Goal: Transaction & Acquisition: Purchase product/service

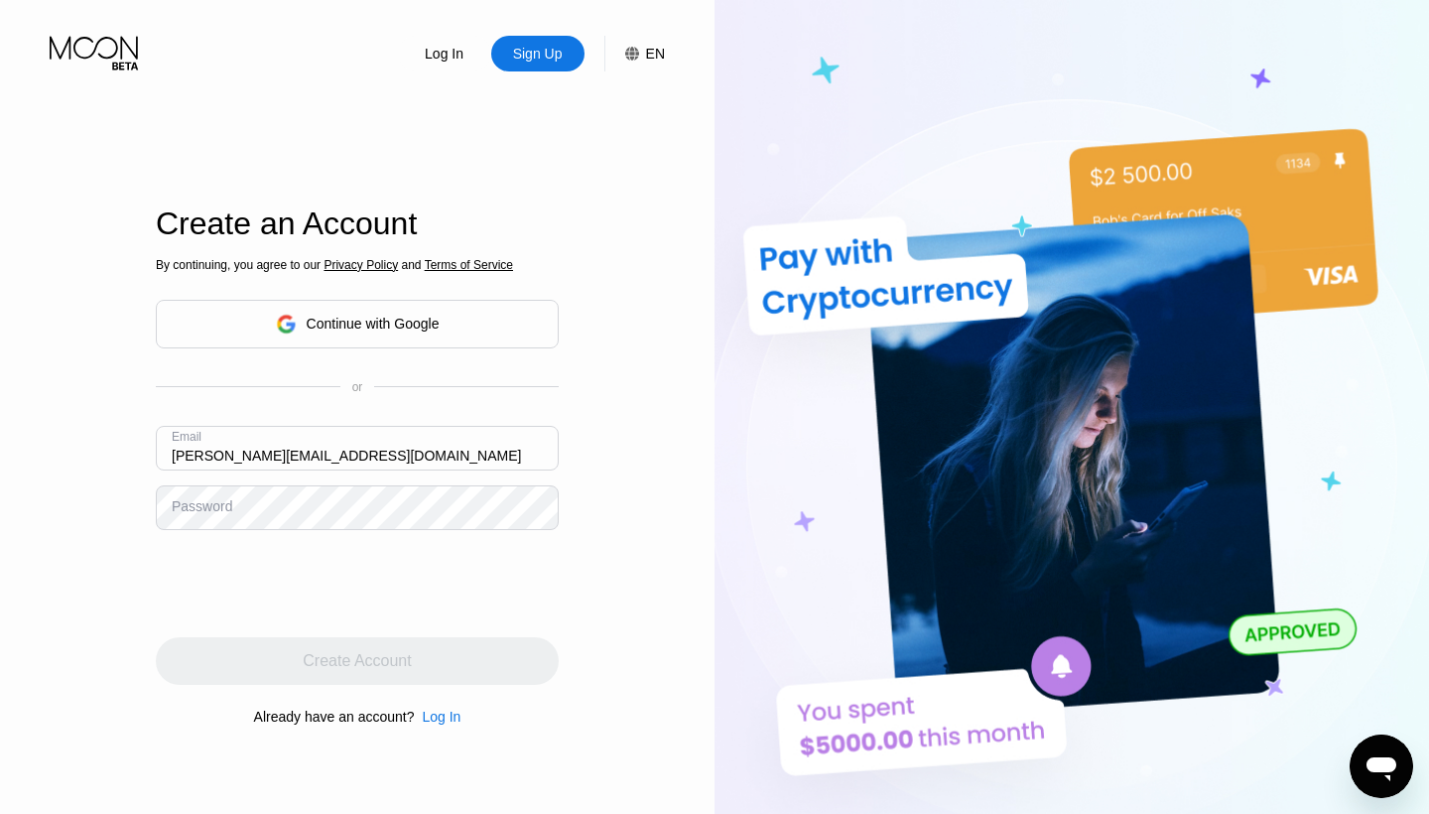
type input "[PERSON_NAME][EMAIL_ADDRESS][DOMAIN_NAME]"
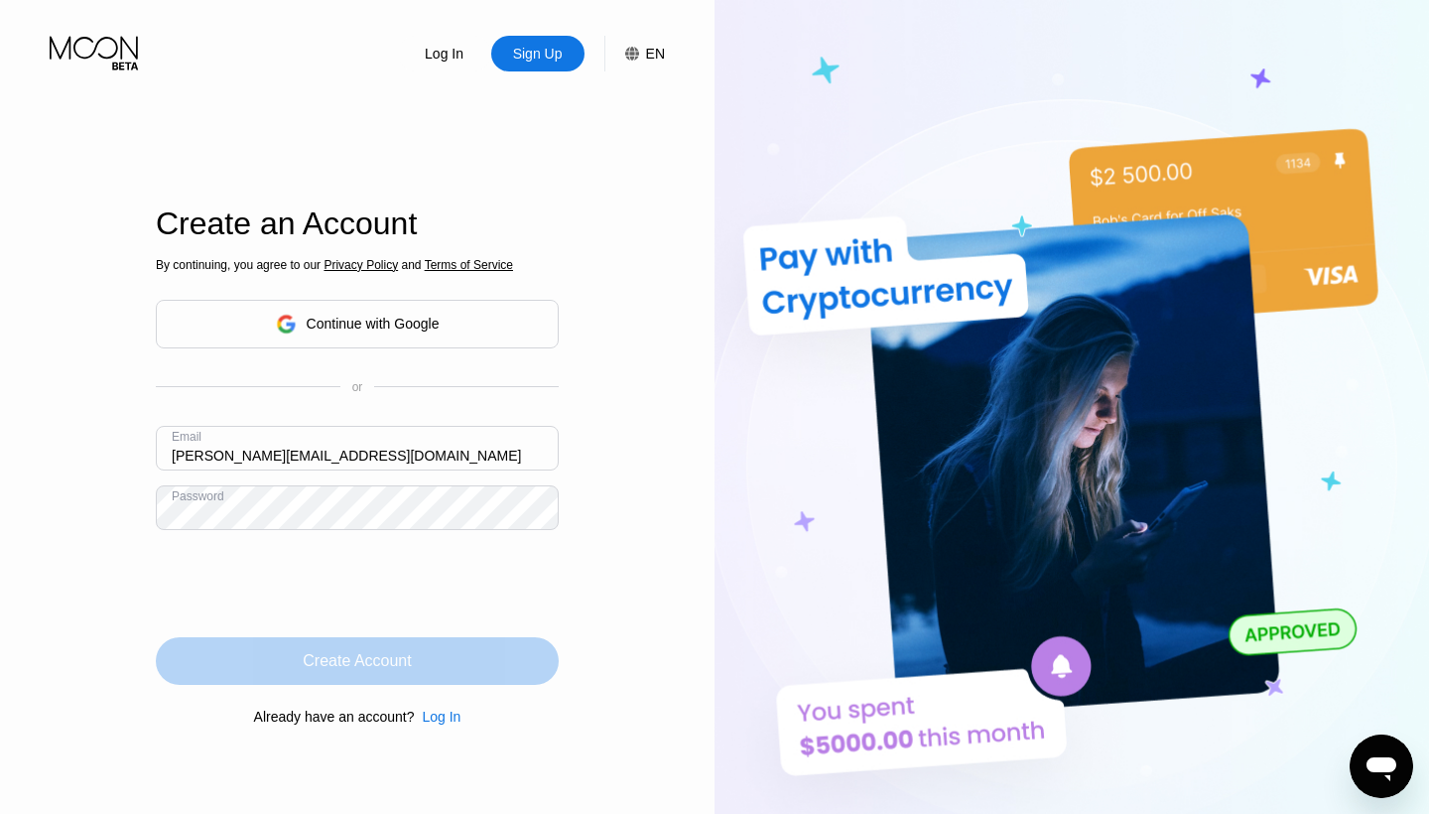
click at [336, 652] on div "Create Account" at bounding box center [357, 661] width 108 height 20
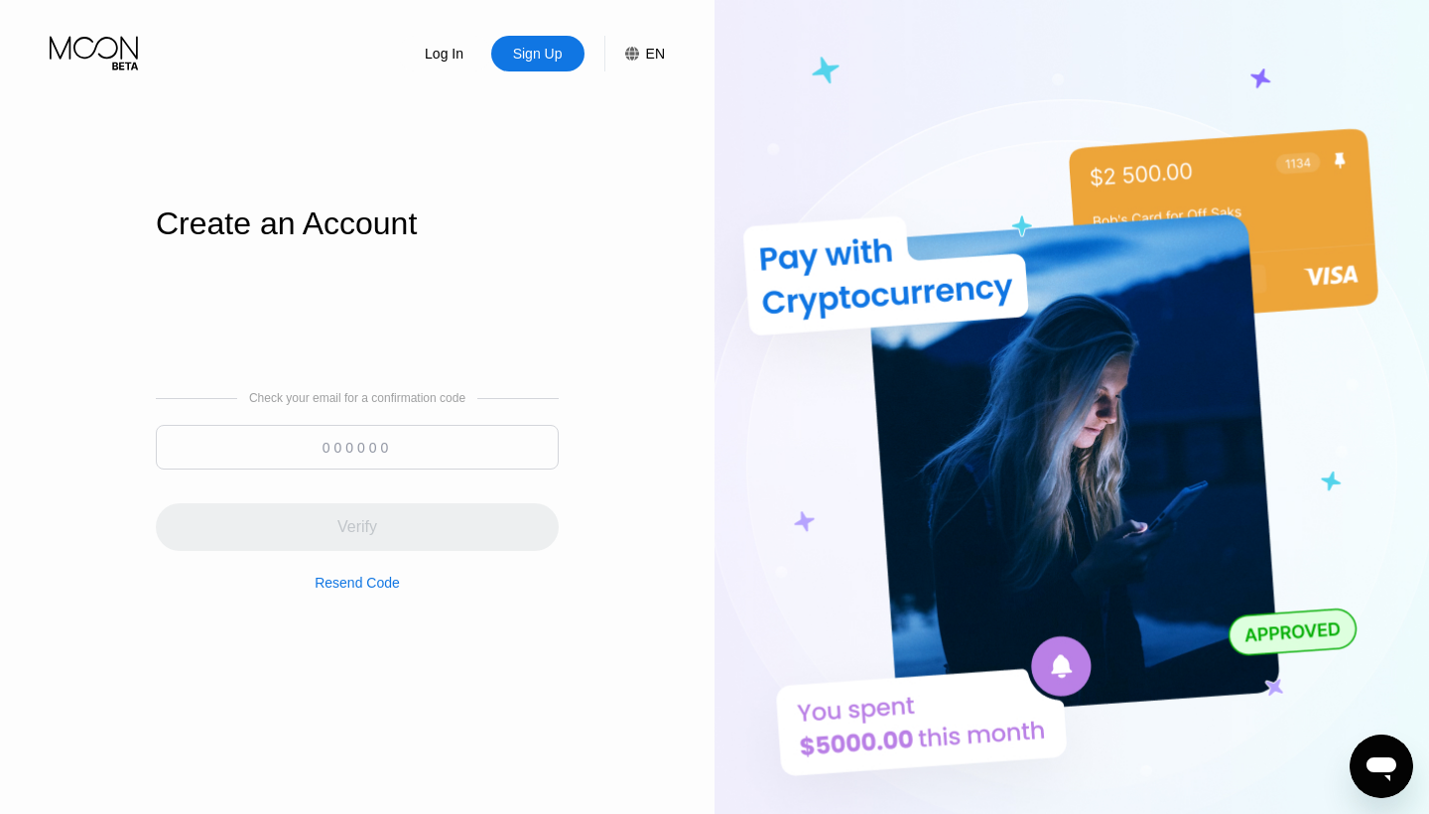
click at [367, 455] on input at bounding box center [357, 447] width 403 height 45
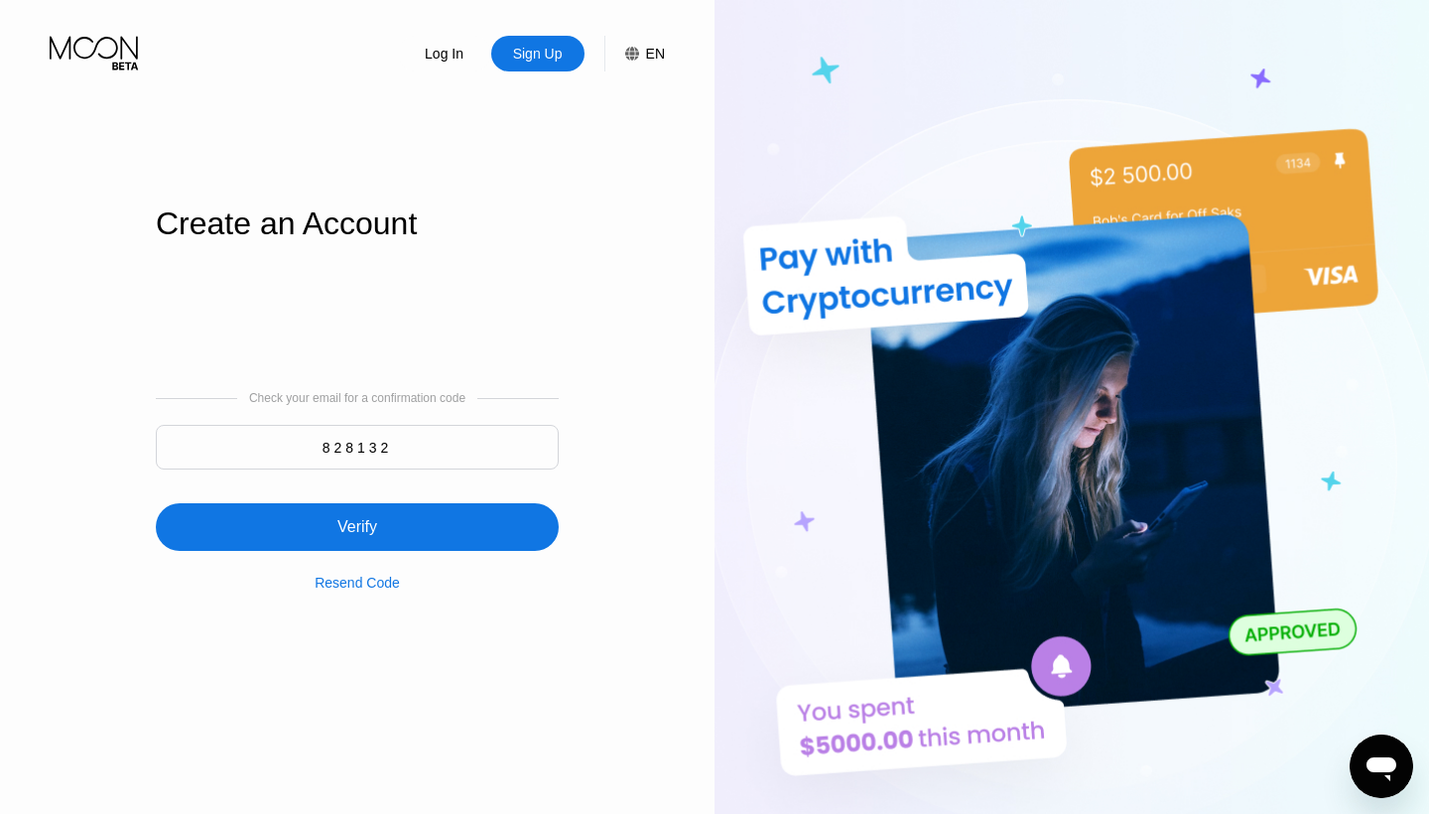
type input "828132"
click at [352, 521] on div "Verify" at bounding box center [357, 527] width 40 height 20
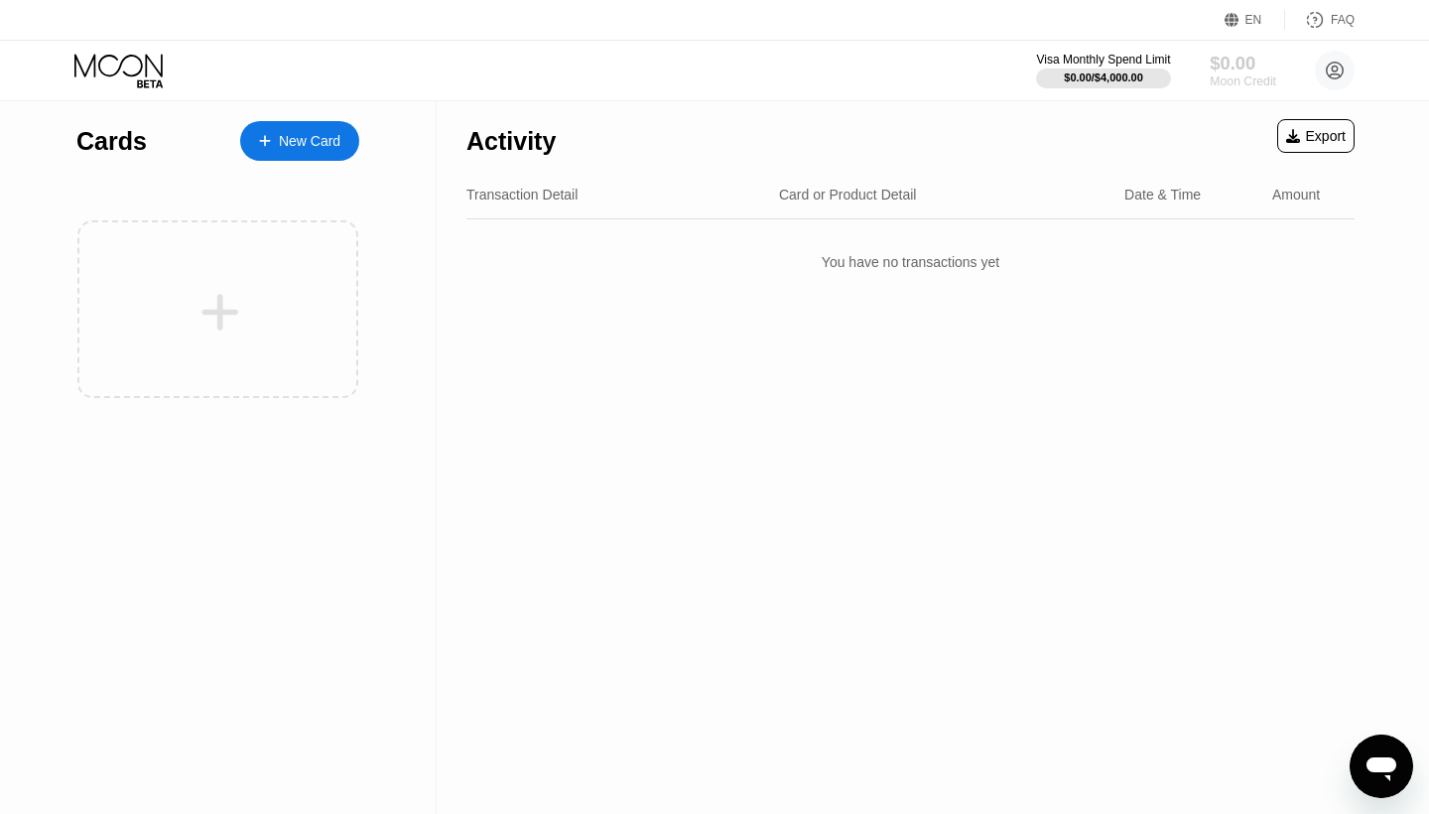
click at [1234, 71] on div "$0.00" at bounding box center [1243, 63] width 66 height 21
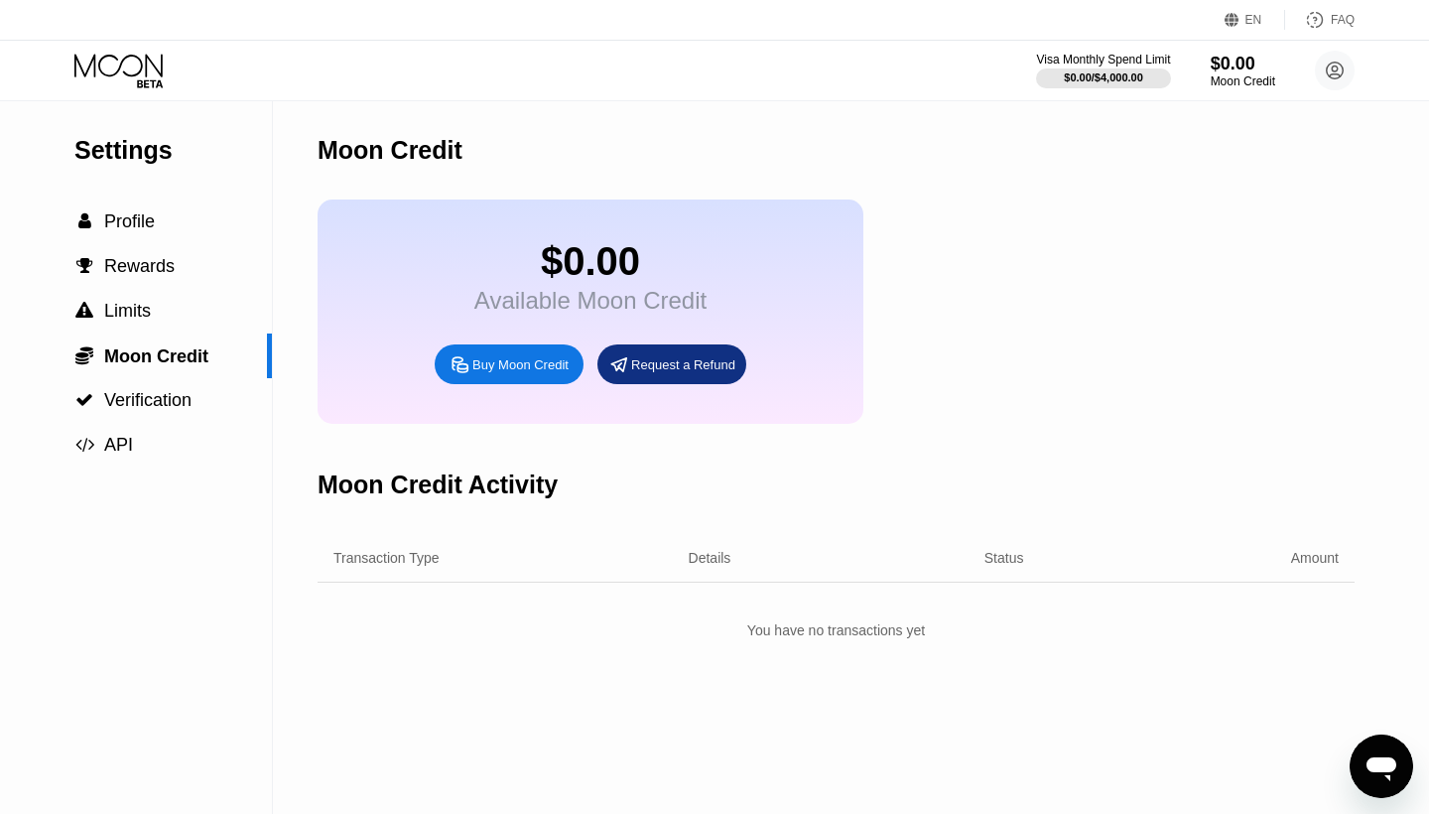
click at [509, 367] on div "Buy Moon Credit" at bounding box center [520, 364] width 96 height 17
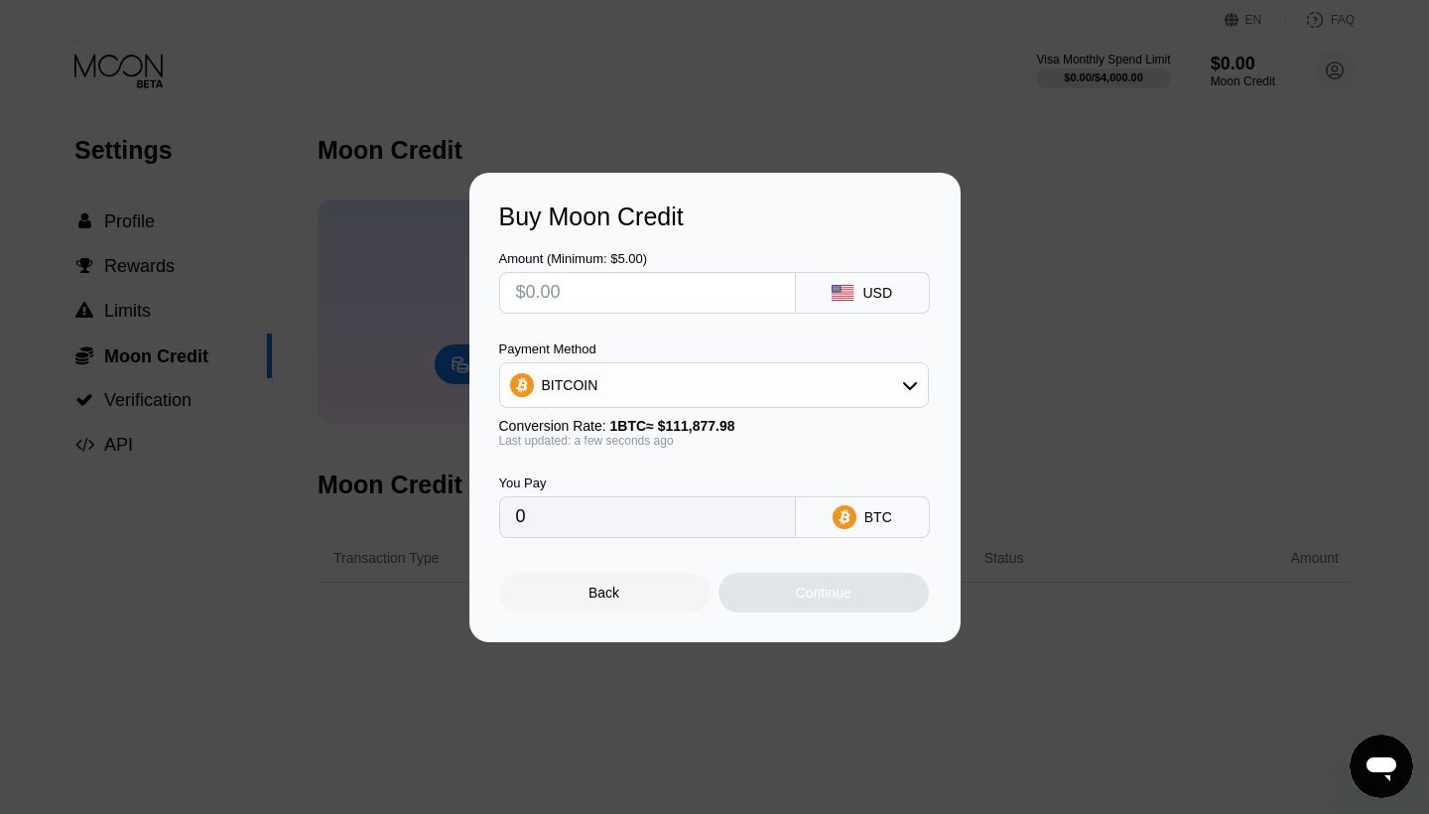
click at [638, 304] on input "text" at bounding box center [647, 293] width 263 height 40
type input "$1"
type input "0.00000894"
type input "$16"
type input "0.00014302"
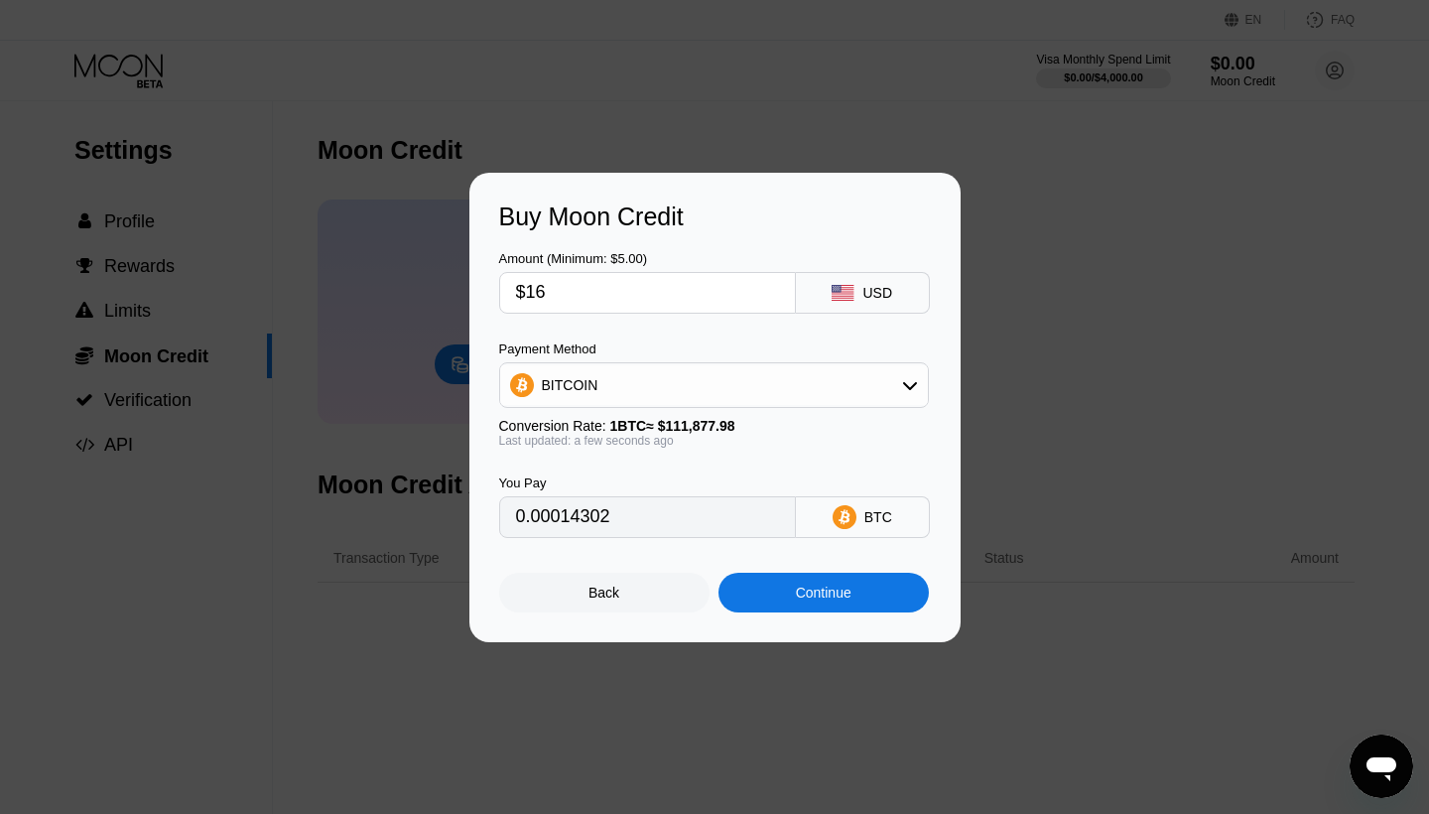
type input "$16"
click at [719, 376] on div "BITCOIN" at bounding box center [714, 385] width 428 height 40
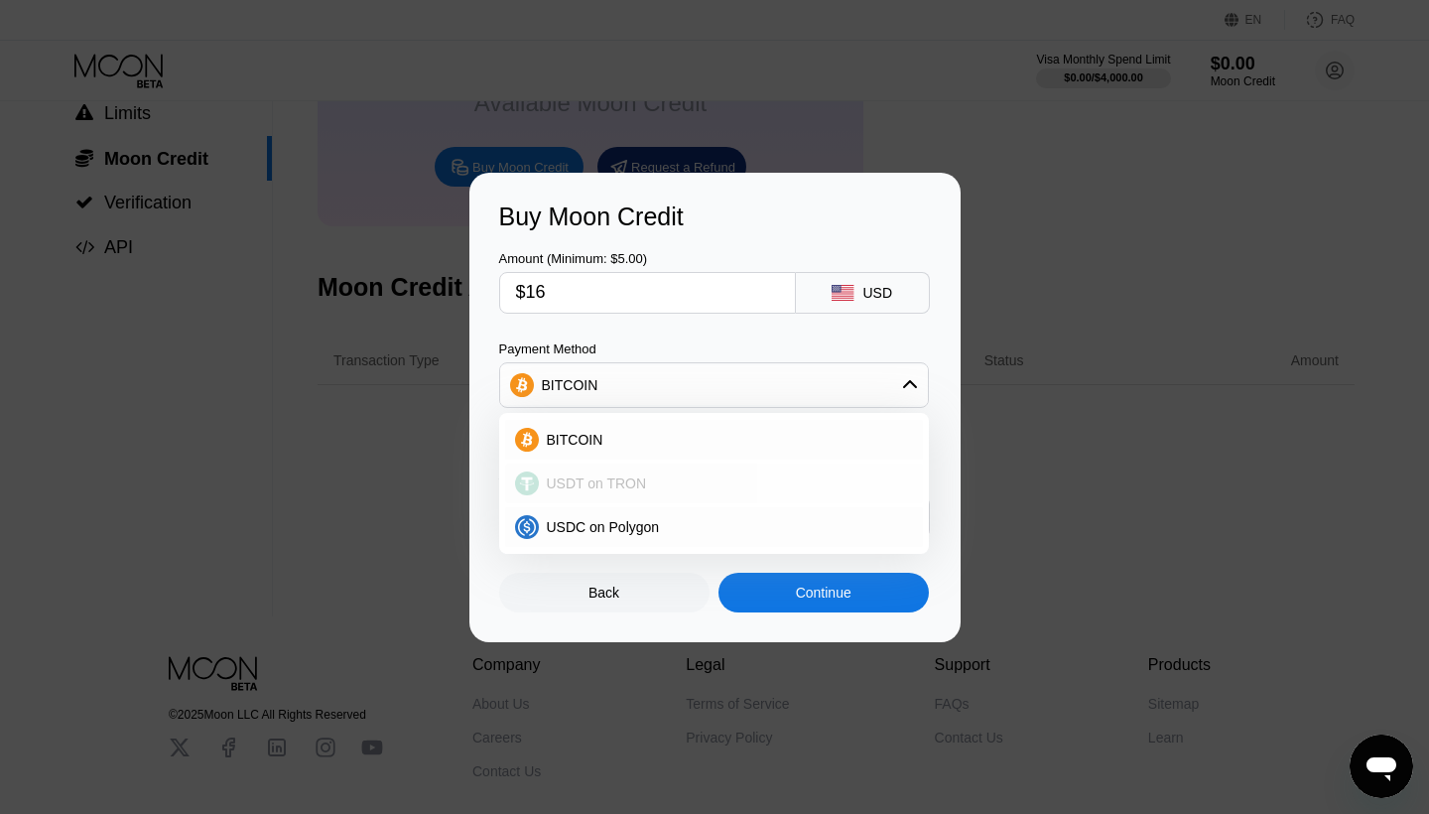
scroll to position [197, 0]
click at [592, 391] on div "BITCOIN" at bounding box center [570, 385] width 57 height 16
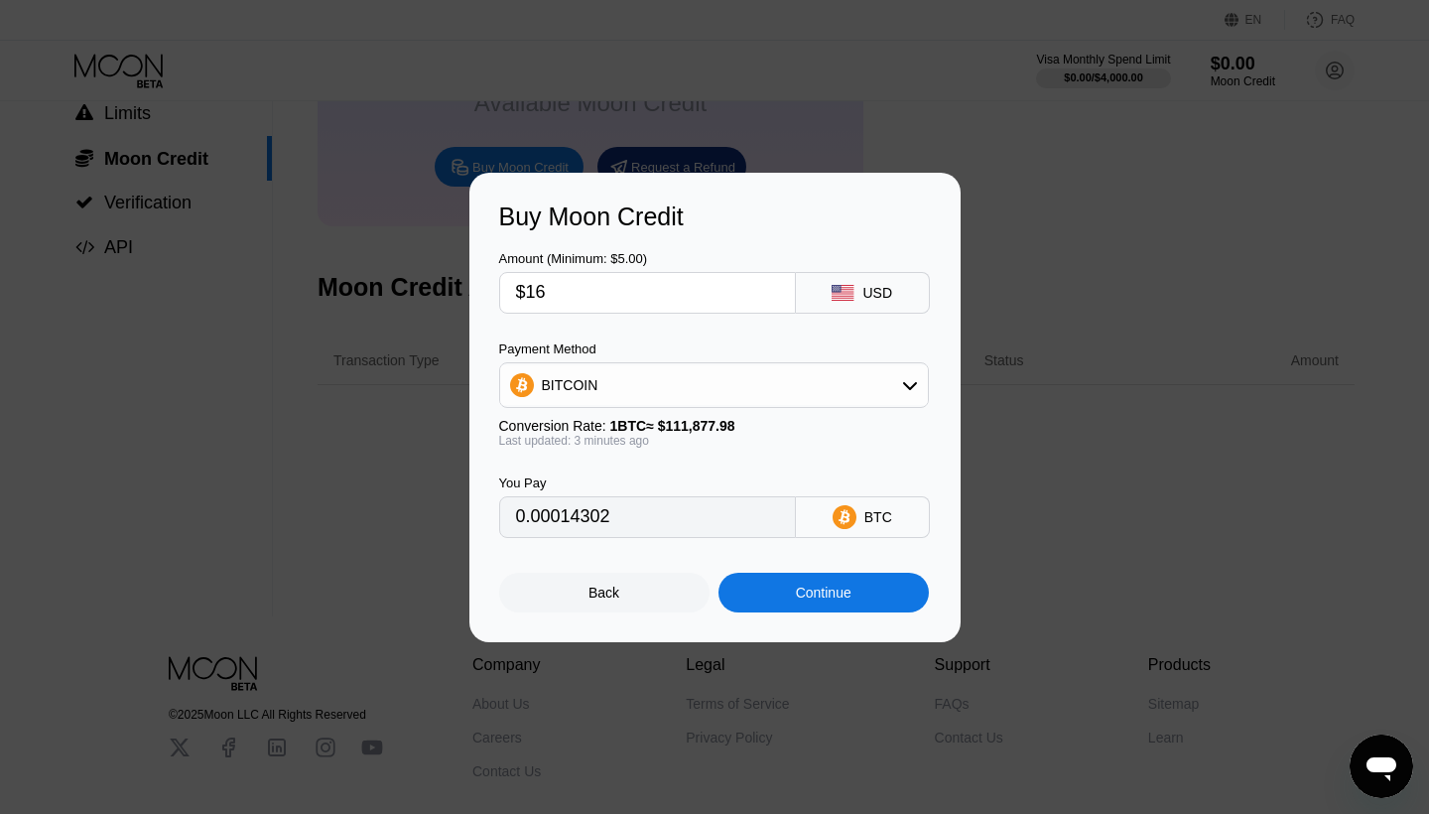
type input "0.00014299"
click at [788, 595] on div "Continue" at bounding box center [824, 593] width 210 height 40
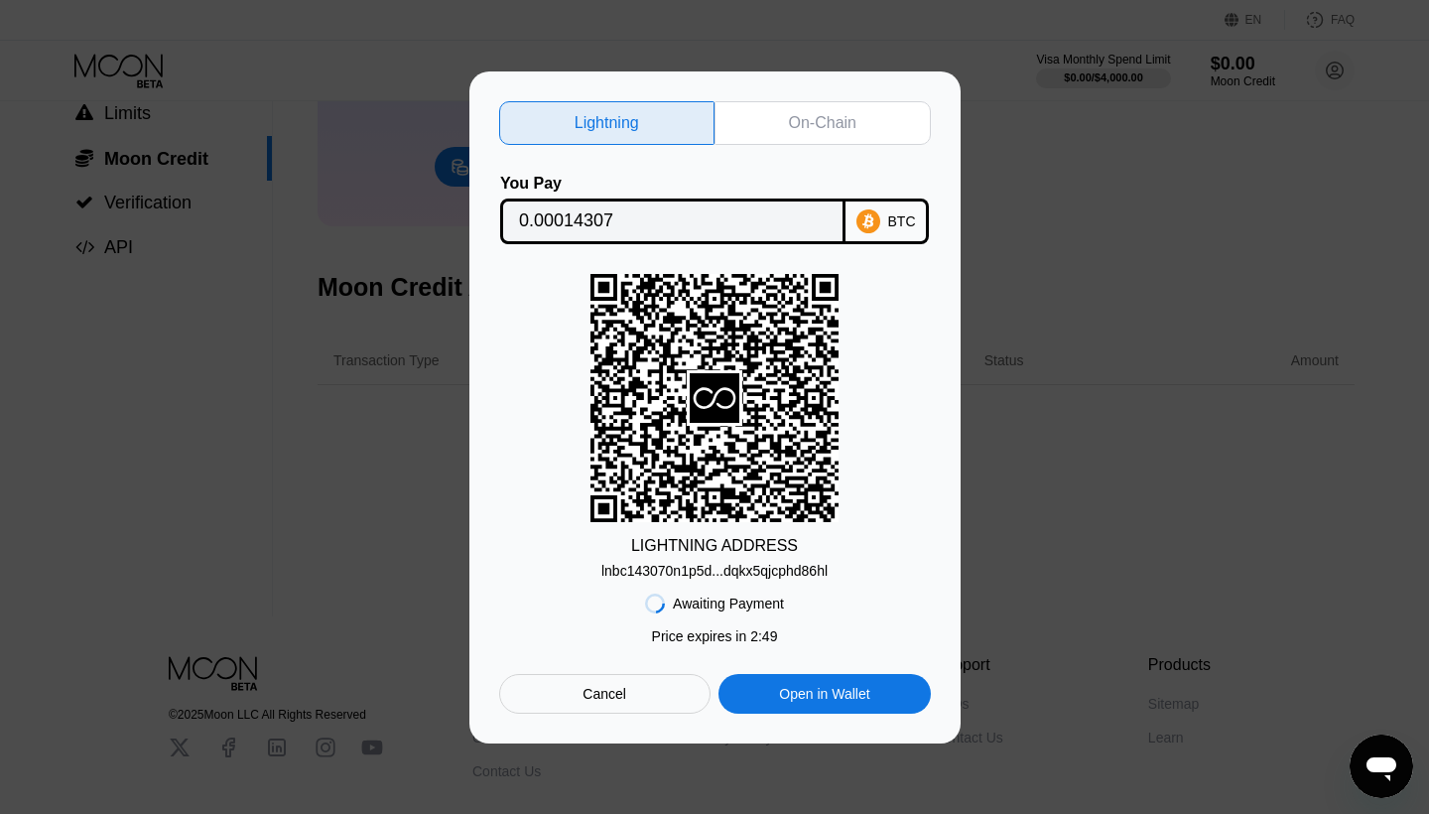
click at [814, 121] on div "On-Chain" at bounding box center [822, 123] width 67 height 20
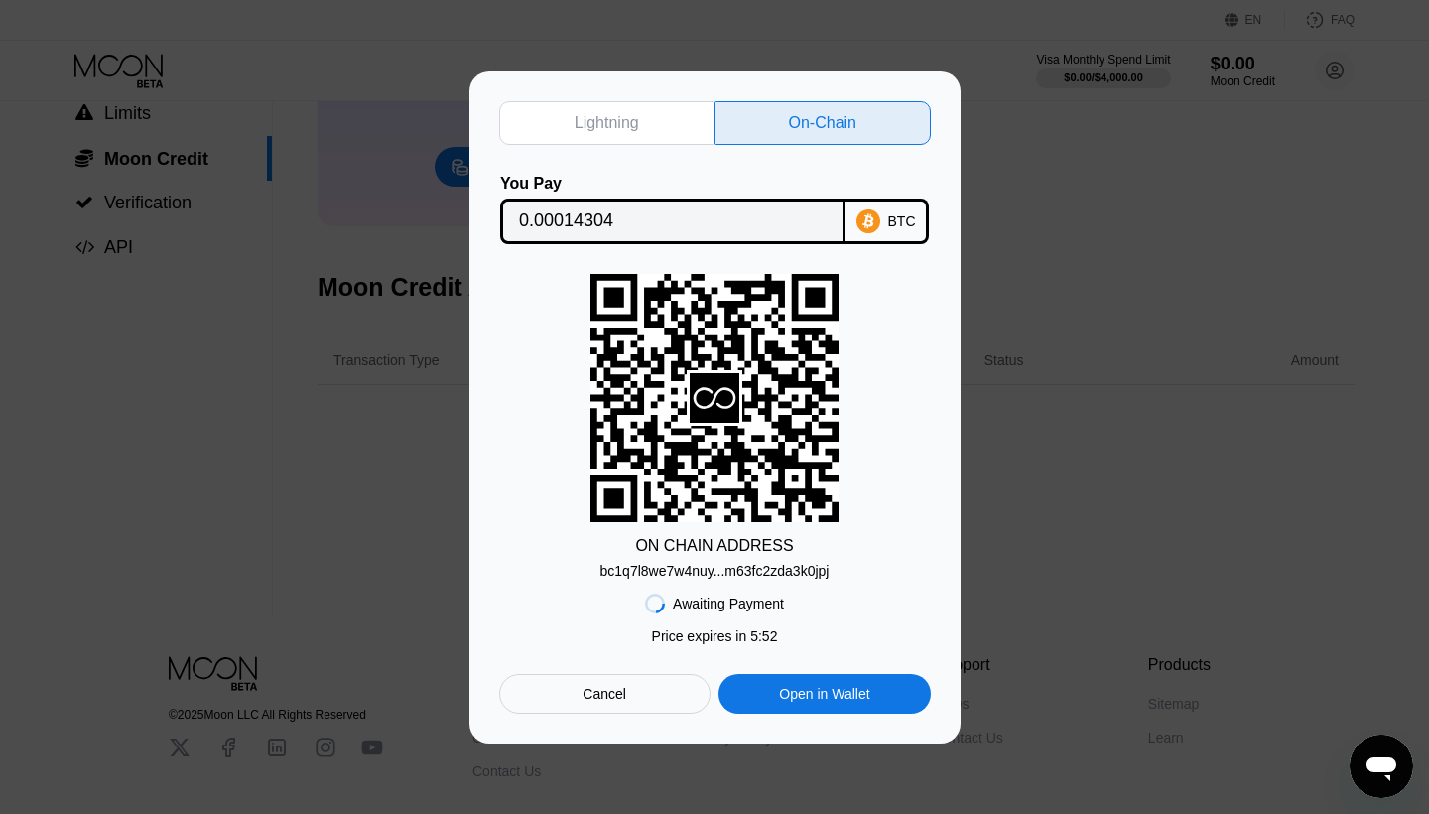
click at [635, 131] on div "Lightning" at bounding box center [607, 123] width 65 height 20
type input "0.00014307"
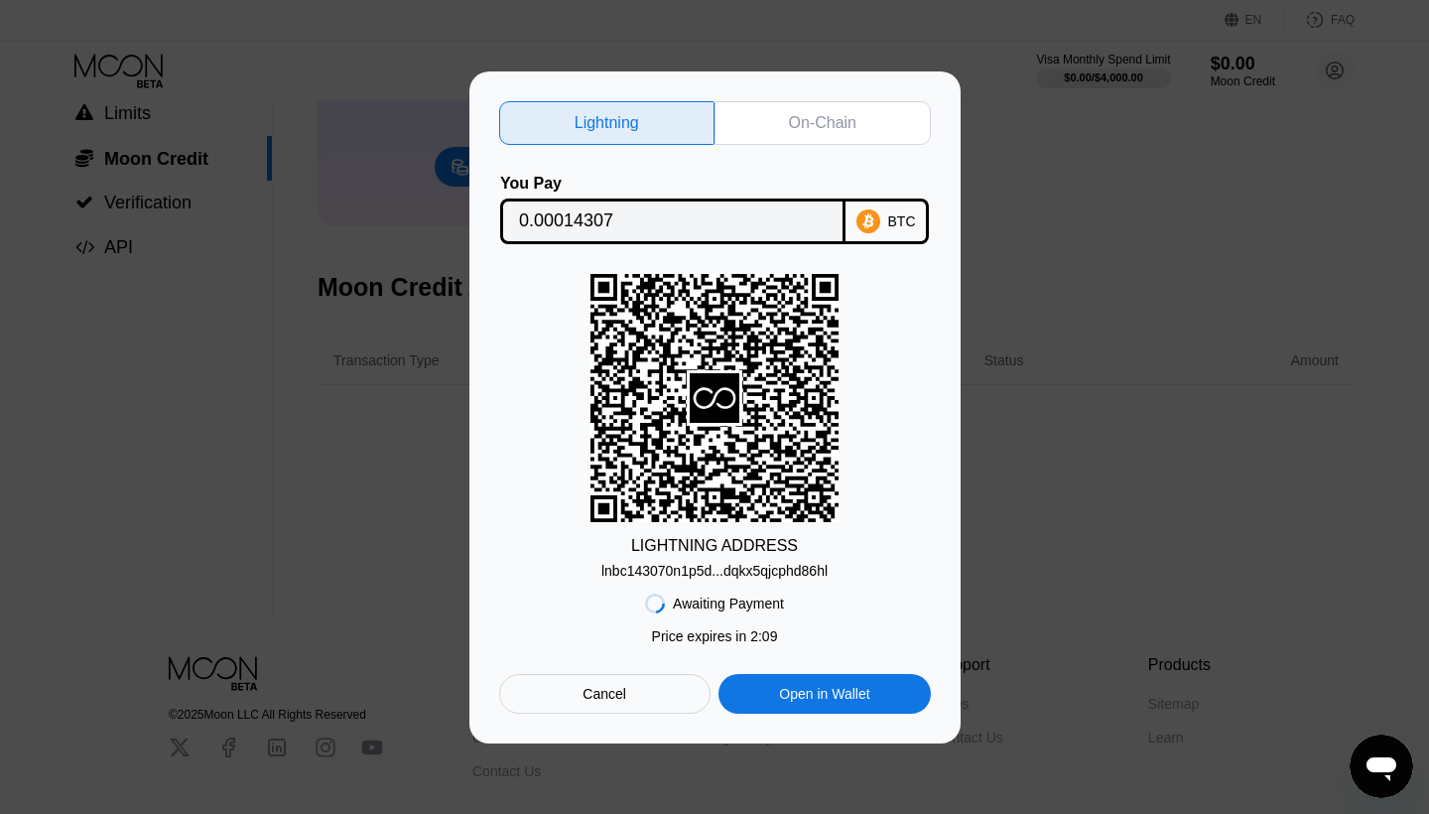
click at [592, 571] on div "LIGHTNING ADDRESS lnbc143070n1p5d...dqkx5qjcphd86hl" at bounding box center [715, 426] width 432 height 305
copy div "lnbc143070n1p5d...dqkx5qjcphd86hl"
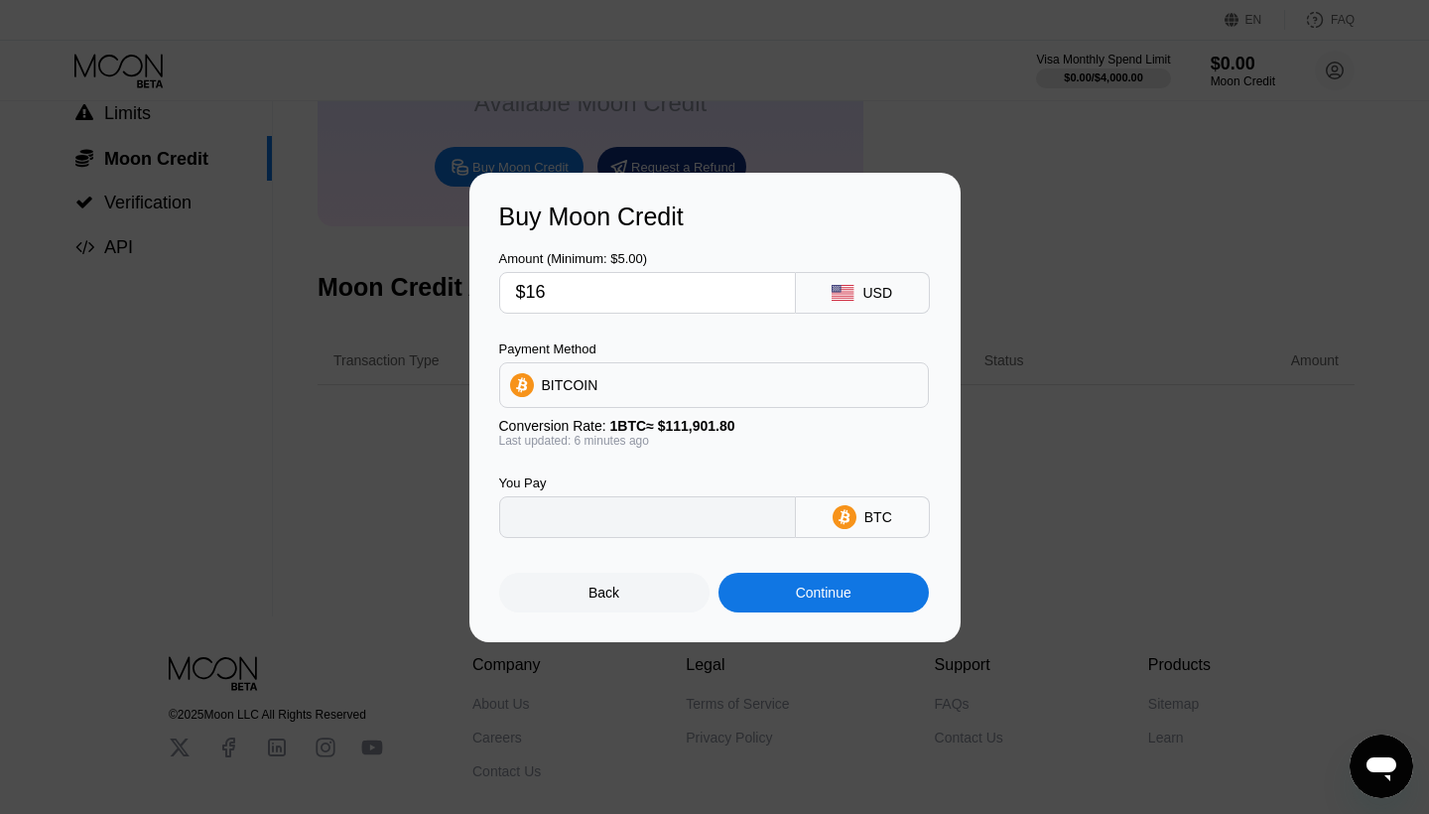
type input "0.00014299"
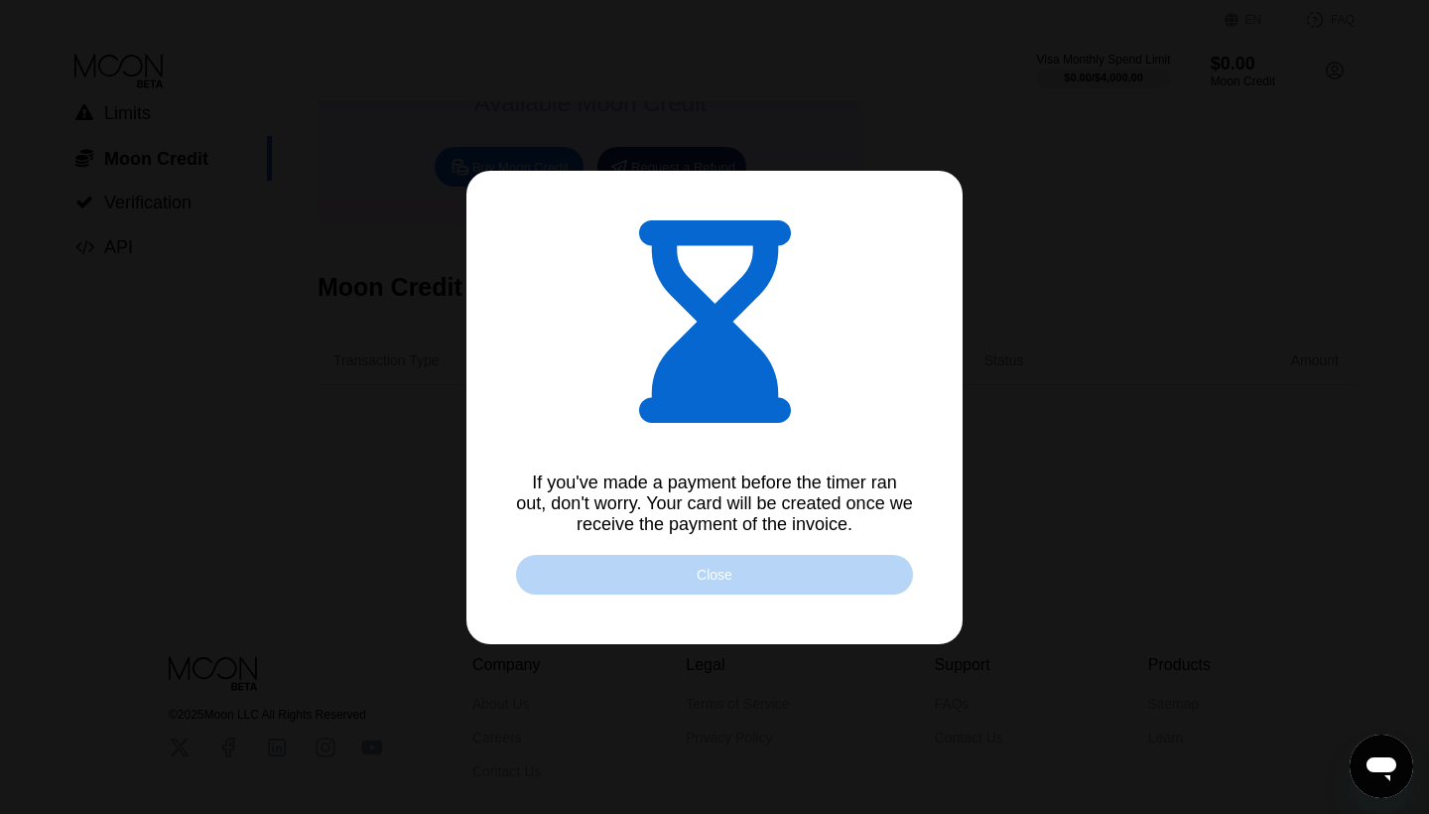
click at [713, 570] on div "Close" at bounding box center [715, 575] width 36 height 16
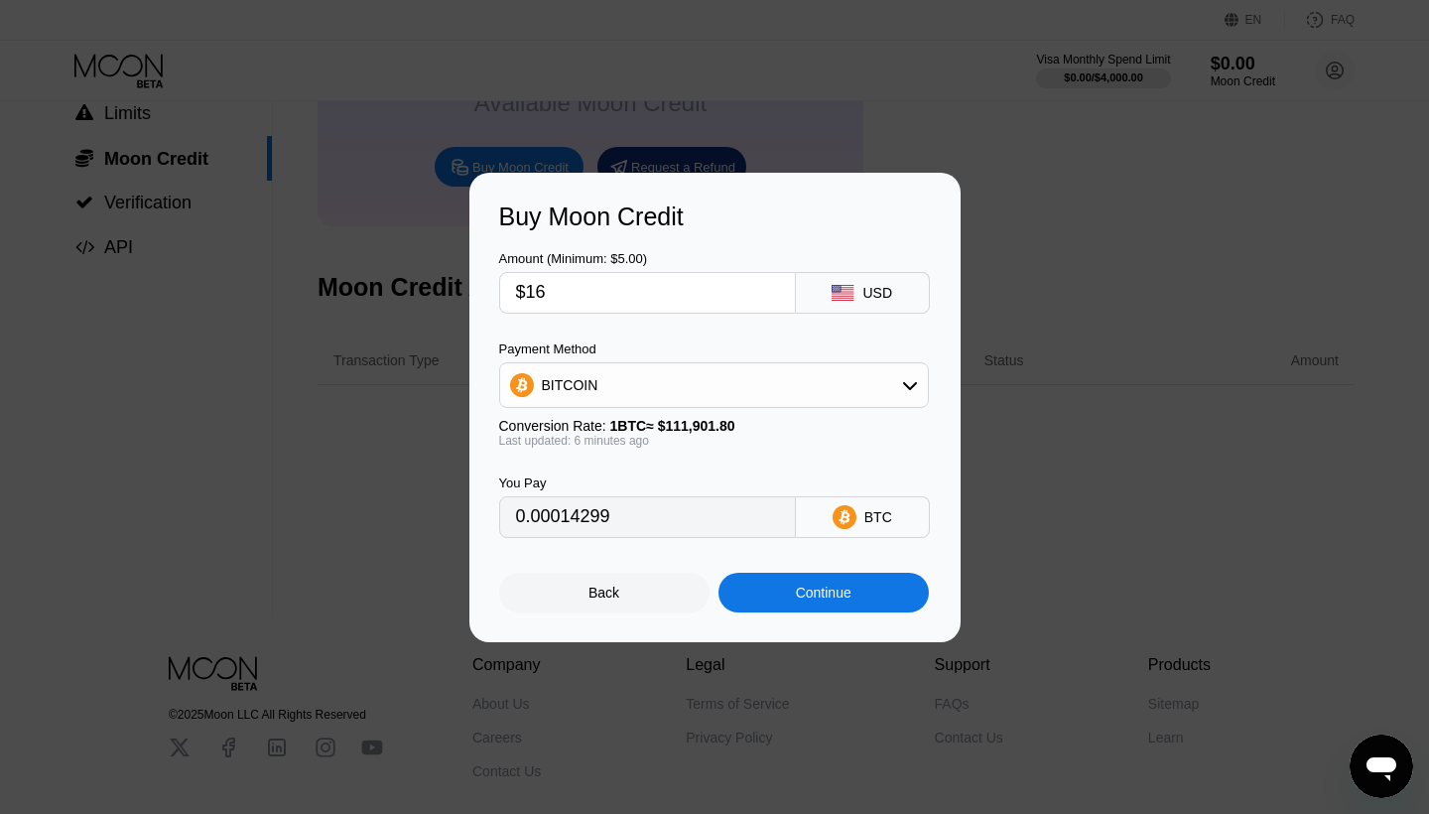
scroll to position [0, 0]
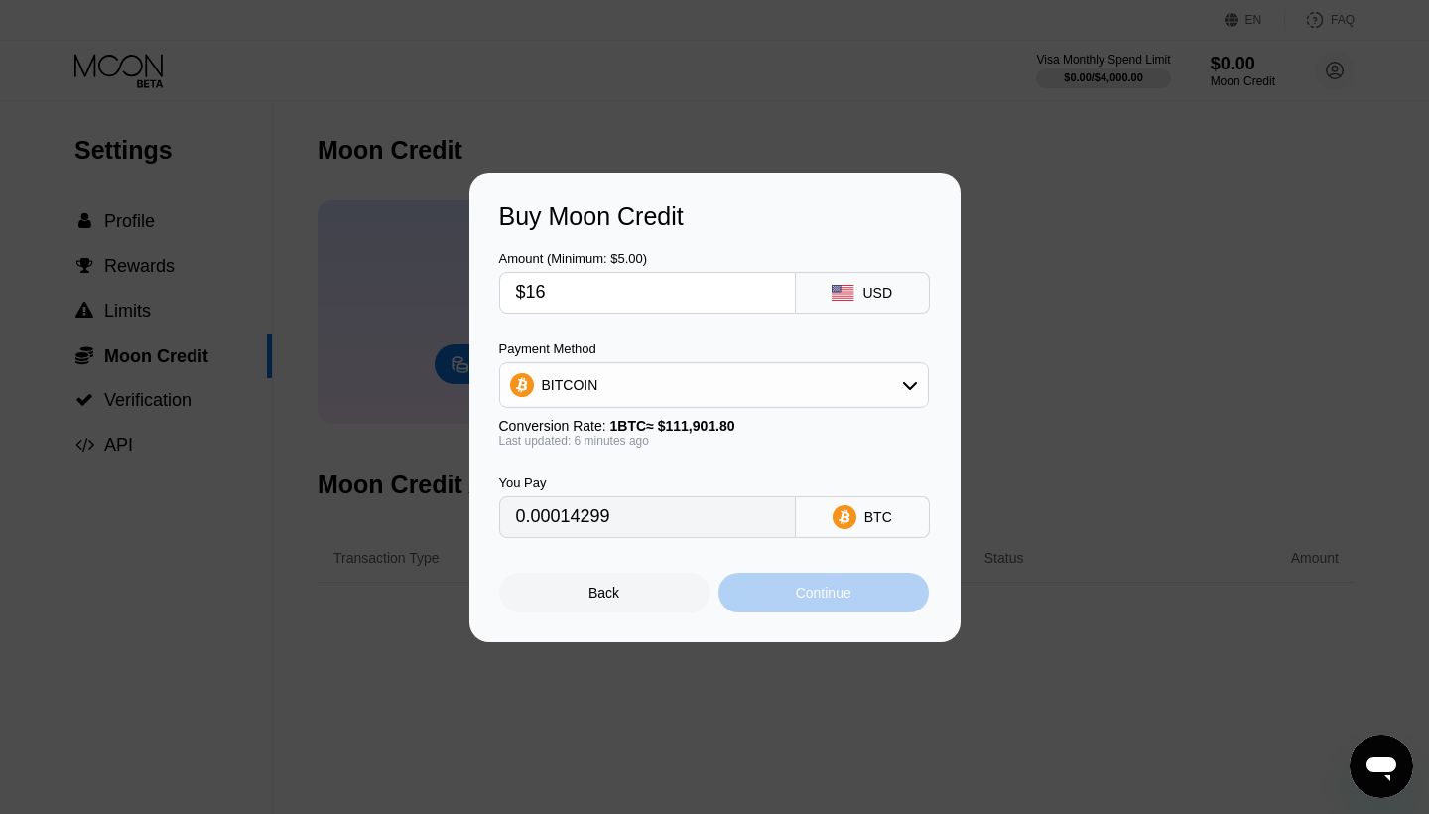
click at [815, 599] on div "Continue" at bounding box center [824, 593] width 56 height 16
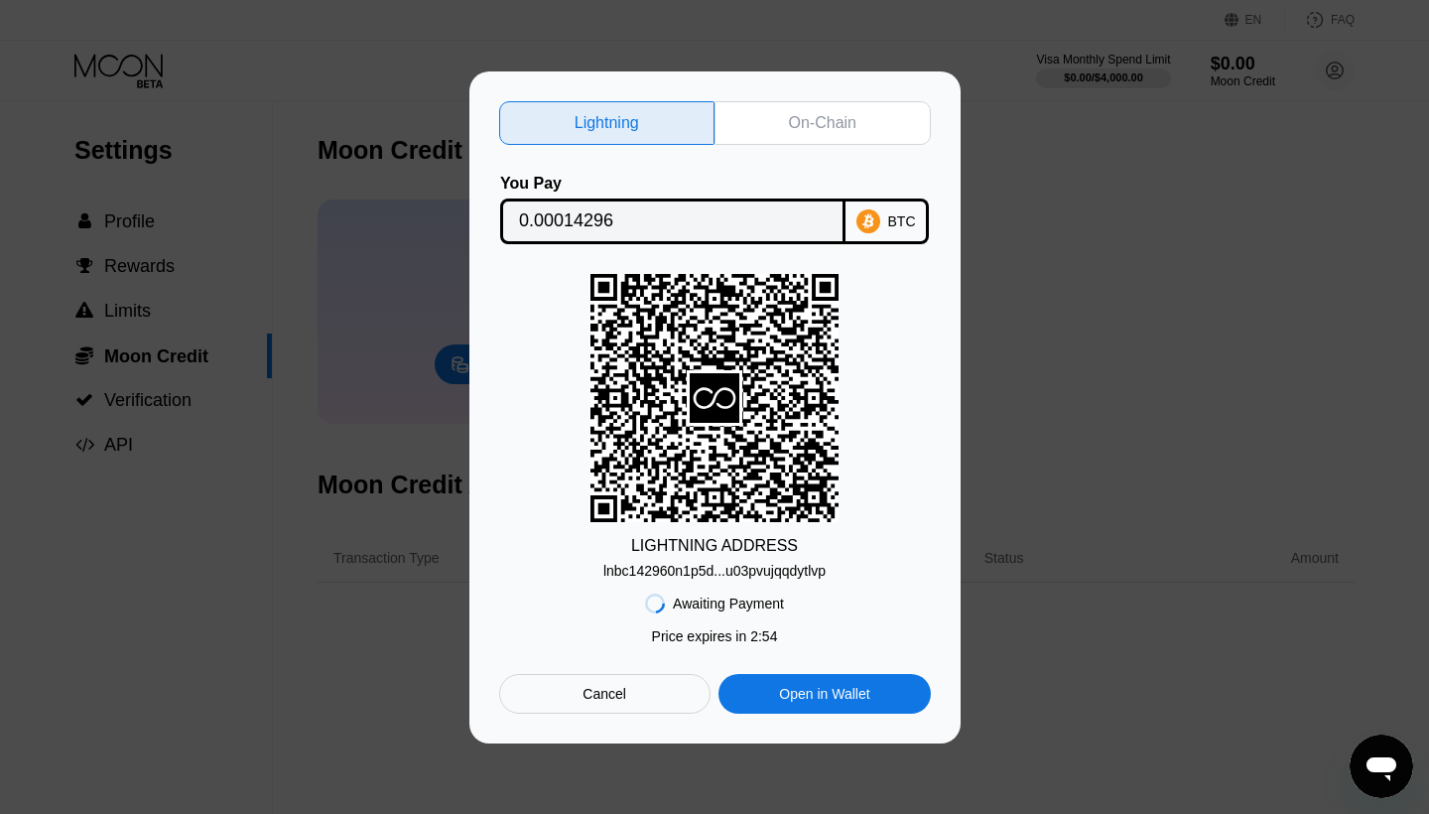
click at [840, 565] on div "LIGHTNING ADDRESS lnbc142960n1p5d...u03pvujqqdytlvp" at bounding box center [715, 426] width 432 height 305
click at [816, 572] on div "lnbc142960n1p5d...u03pvujqqdytlvp" at bounding box center [714, 571] width 222 height 16
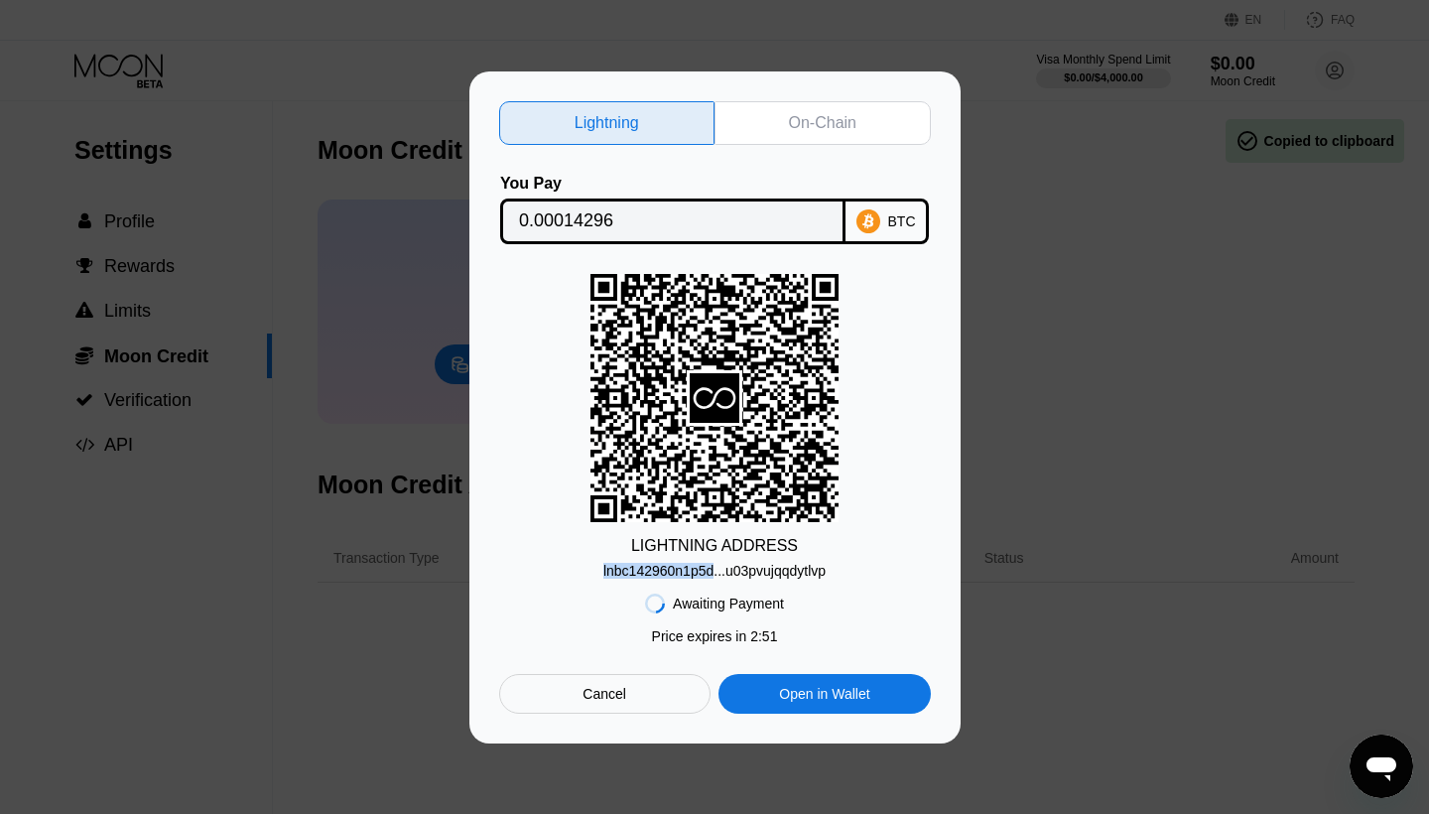
click at [783, 556] on div "lnbc142960n1p5d...u03pvujqqdytlvp" at bounding box center [714, 567] width 222 height 24
click at [744, 571] on div "lnbc142960n1p5d...u03pvujqqdytlvp" at bounding box center [714, 571] width 222 height 16
click at [684, 569] on div "lnbc142960n1p5d...u03pvujqqdytlvp" at bounding box center [714, 571] width 222 height 16
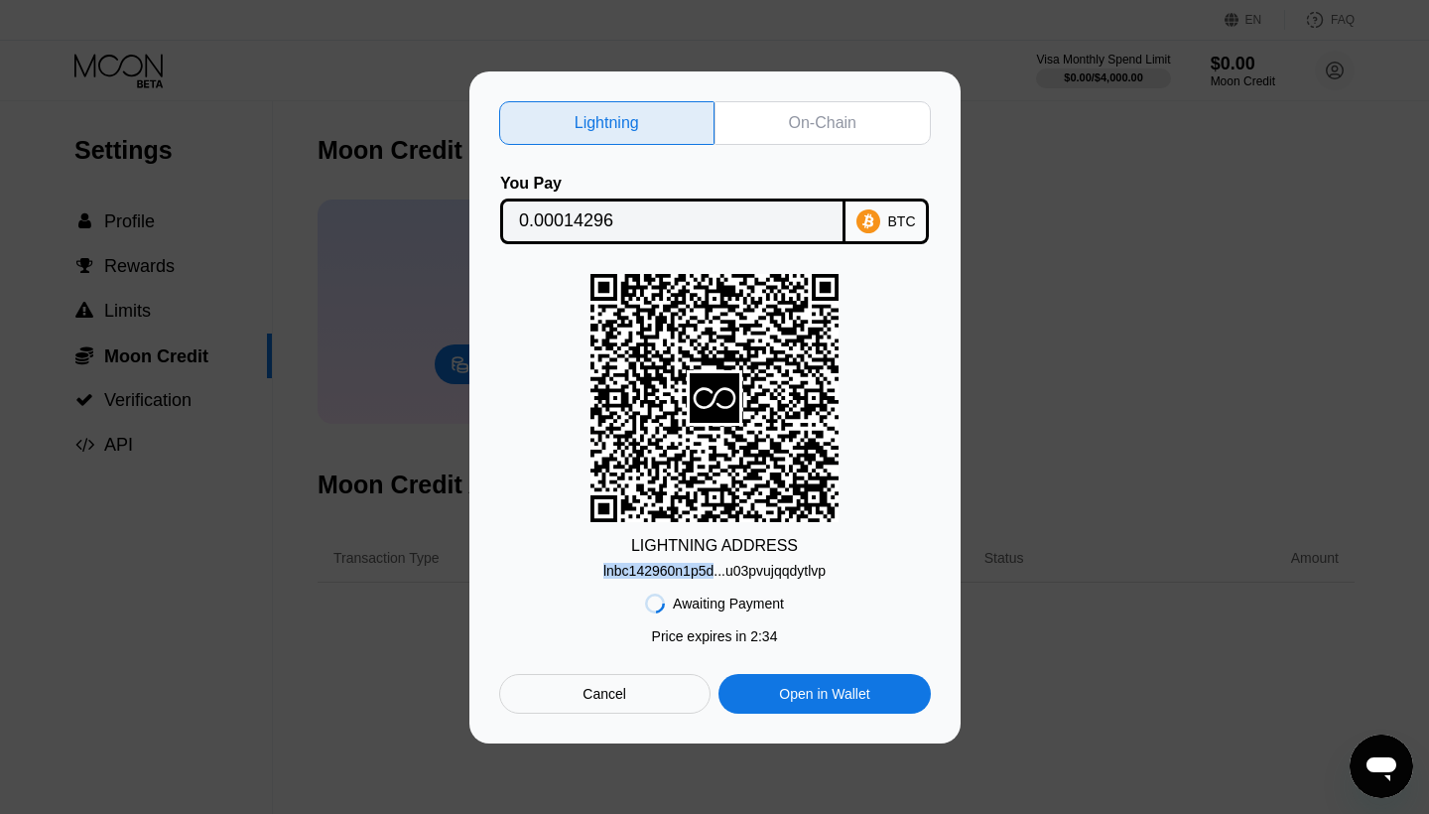
copy div "lnbc142960n1p5d"
click at [756, 567] on div "lnbc142960n1p5d...u03pvujqqdytlvp" at bounding box center [714, 571] width 222 height 16
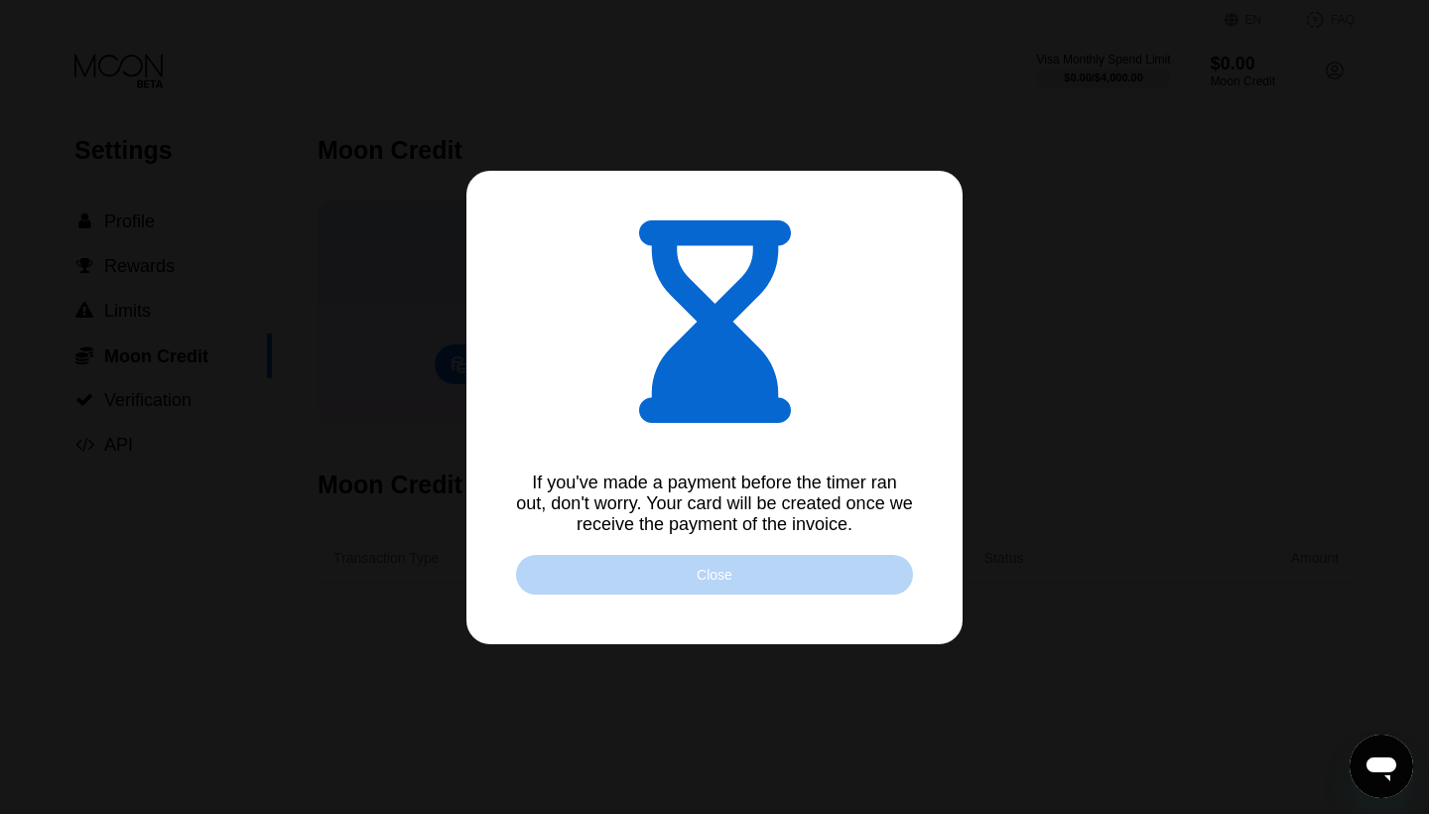
click at [719, 568] on div "Close" at bounding box center [715, 575] width 36 height 16
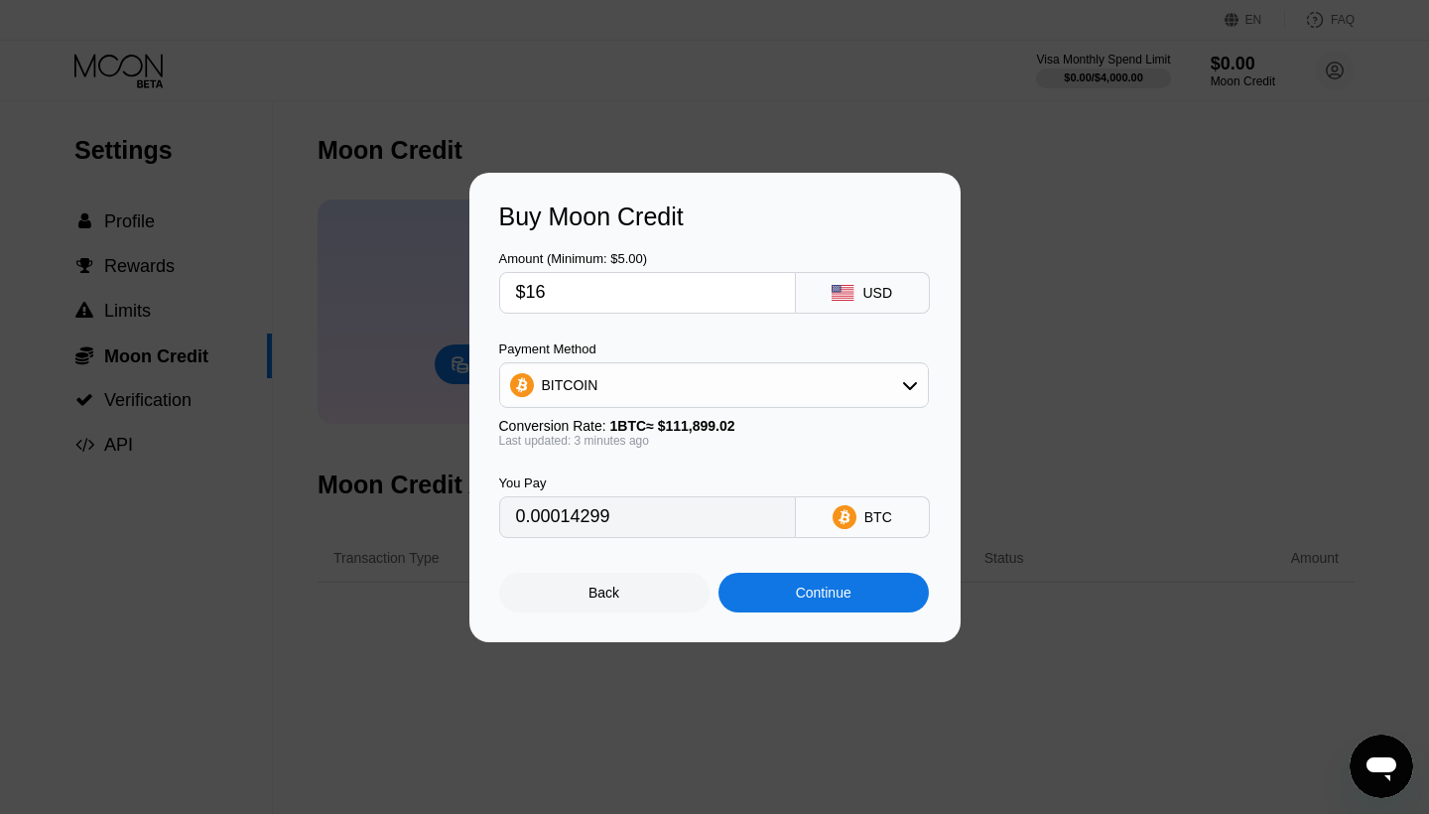
type input "0.00014305"
click at [781, 583] on div "Continue" at bounding box center [824, 593] width 210 height 40
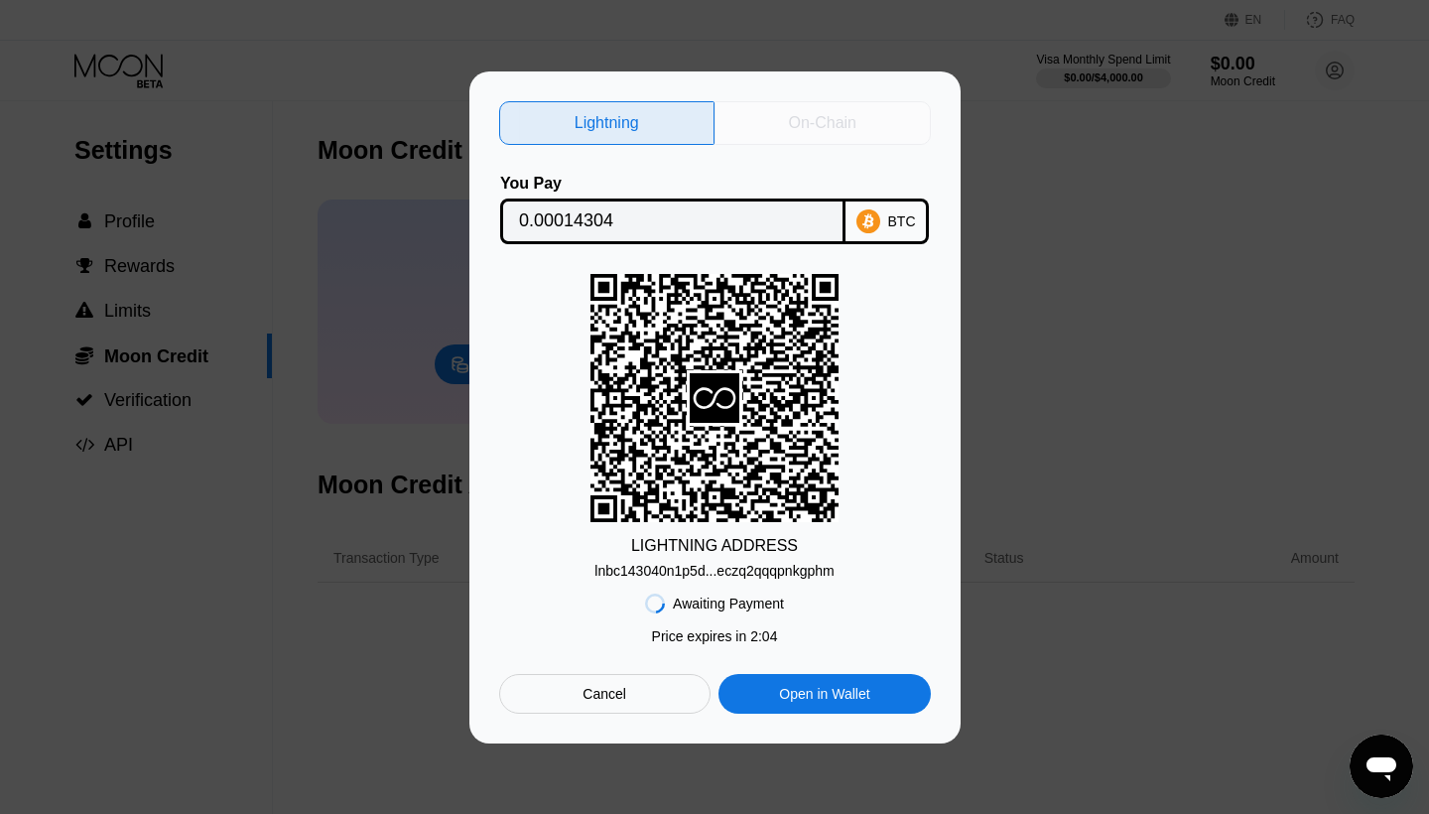
click at [820, 121] on div "On-Chain" at bounding box center [822, 123] width 67 height 20
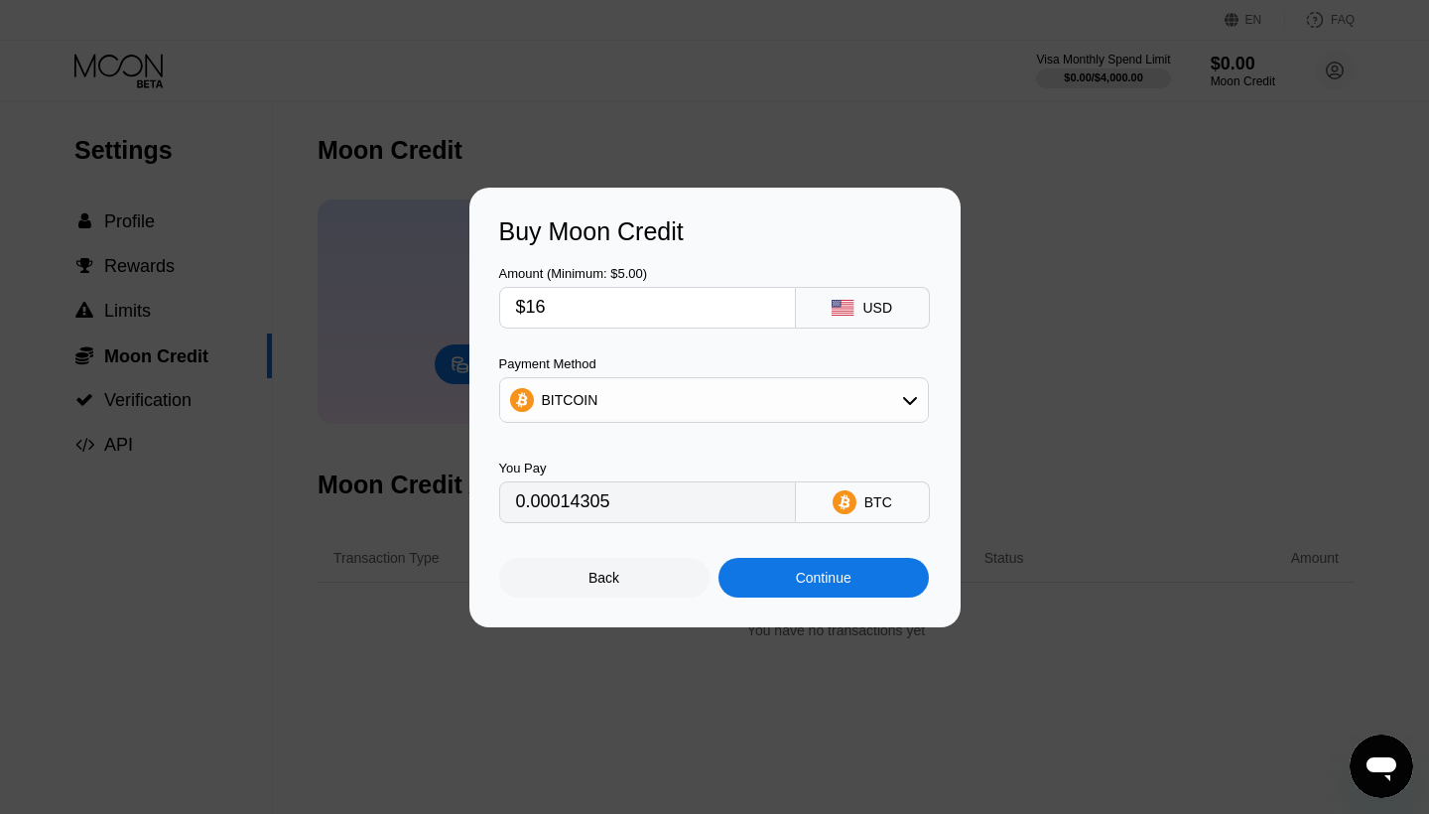
type input "0.00014302"
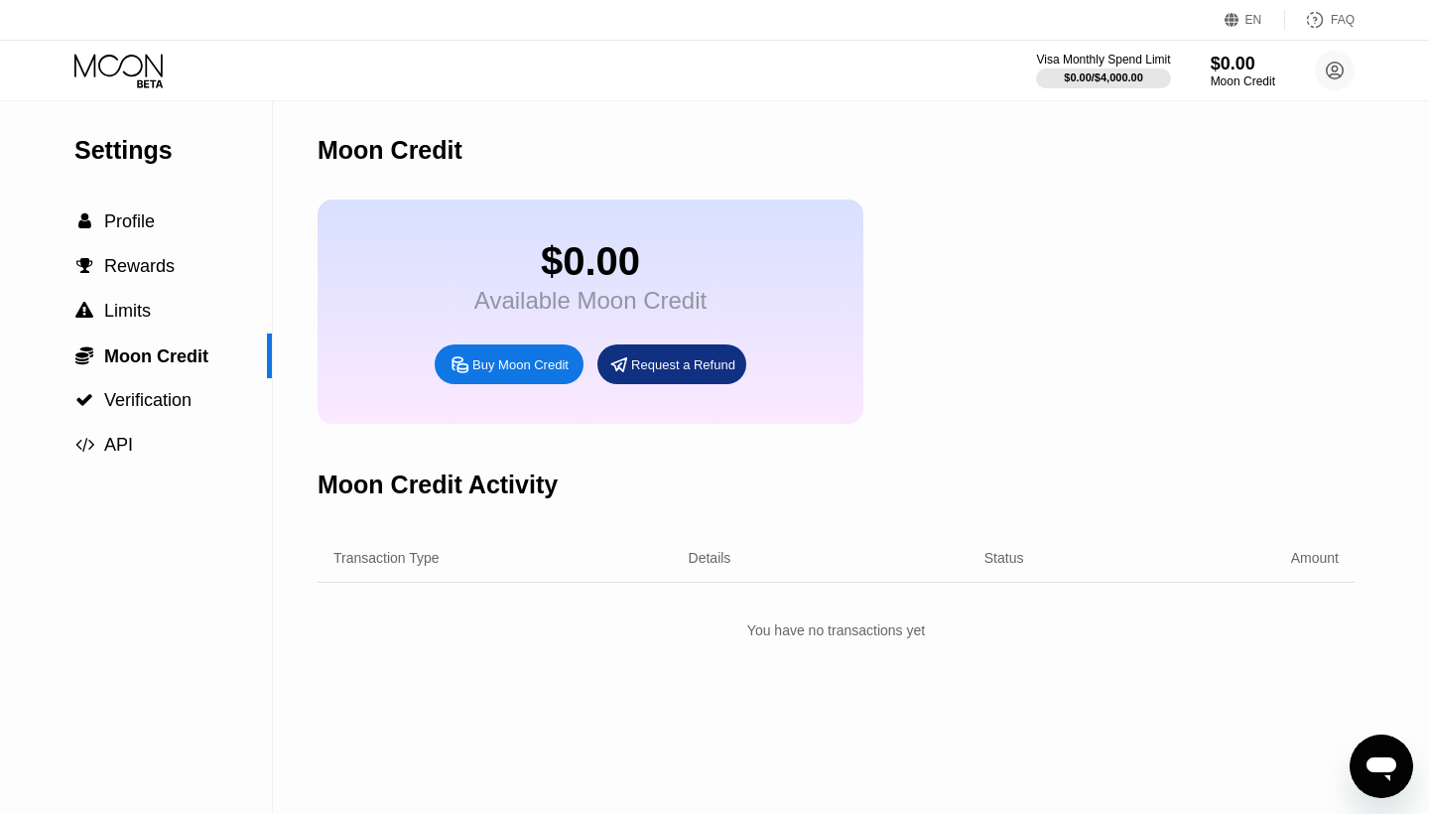
click at [539, 364] on div "Buy Moon Credit" at bounding box center [520, 364] width 96 height 17
type input "0"
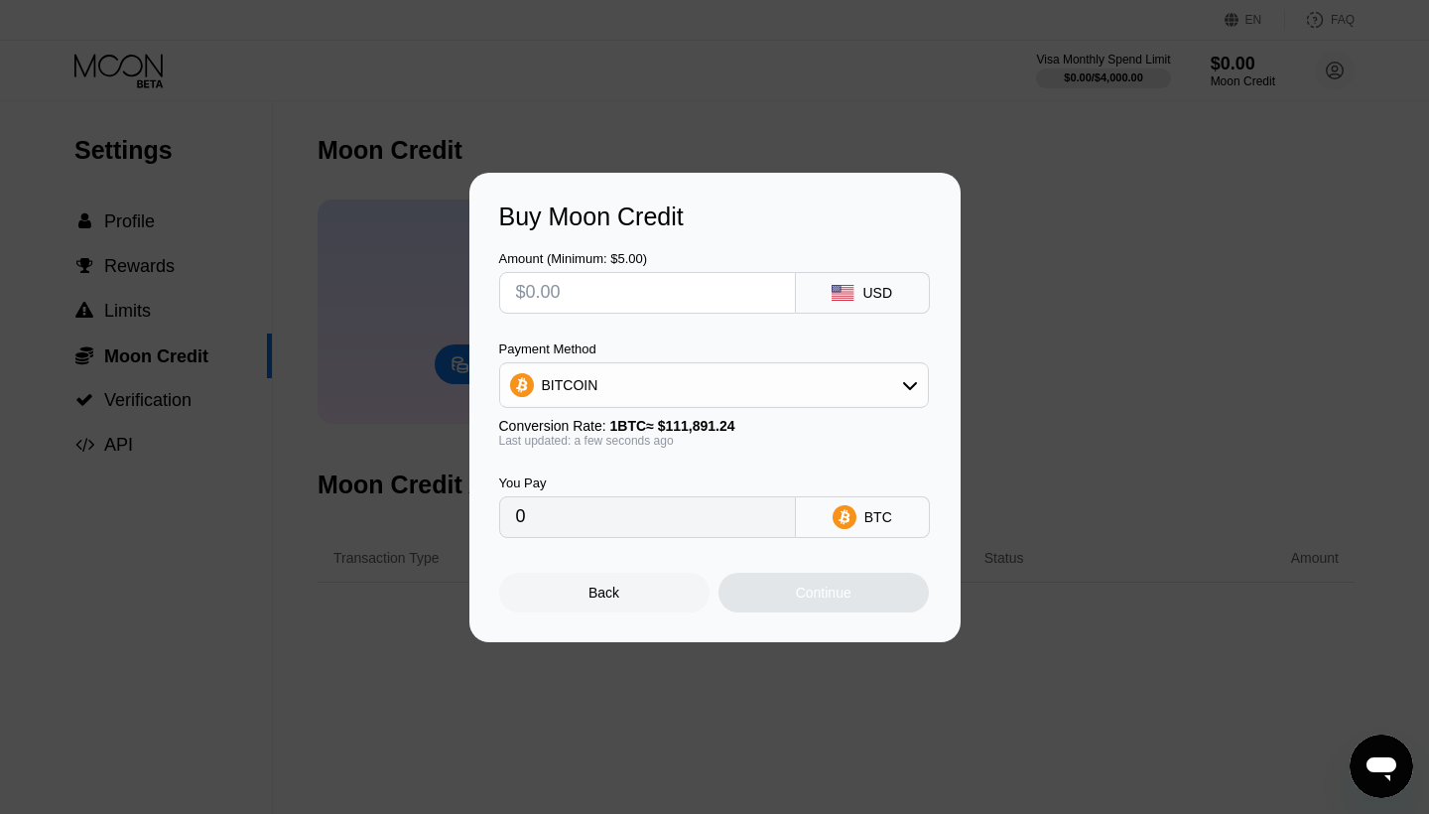
click at [648, 293] on input "text" at bounding box center [647, 293] width 263 height 40
type input "$1"
type input "0.00000894"
type input "$16"
type input "0.00014300"
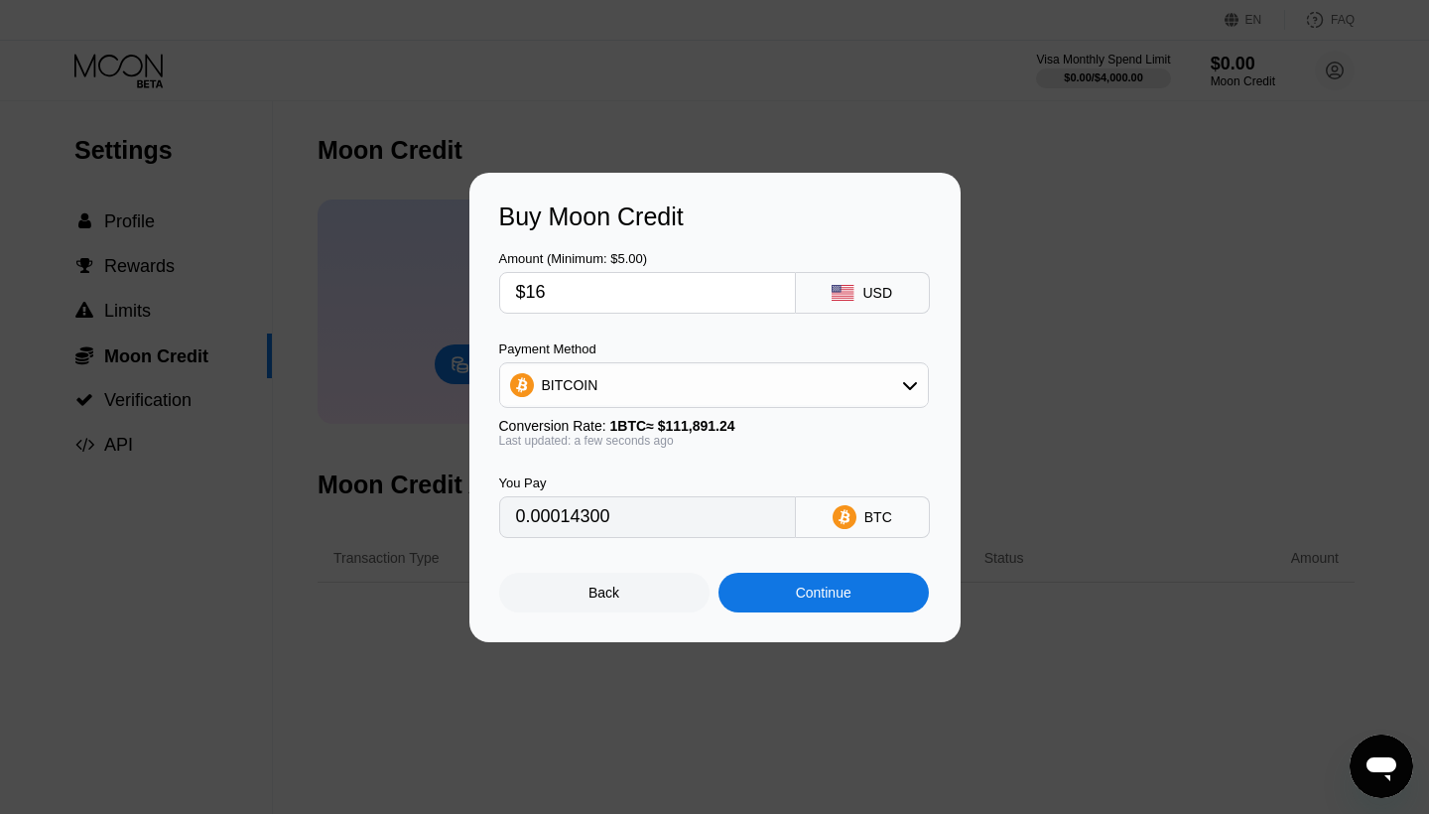
type input "$1"
type input "0.00000894"
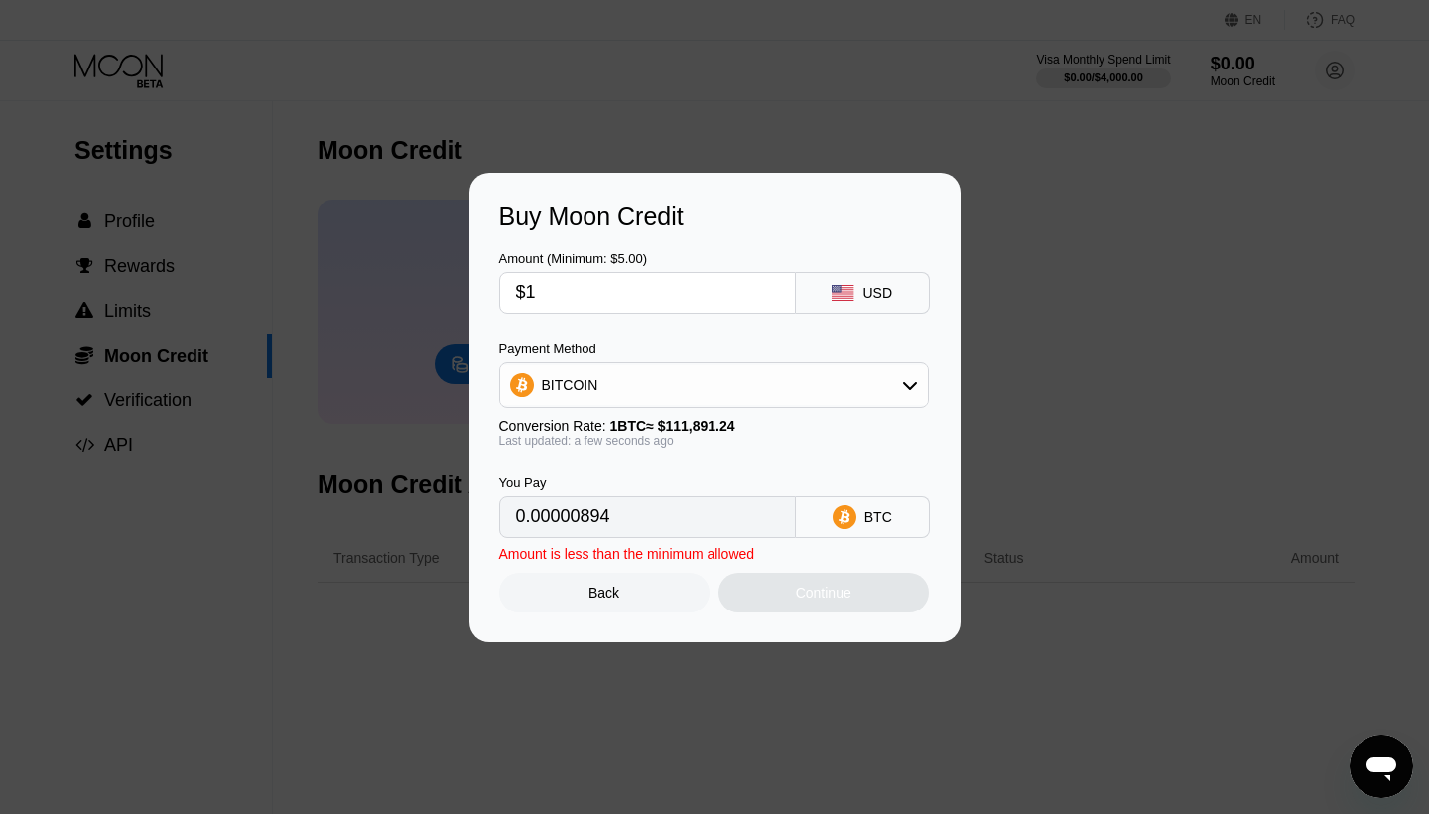
type input "$17"
type input "0.00015194"
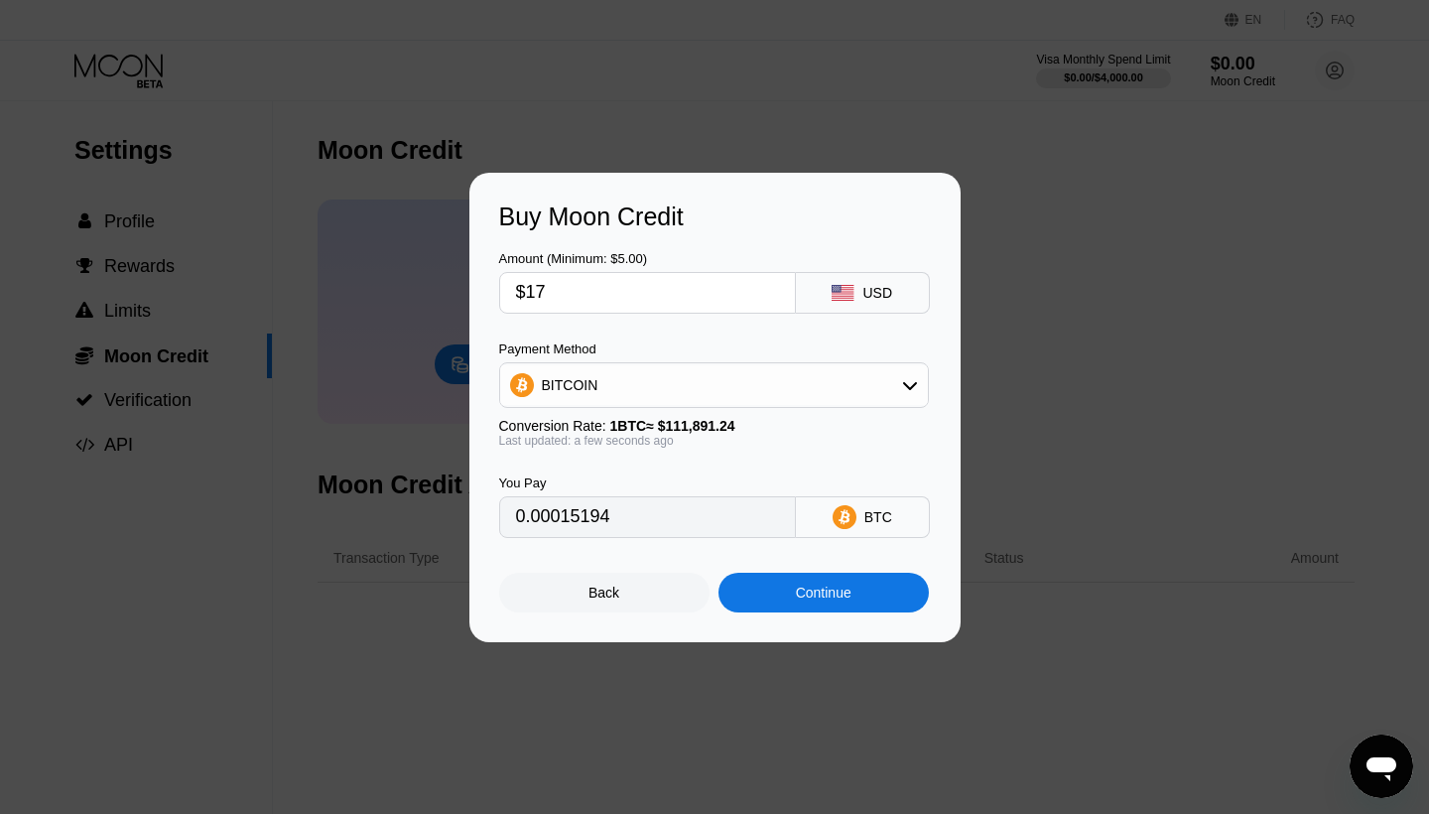
type input "$17"
click at [730, 371] on div "BITCOIN" at bounding box center [714, 385] width 428 height 40
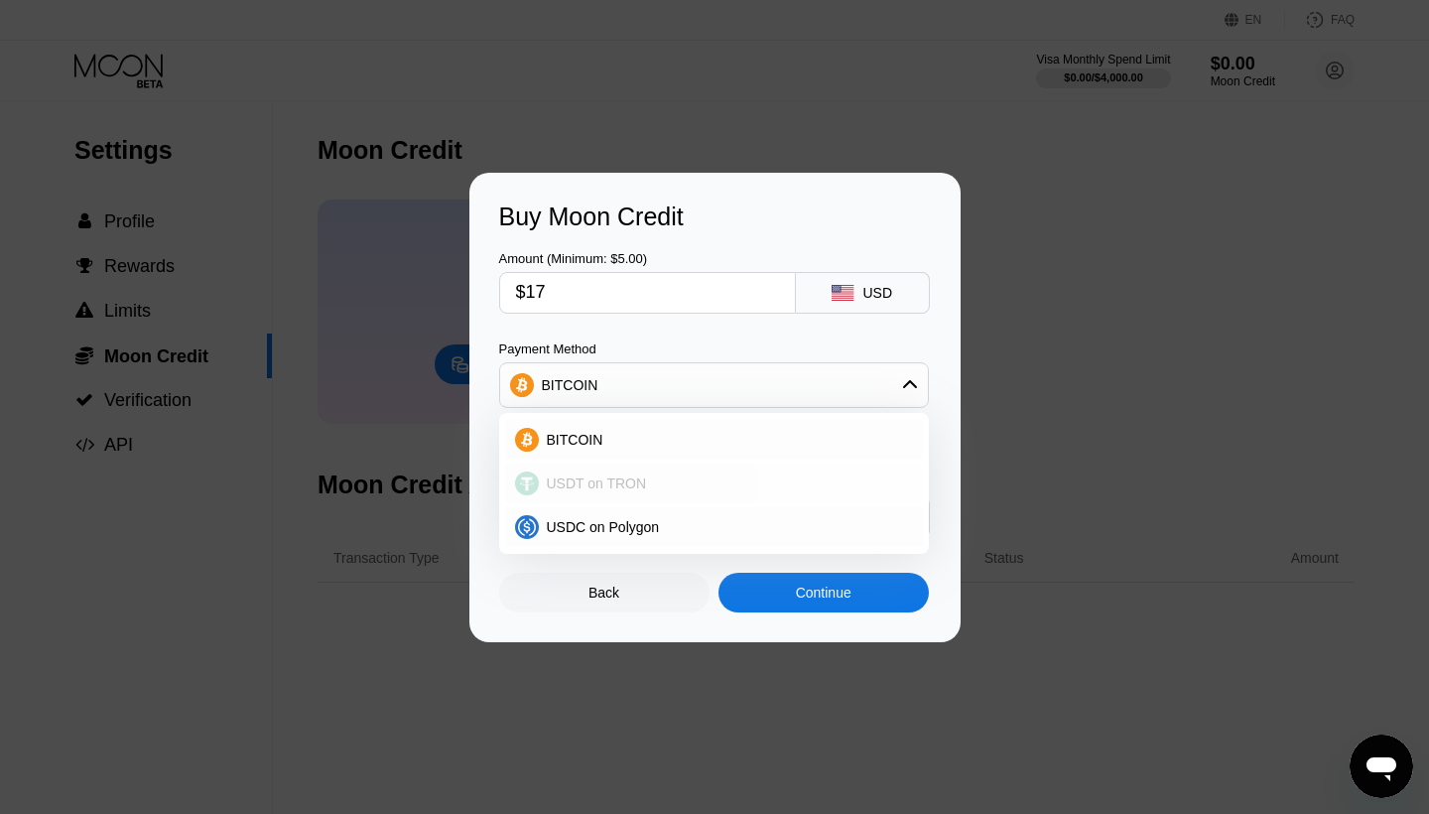
click at [637, 482] on span "USDT on TRON" at bounding box center [597, 483] width 100 height 16
type input "17.17"
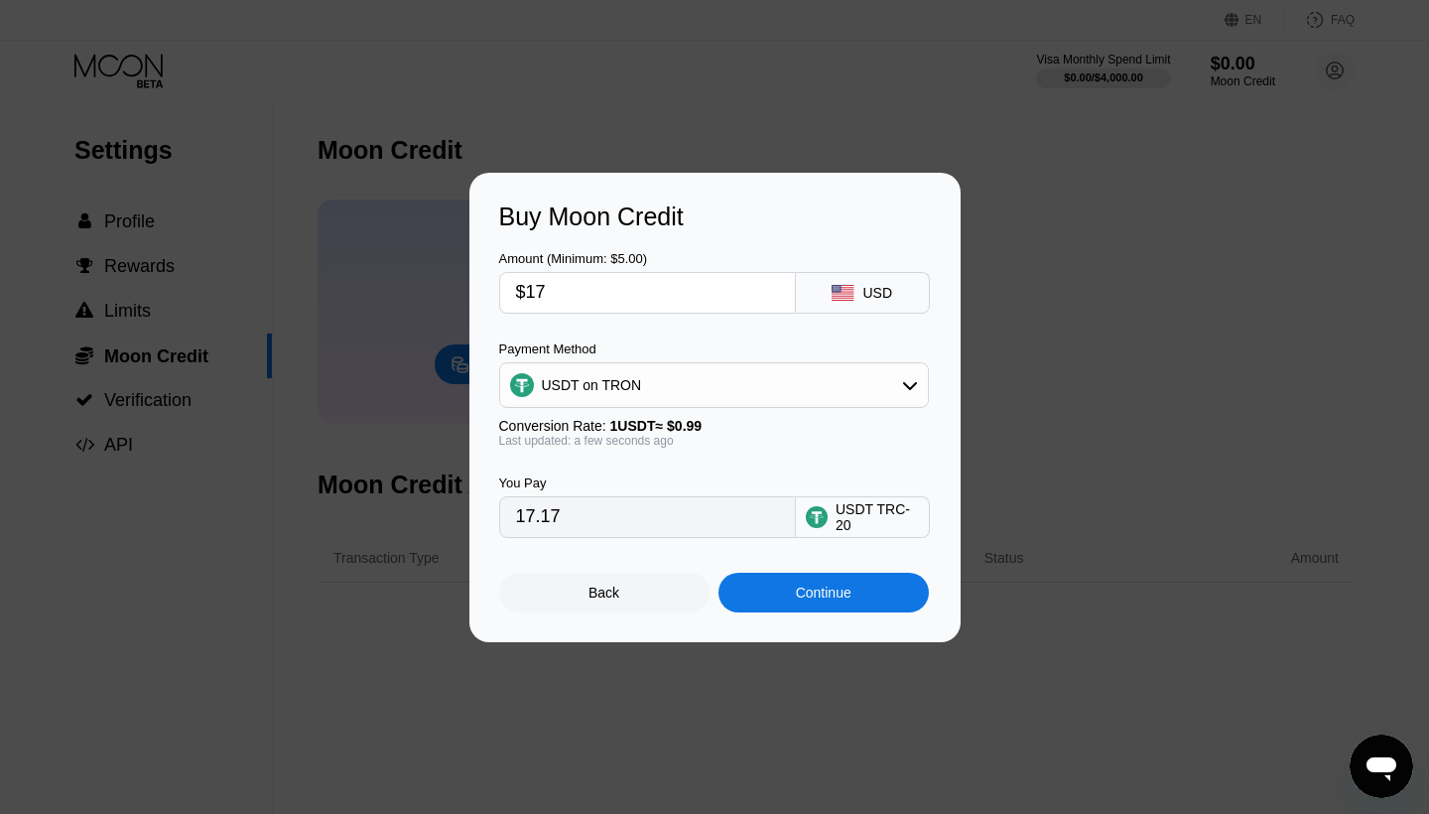
click at [832, 599] on div "Continue" at bounding box center [824, 593] width 56 height 16
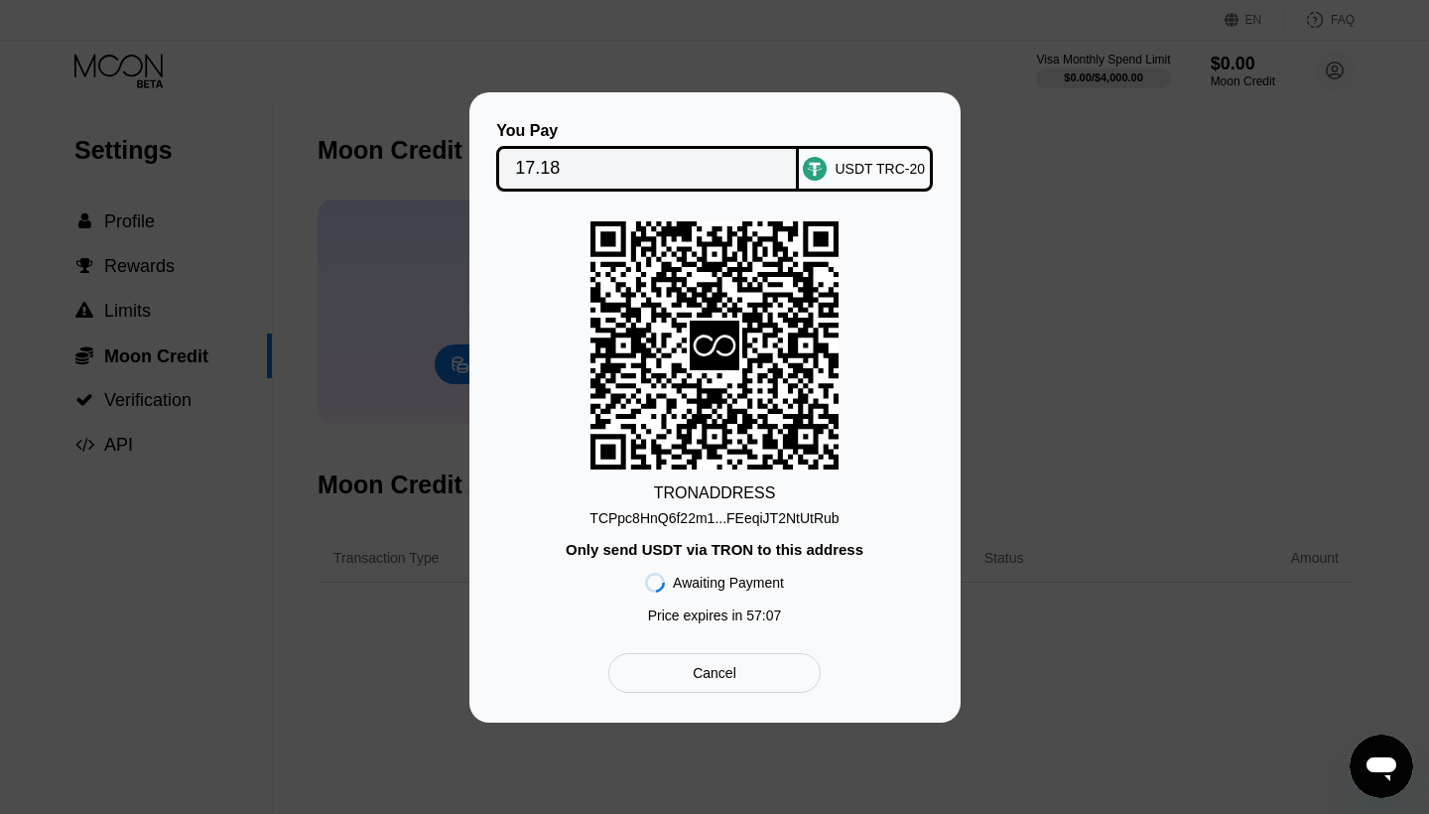
click at [645, 521] on div "TCPpc8HnQ6f22m1...FEeqiJT2NtUtRub" at bounding box center [713, 518] width 249 height 16
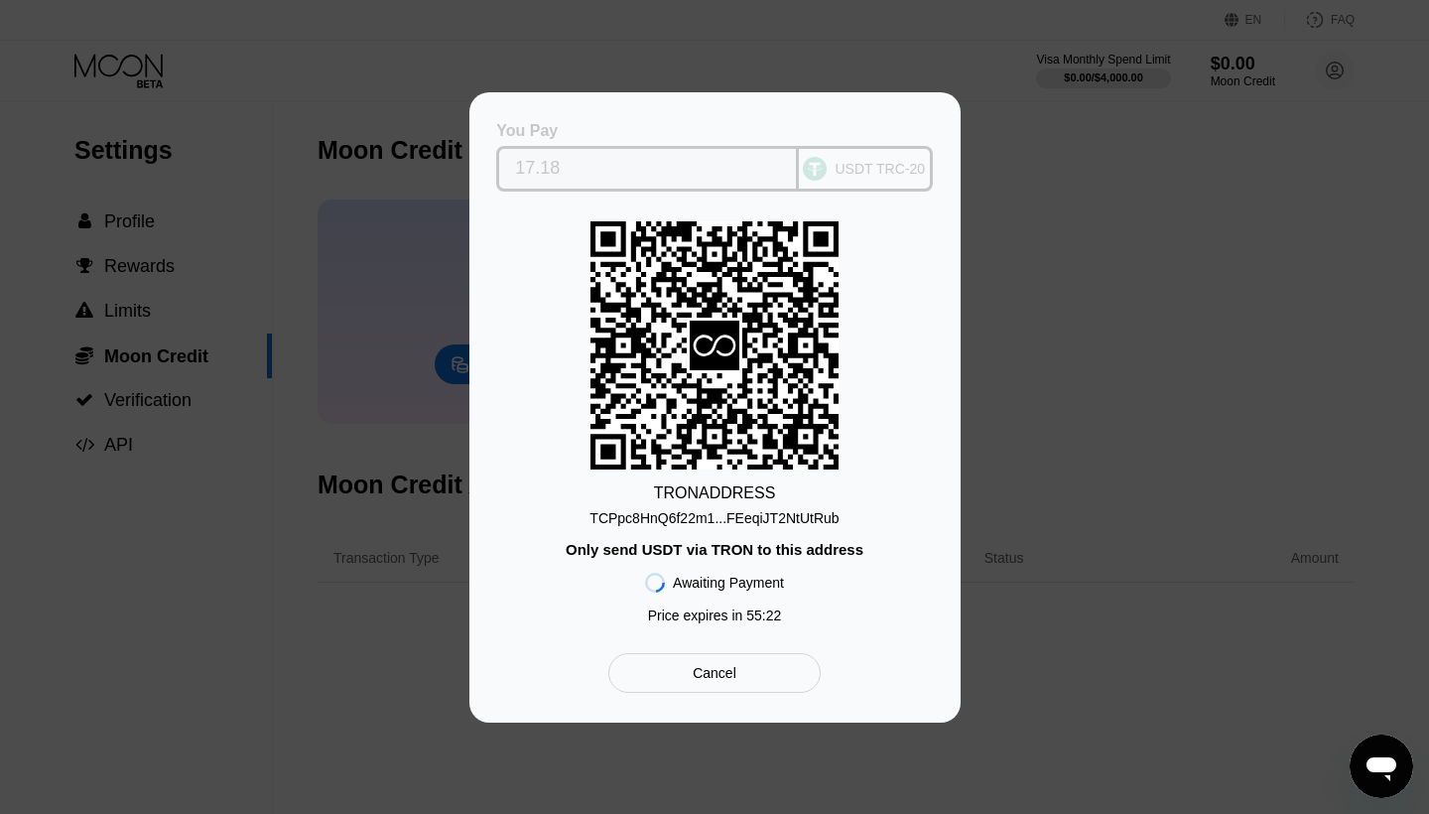
click at [595, 168] on input "17.18" at bounding box center [647, 169] width 265 height 40
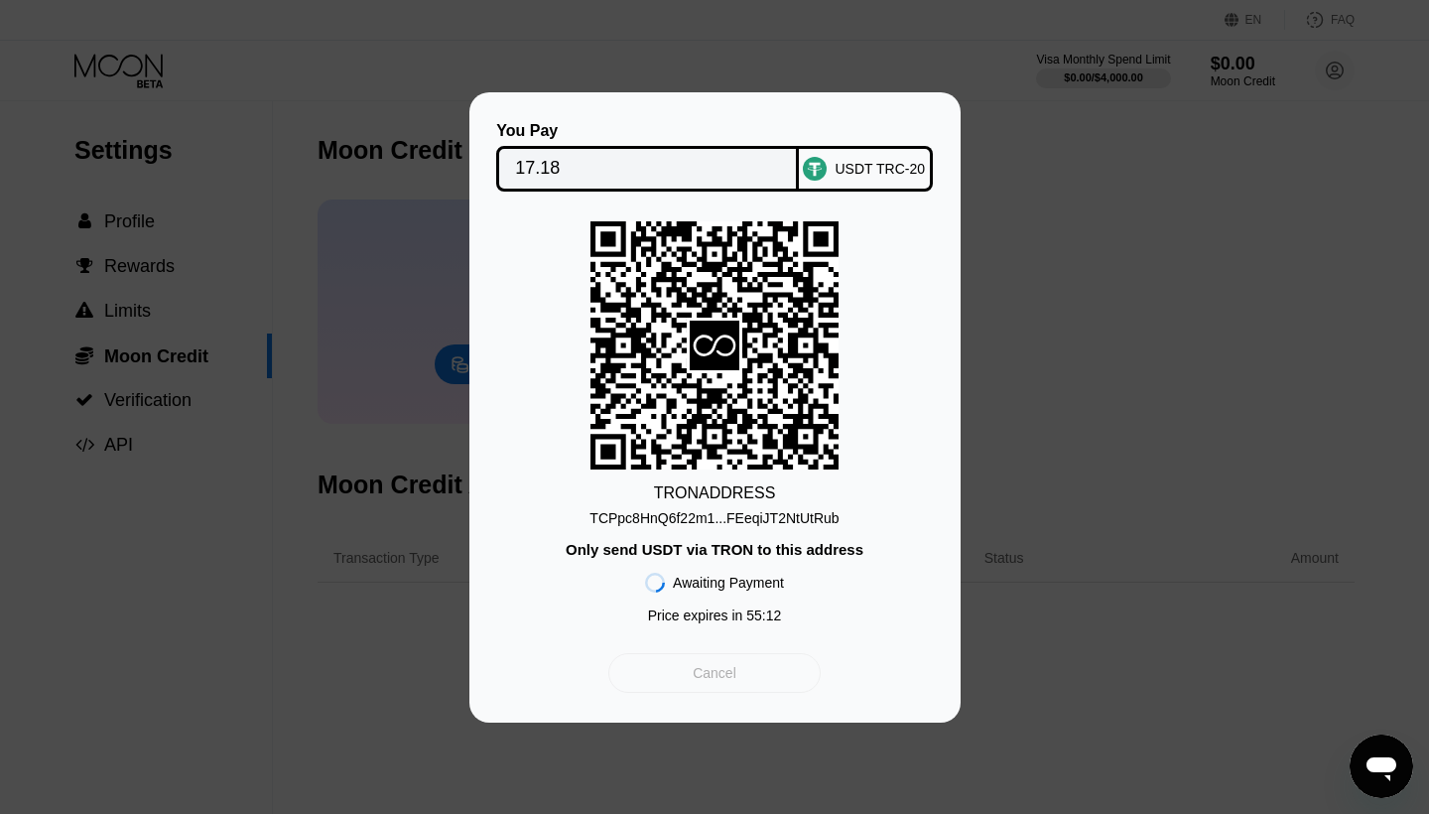
click at [698, 677] on div "Cancel" at bounding box center [715, 673] width 44 height 18
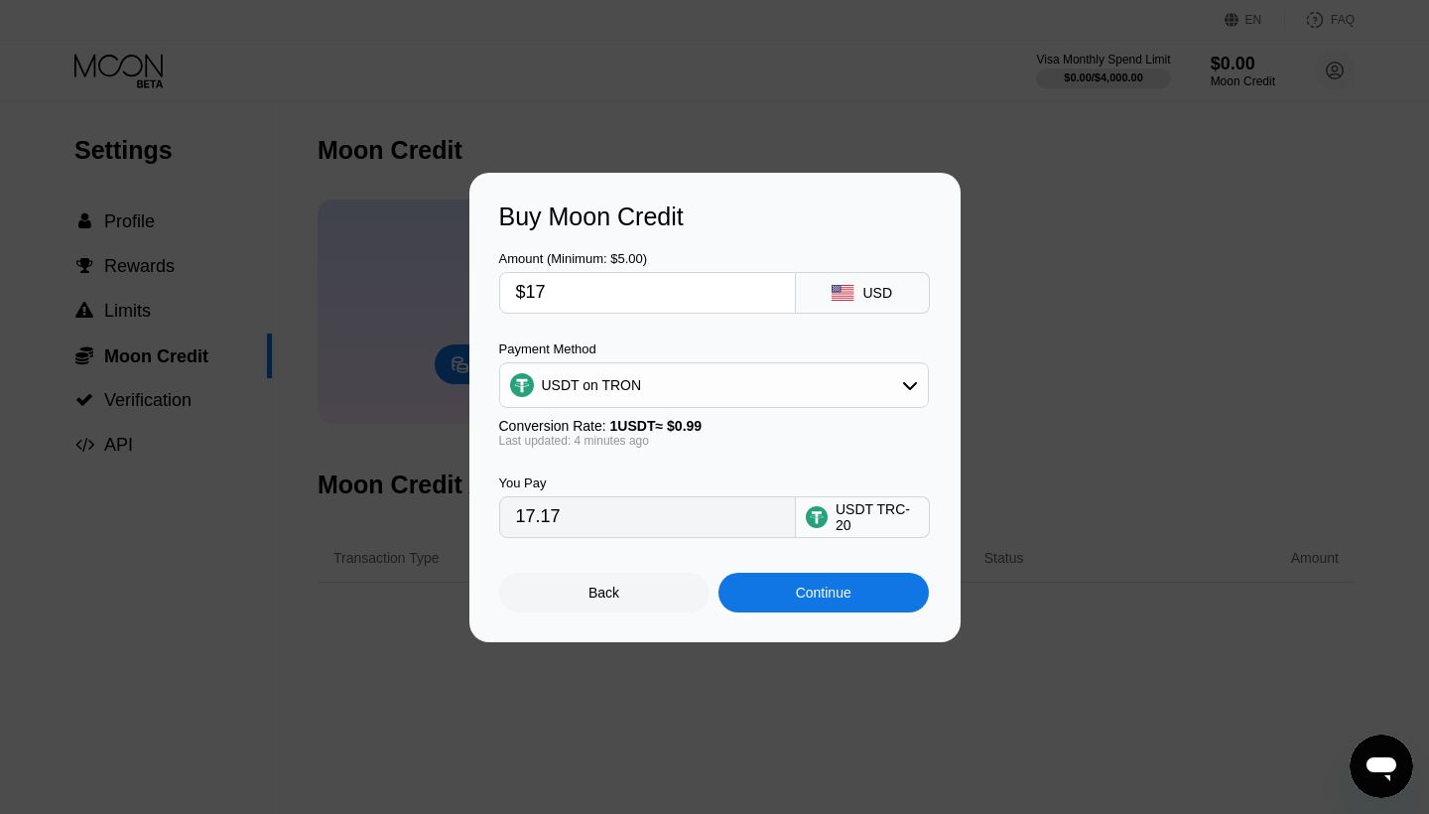
click at [617, 285] on input "$17" at bounding box center [647, 293] width 263 height 40
type input "$1"
type input "1.01"
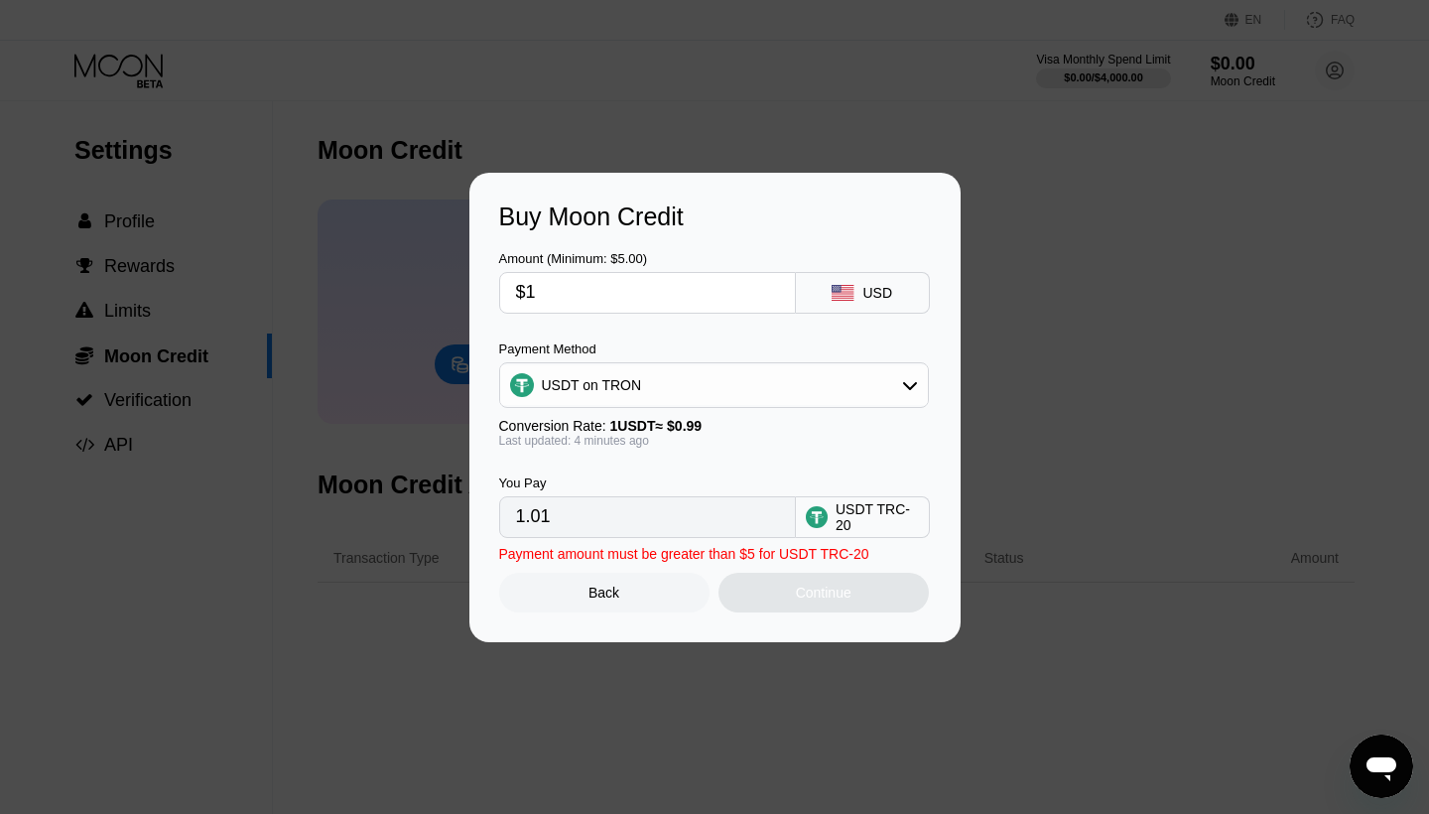
type input "$18"
type input "18.18"
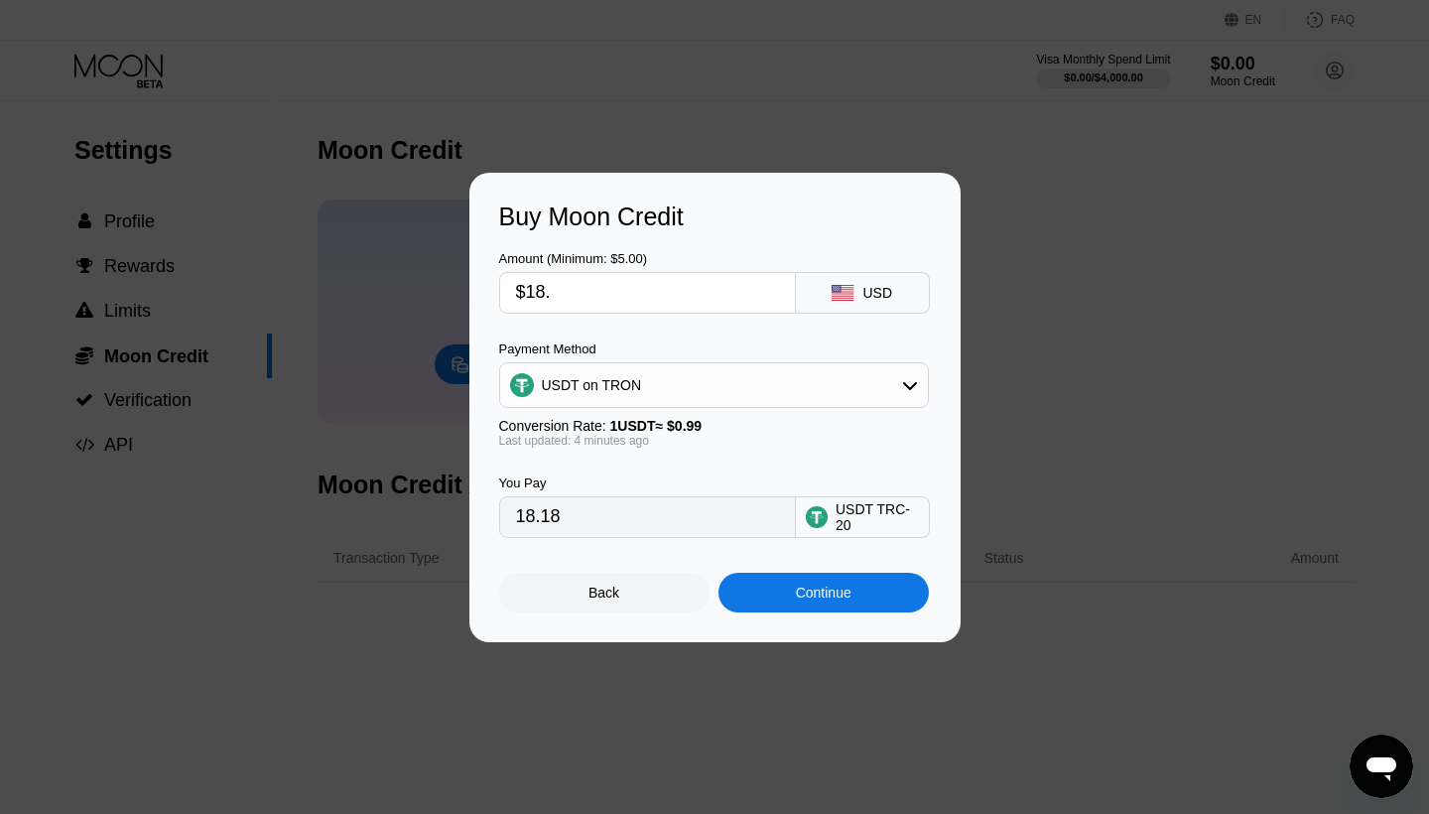
type input "$18.5"
type input "18.69"
type input "$18."
type input "18.18"
type input "$18.2"
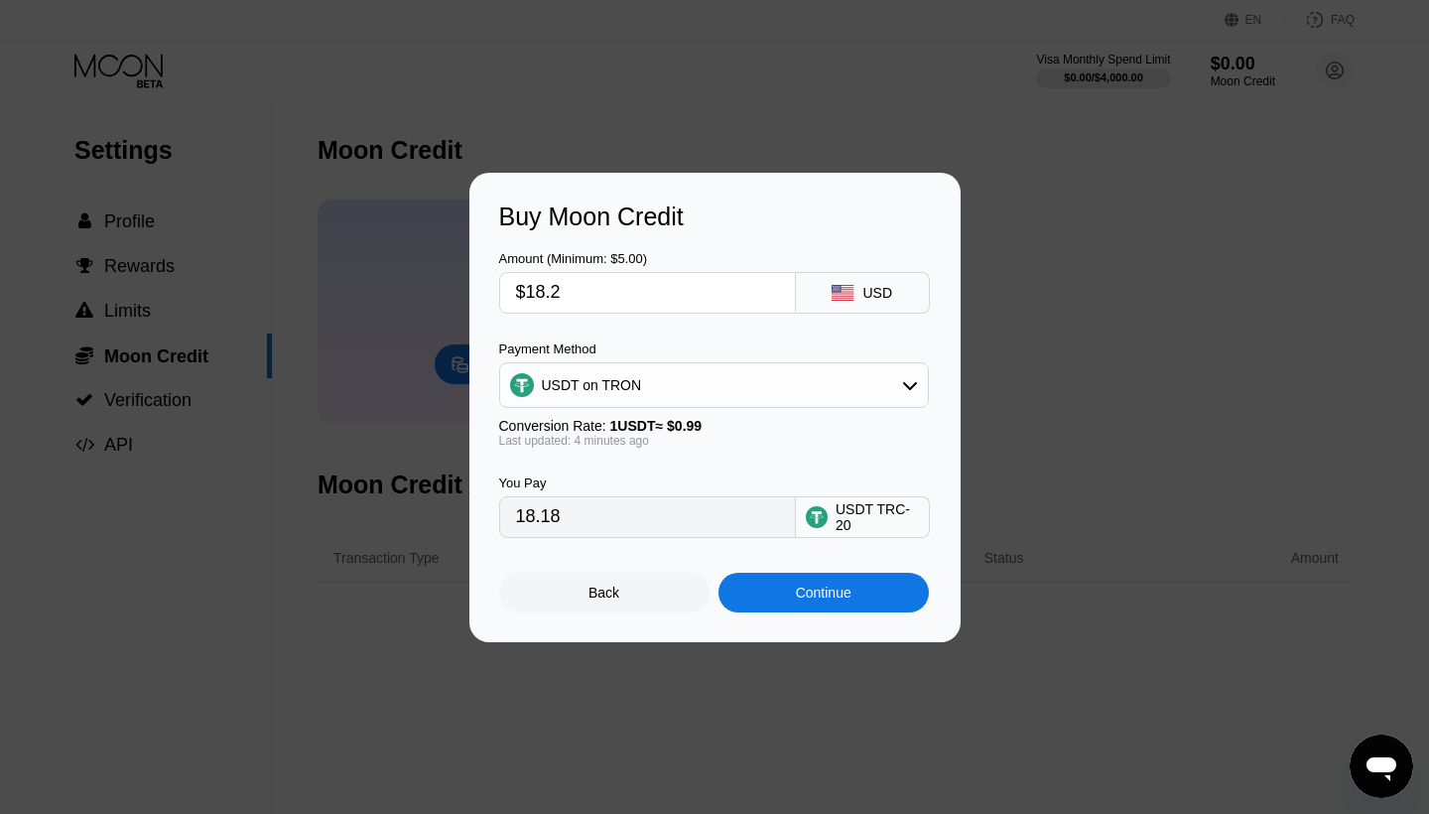
type input "18.38"
type input "$18."
type input "18.18"
type input "$18.3"
type input "18.48"
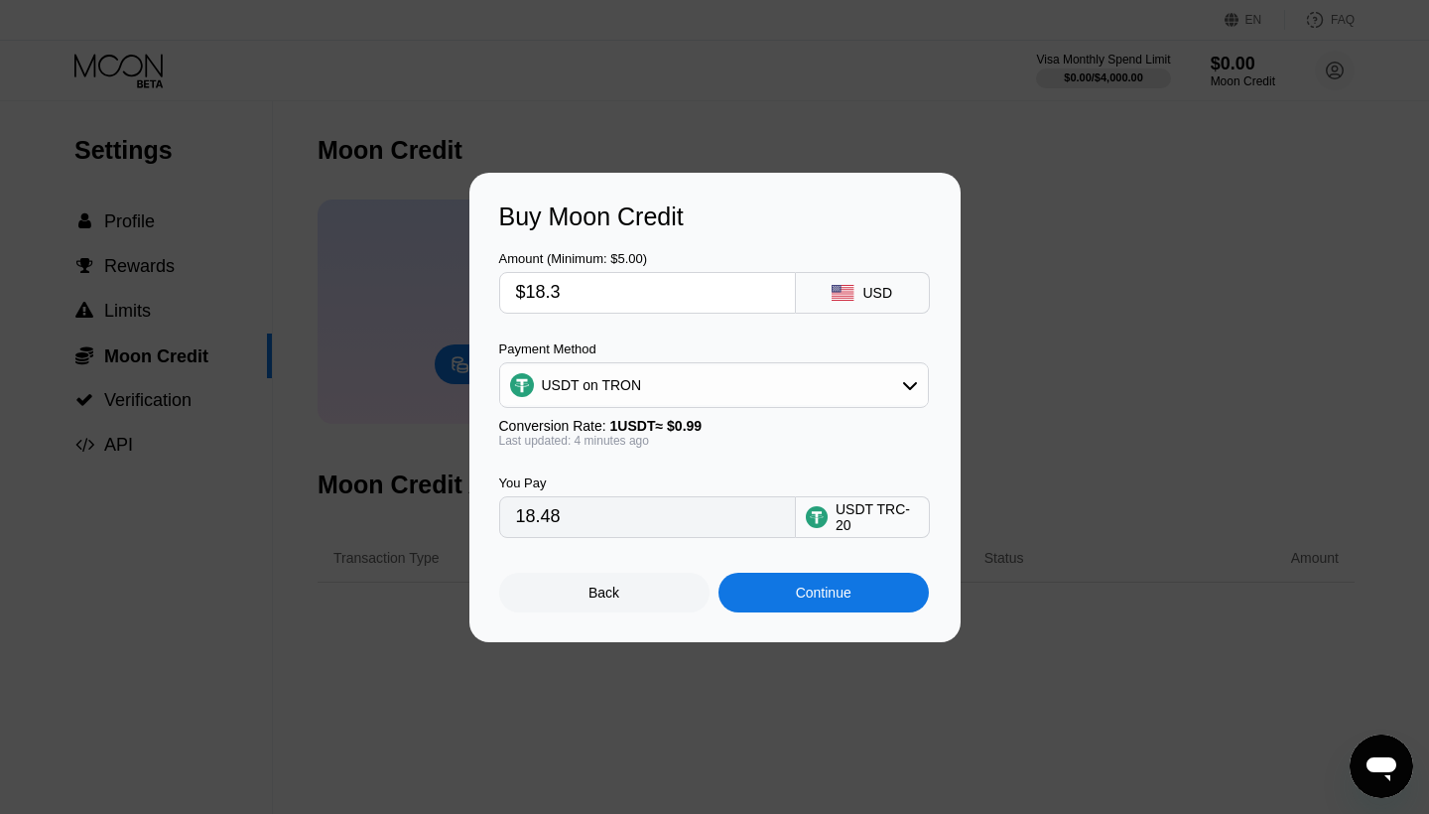
type input "$18.31"
type input "18.49"
type input "$18.3"
type input "18.48"
type input "$18.32"
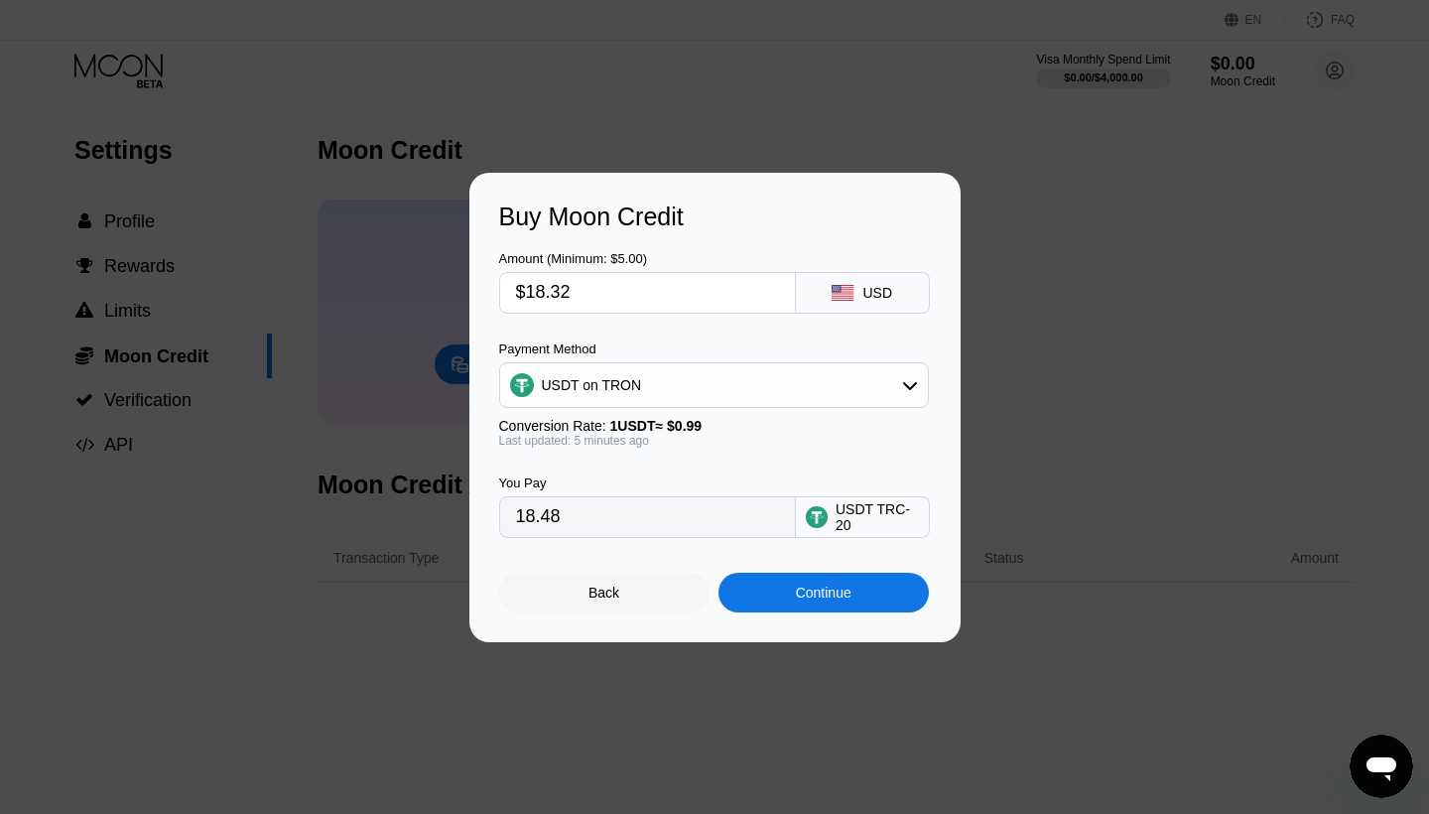
type input "18.51"
type input "$18.3"
type input "18.48"
type input "$18.31"
type input "18.49"
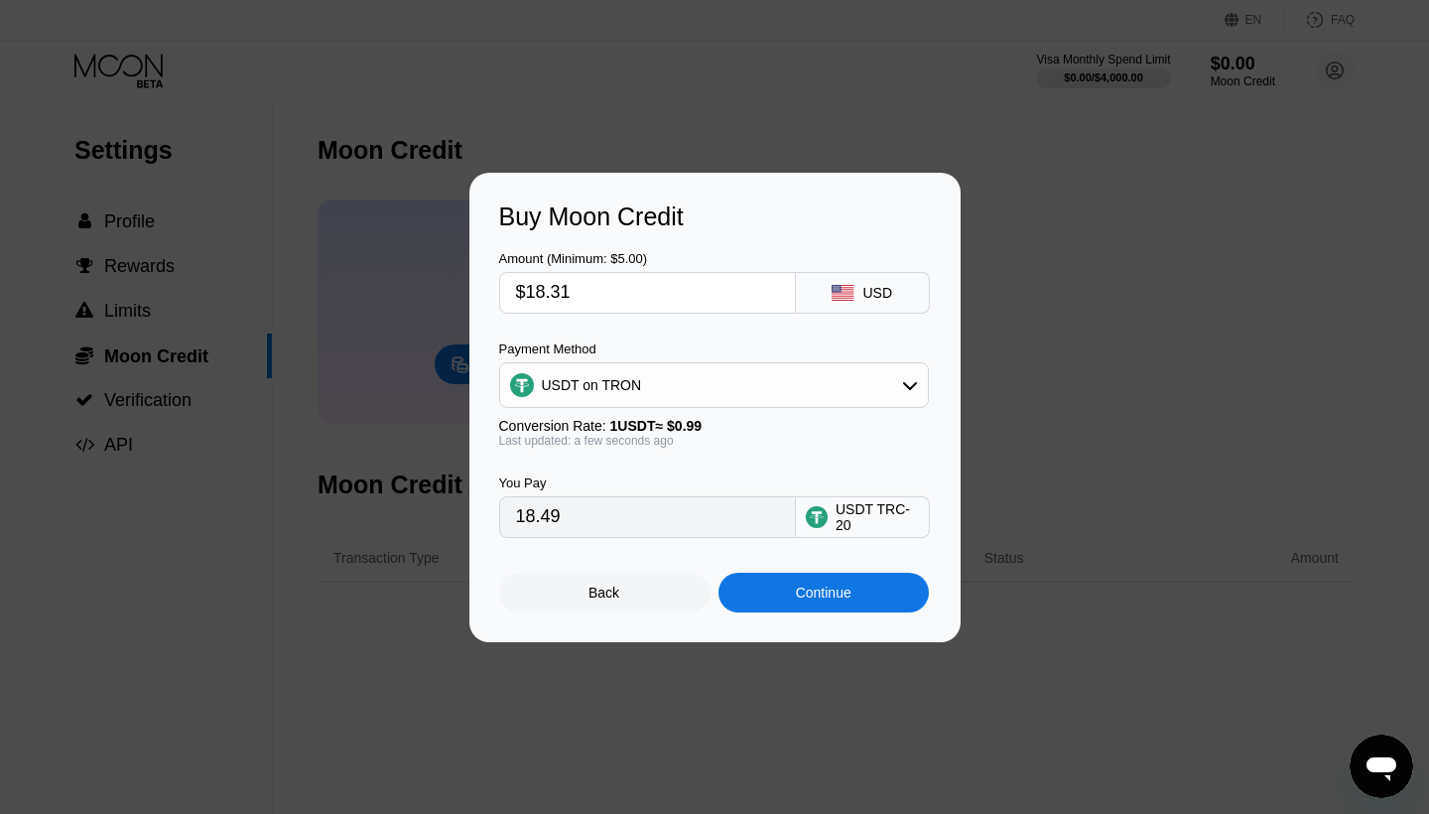
type input "$18.3"
type input "18.48"
type input "$18."
type input "18.18"
type input "$18"
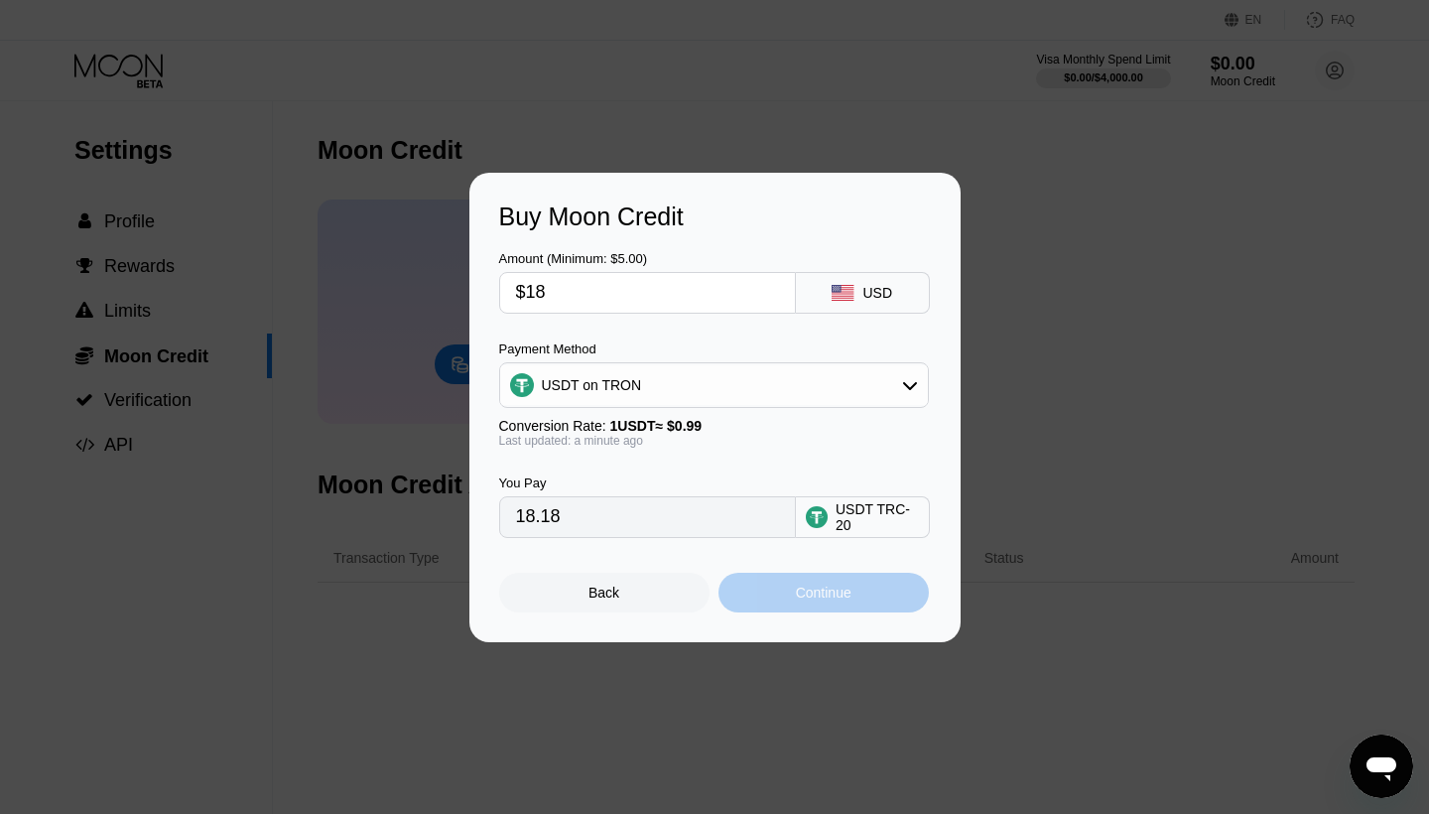
click at [796, 596] on div "Continue" at bounding box center [824, 593] width 56 height 16
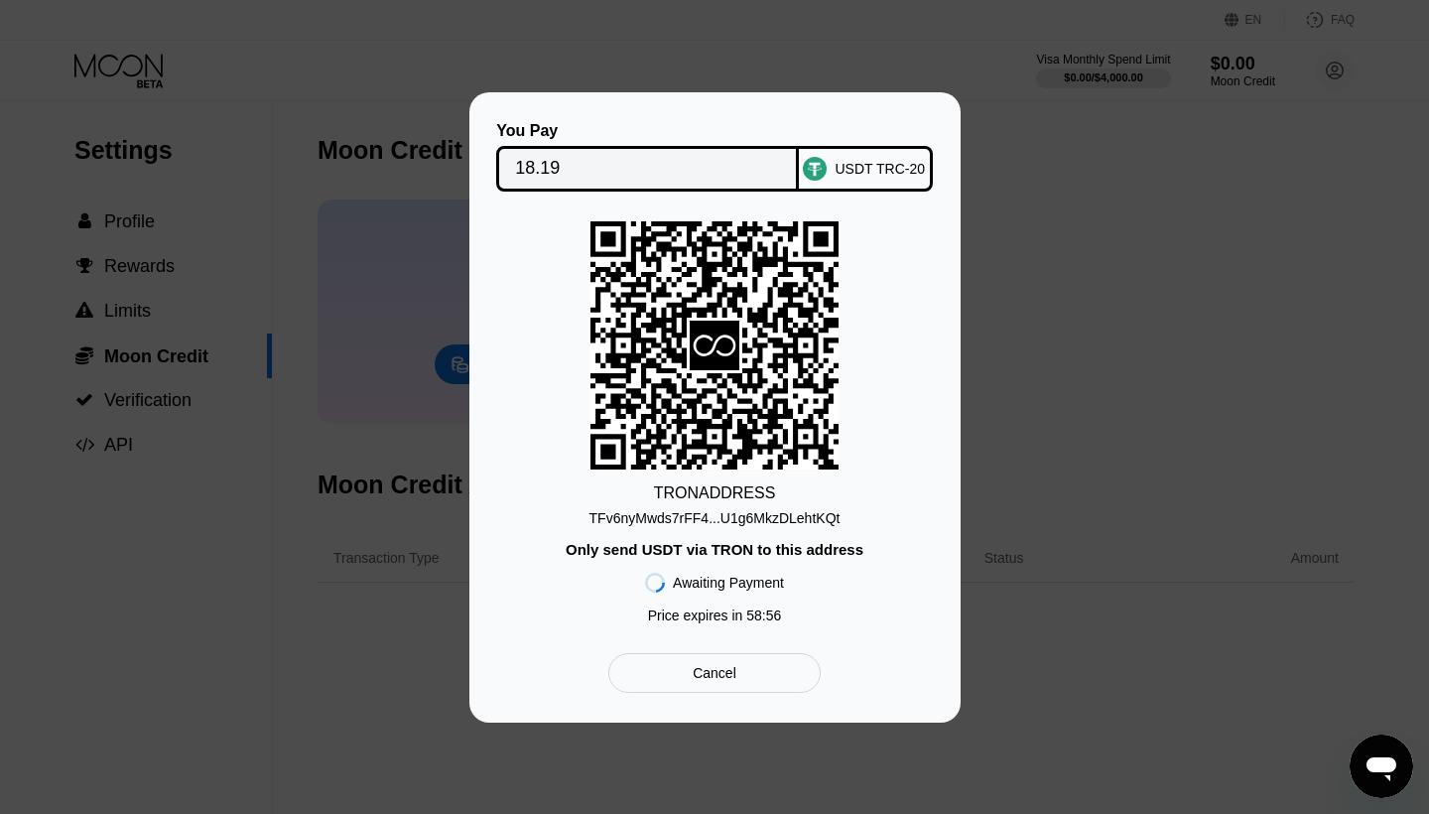
click at [625, 511] on div "TFv6nyMwds7rFF4...U1g6MkzDLehtKQt" at bounding box center [714, 518] width 251 height 16
click at [706, 498] on div "TRON ADDRESS" at bounding box center [715, 493] width 122 height 18
click at [733, 383] on rect at bounding box center [714, 345] width 248 height 248
click at [763, 305] on icon at bounding box center [714, 344] width 248 height 243
click at [867, 156] on div "USDT TRC-20" at bounding box center [866, 169] width 134 height 46
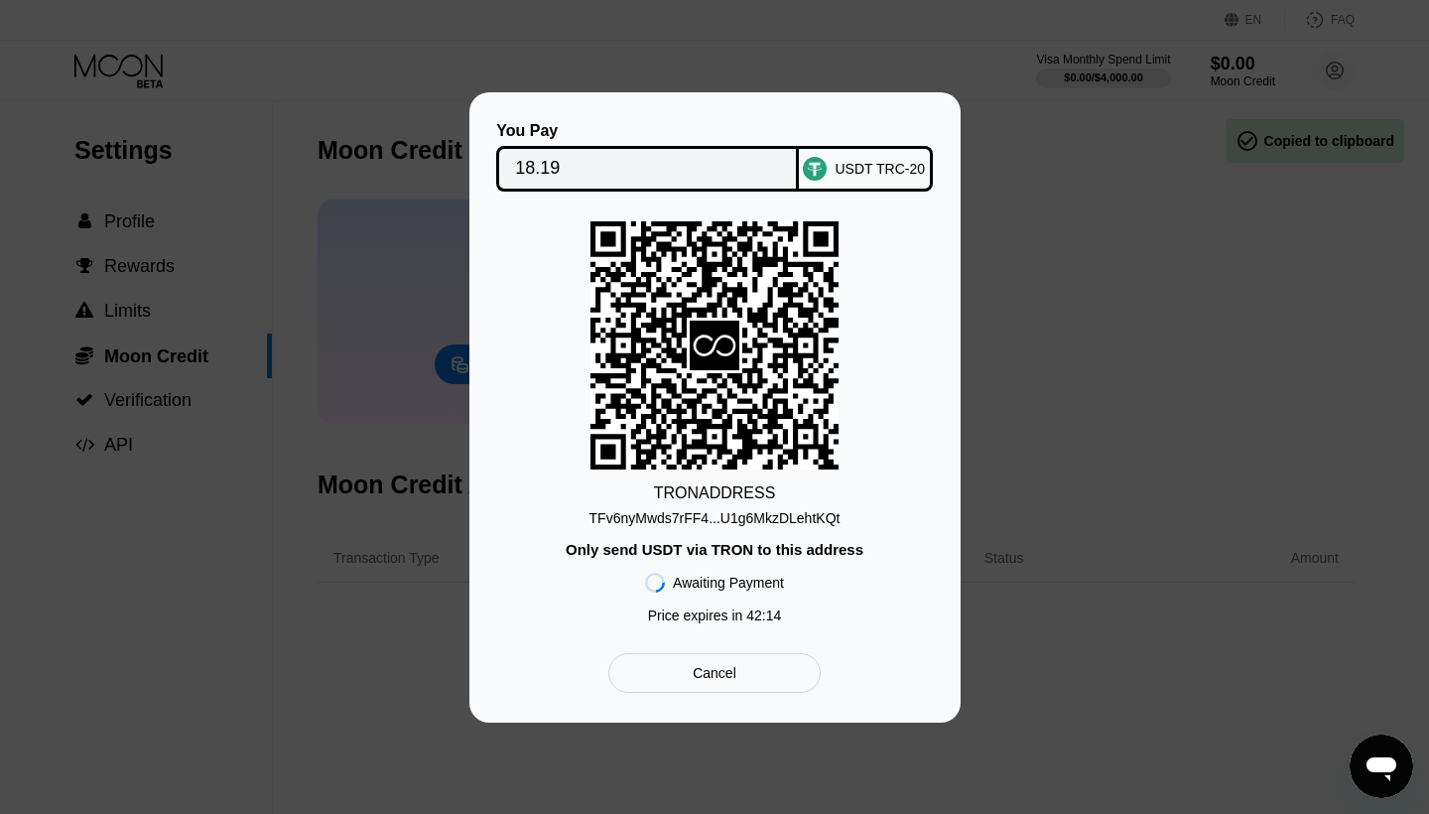
click at [709, 183] on input "18.19" at bounding box center [647, 169] width 265 height 40
click at [780, 470] on div "TRON ADDRESS TFv6nyMwds7rFF4...U1g6MkzDLehtKQt Only send USDT via TRON to this …" at bounding box center [715, 427] width 432 height 412
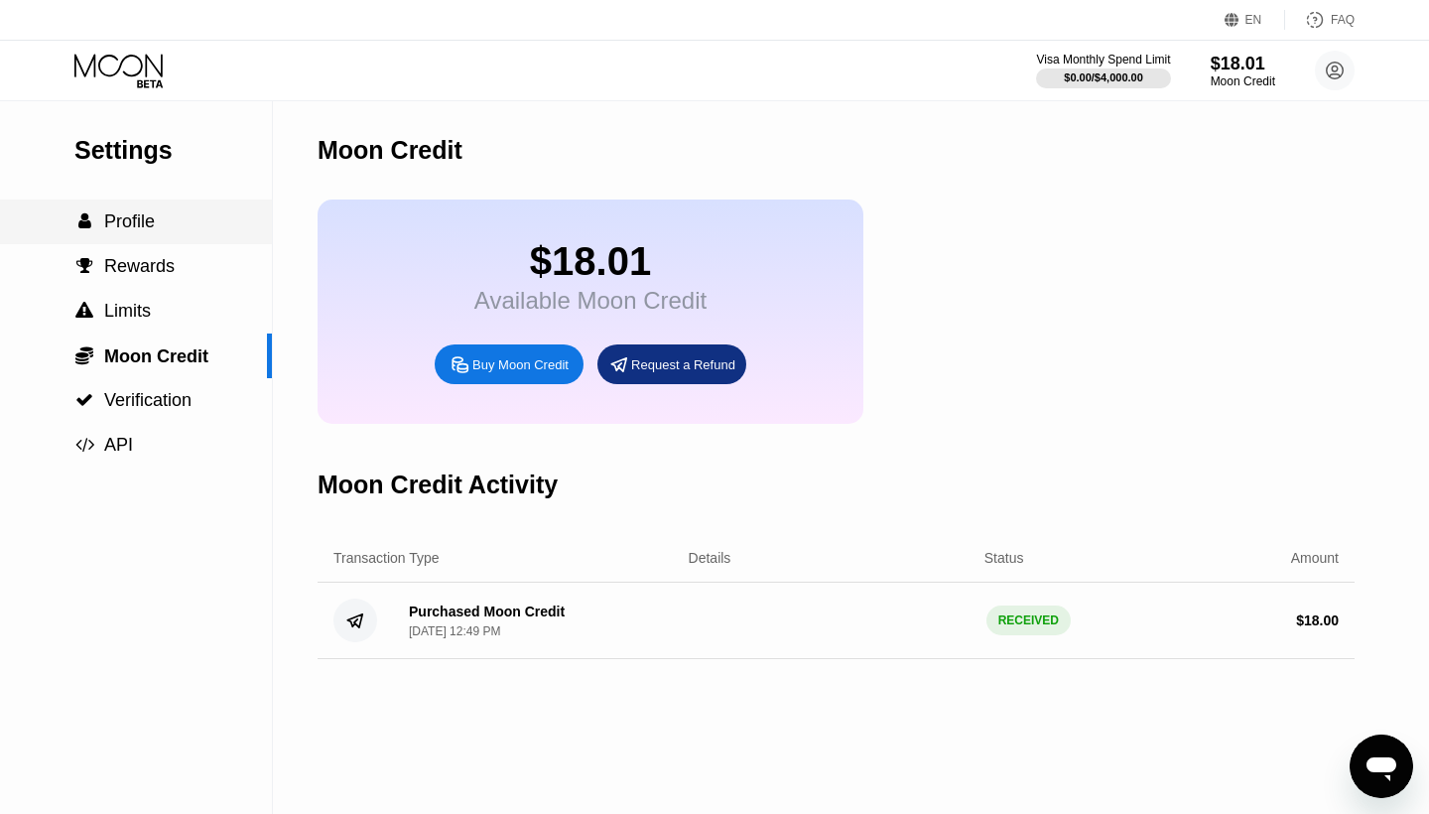
click at [142, 218] on span "Profile" at bounding box center [129, 221] width 51 height 20
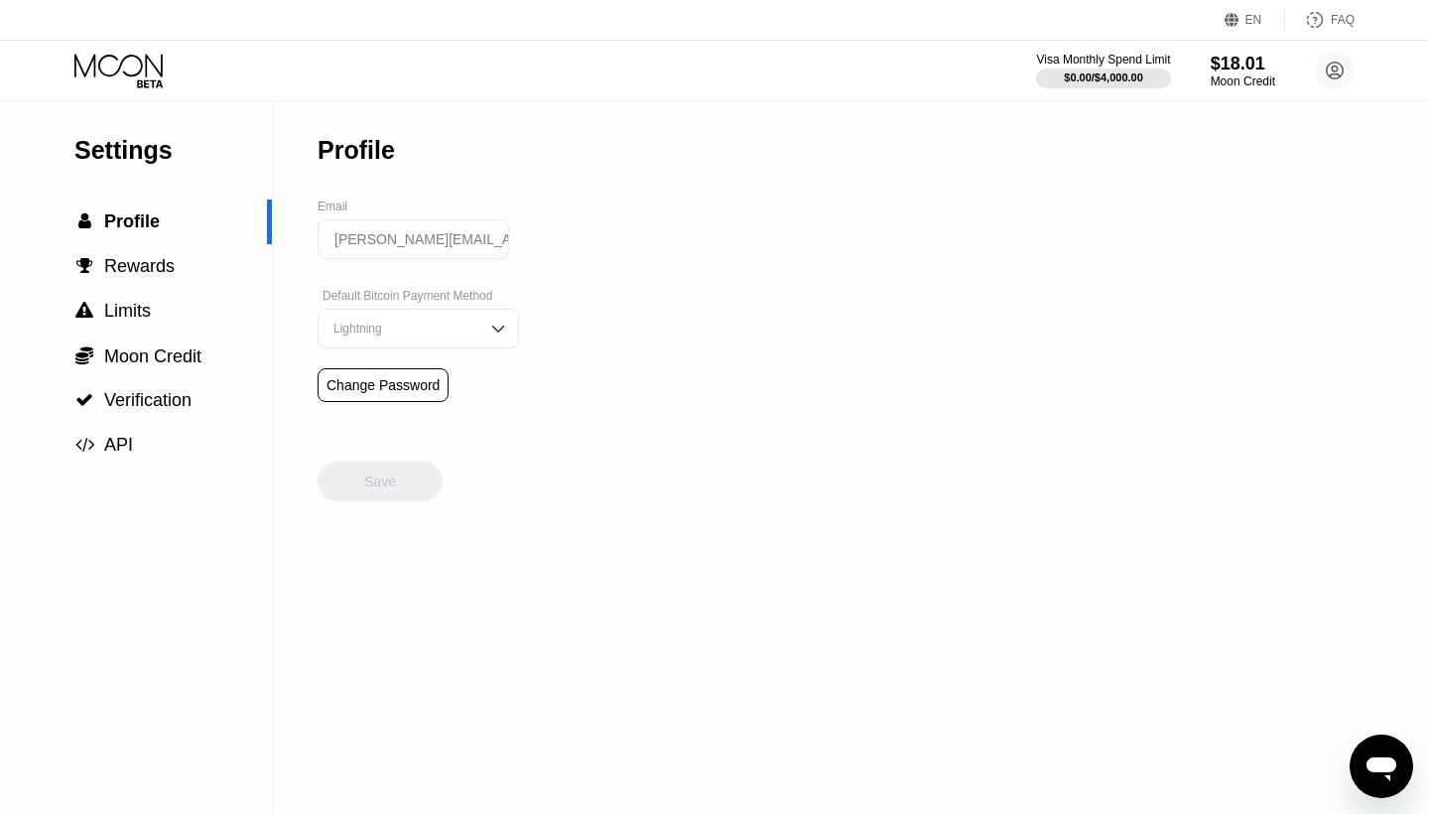
click at [377, 330] on div "Lightning" at bounding box center [403, 329] width 150 height 14
click at [381, 409] on div "On-Chain" at bounding box center [418, 408] width 180 height 14
click at [138, 275] on span "Rewards" at bounding box center [139, 266] width 70 height 20
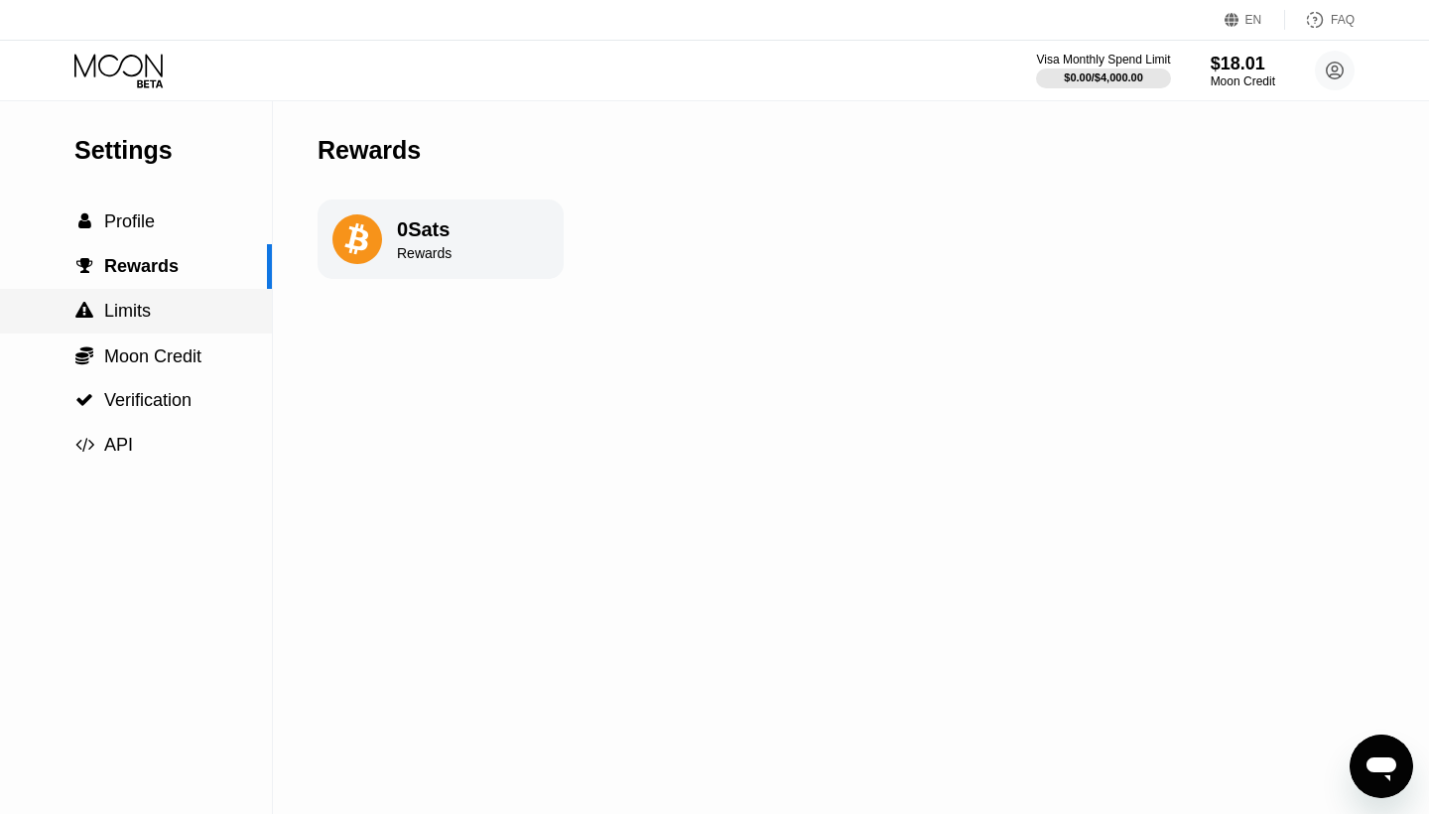
click at [136, 319] on span "Limits" at bounding box center [127, 311] width 47 height 20
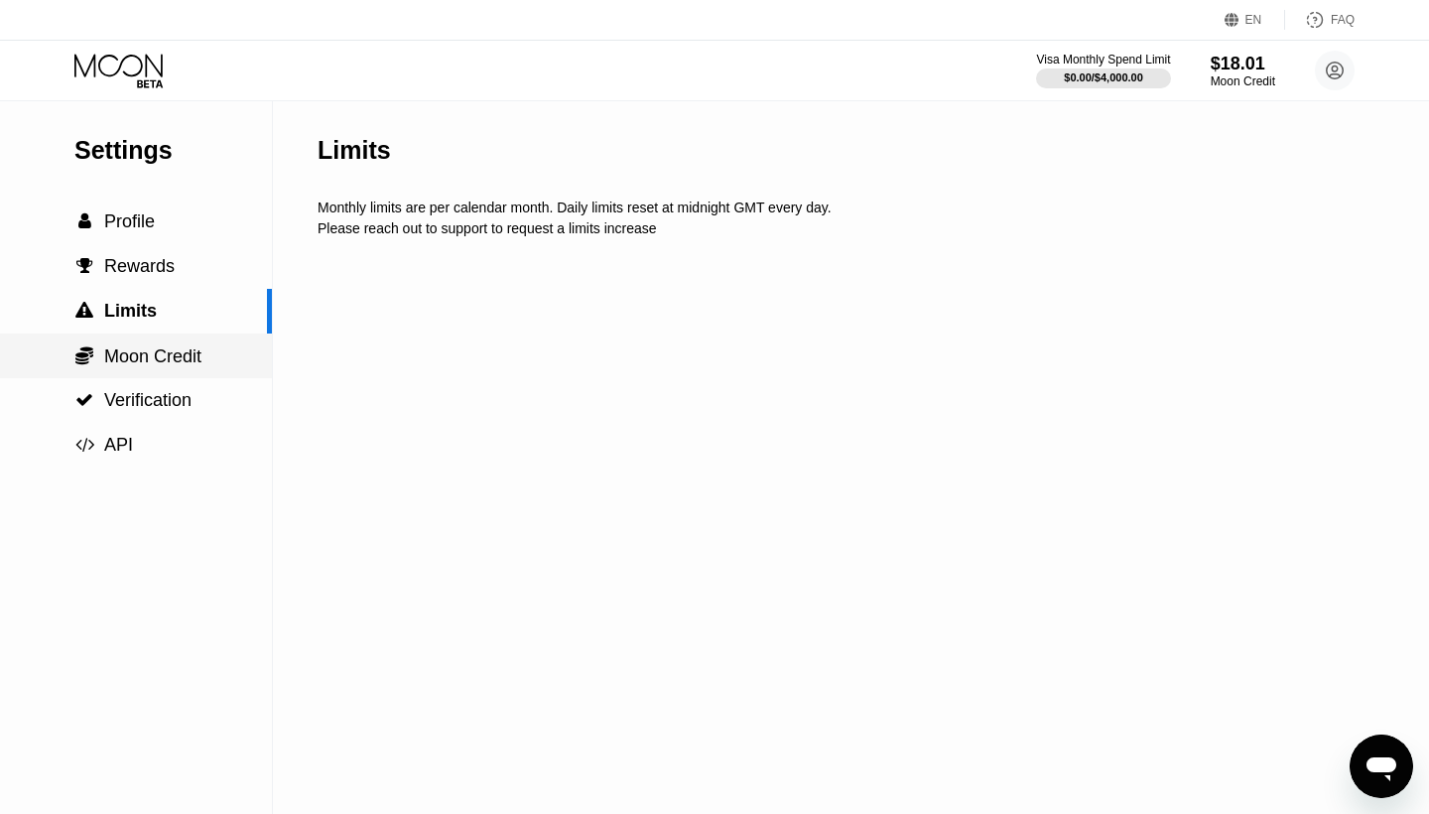
click at [128, 360] on span "Moon Credit" at bounding box center [152, 356] width 97 height 20
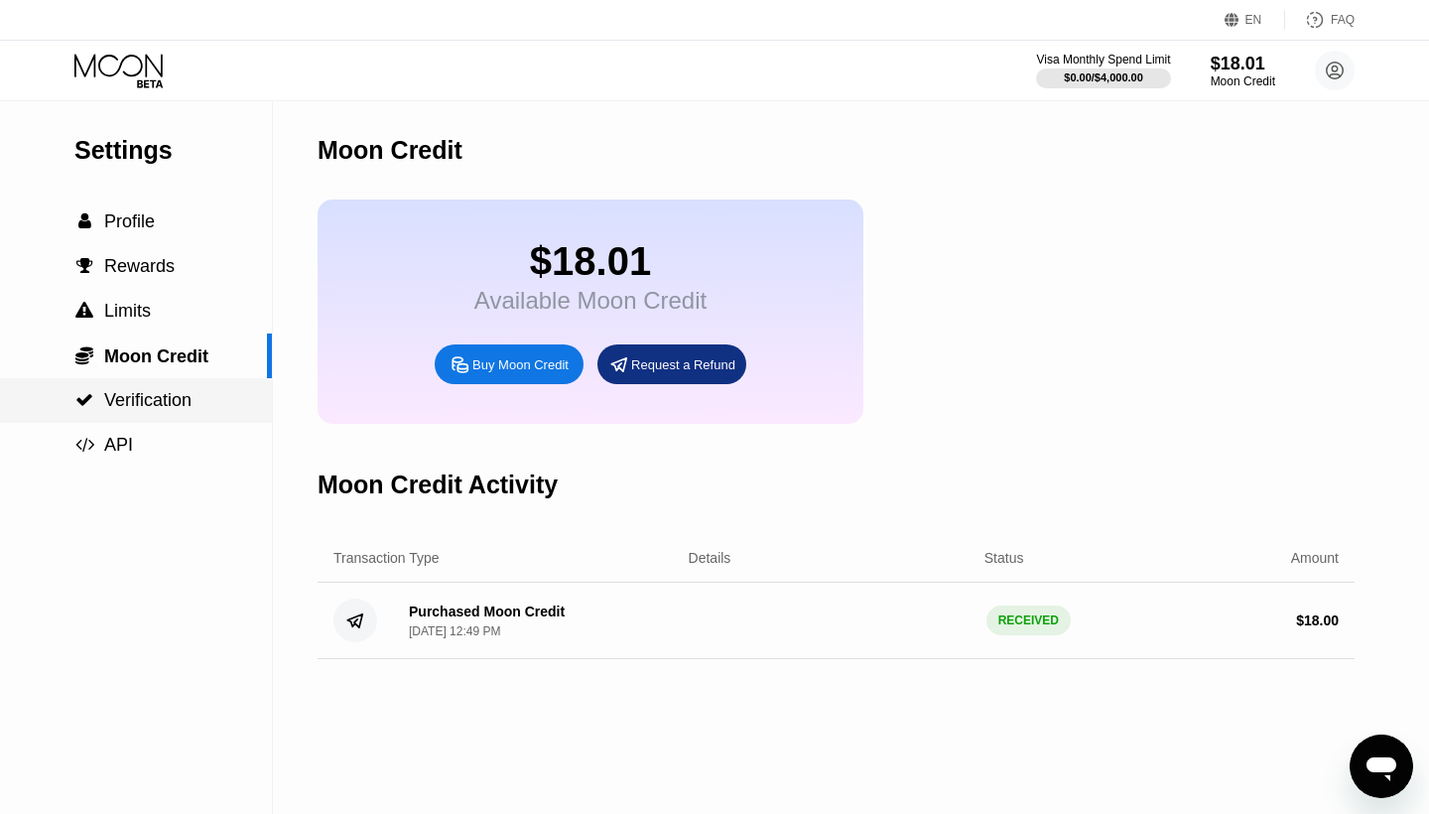
click at [198, 406] on div " Verification" at bounding box center [136, 400] width 272 height 21
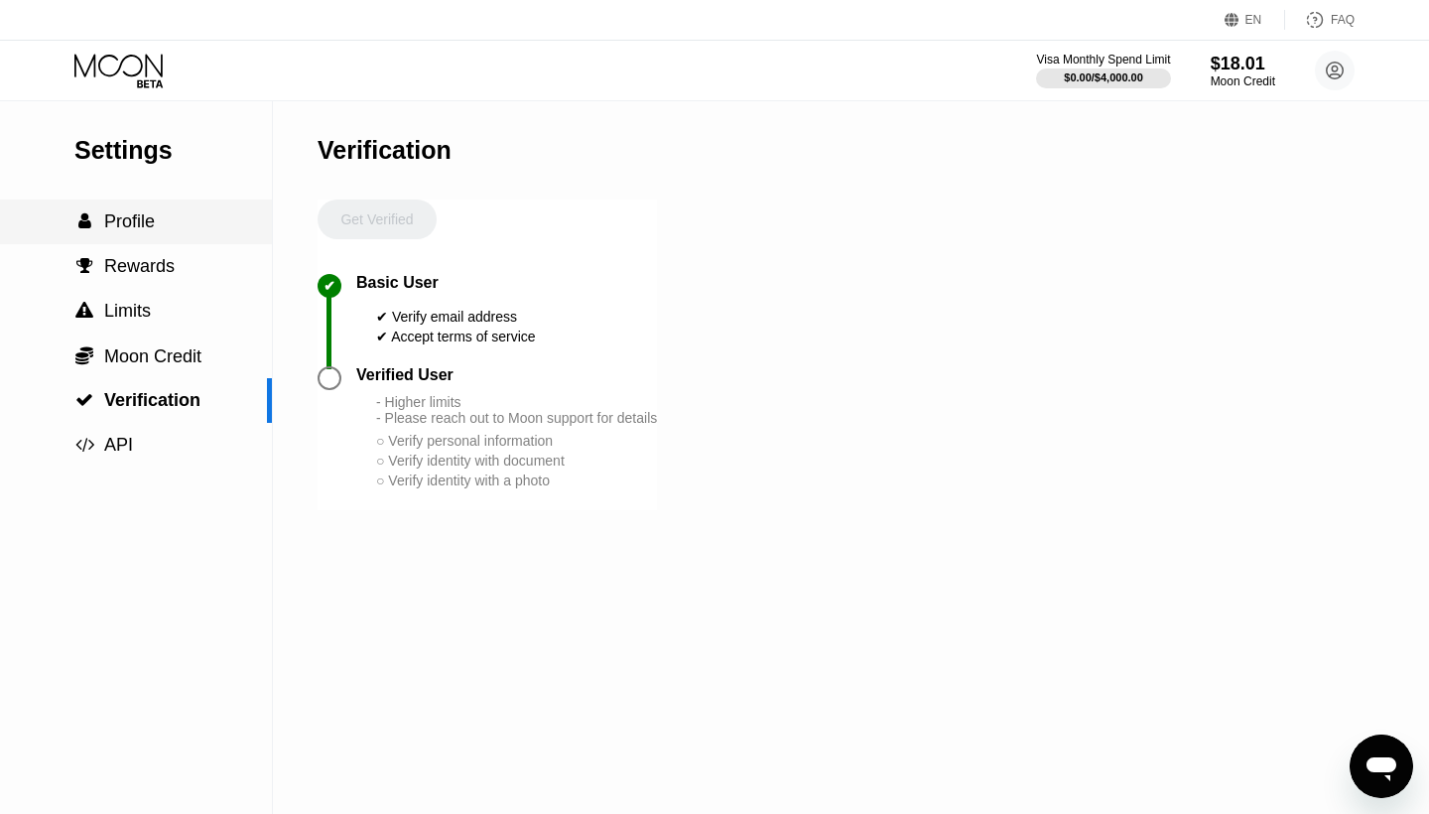
click at [154, 213] on span "Profile" at bounding box center [129, 221] width 51 height 20
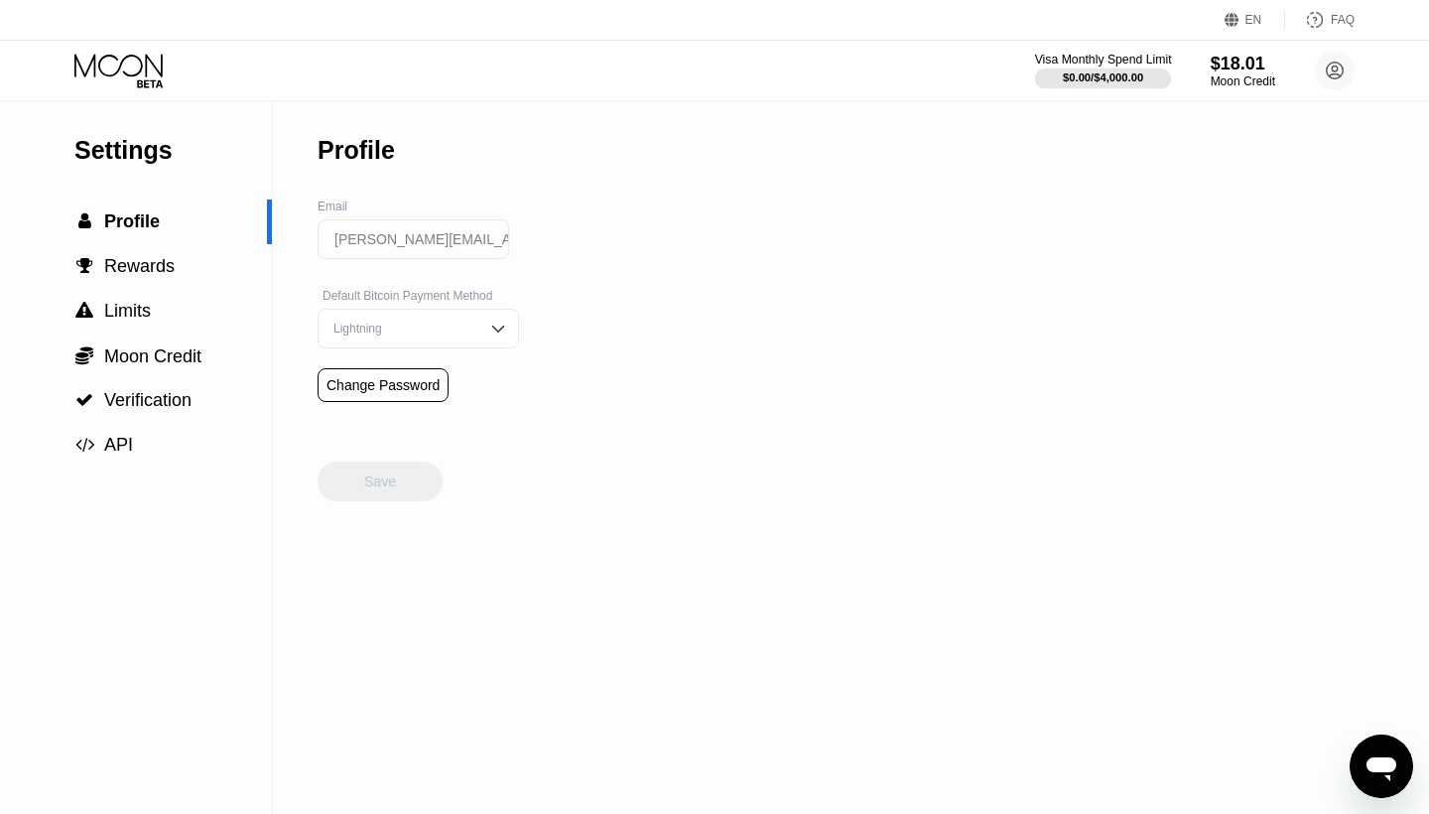
click at [1115, 65] on div "Visa Monthly Spend Limit" at bounding box center [1103, 60] width 137 height 14
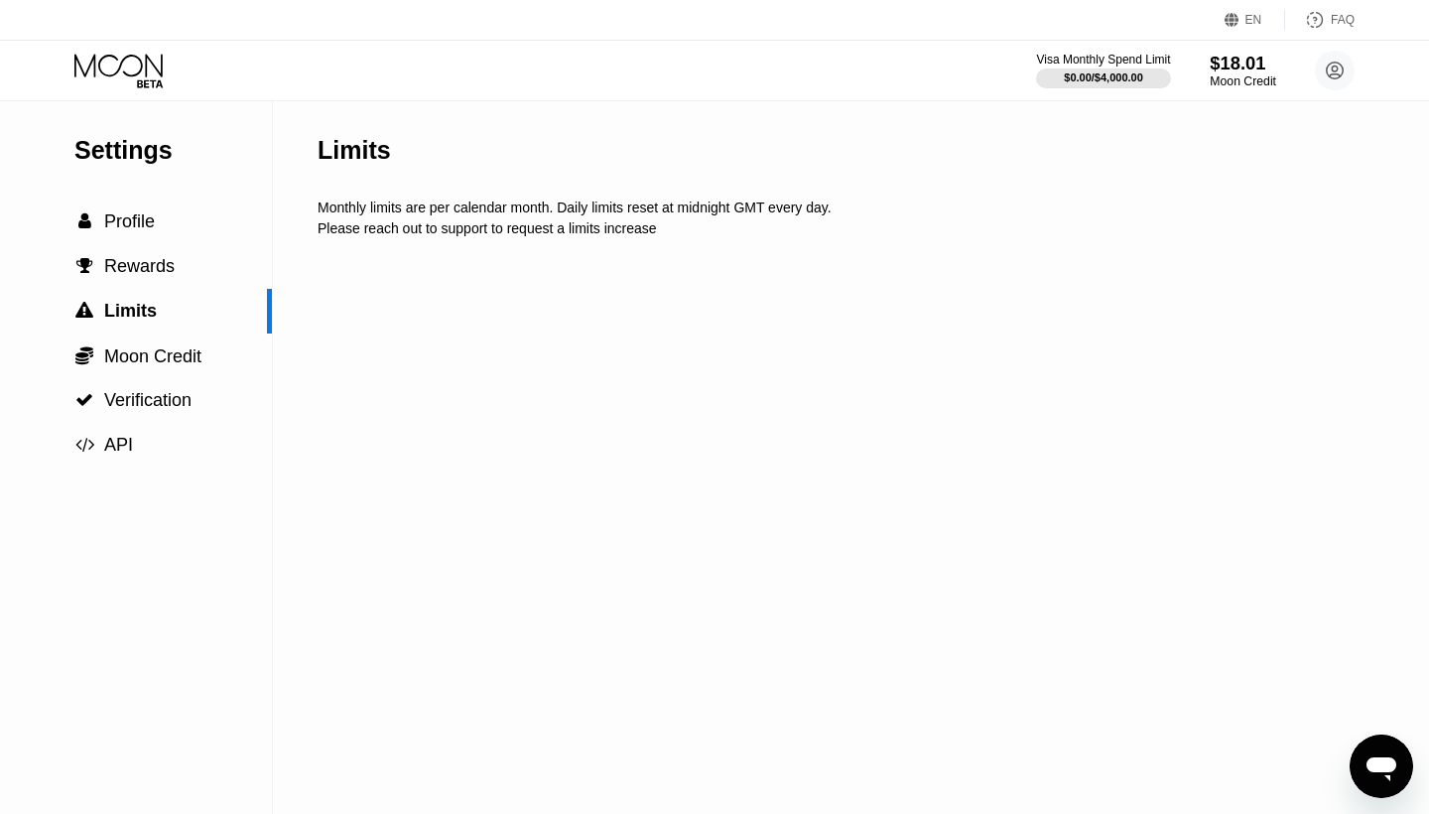
click at [1238, 65] on div "$18.01" at bounding box center [1243, 63] width 66 height 21
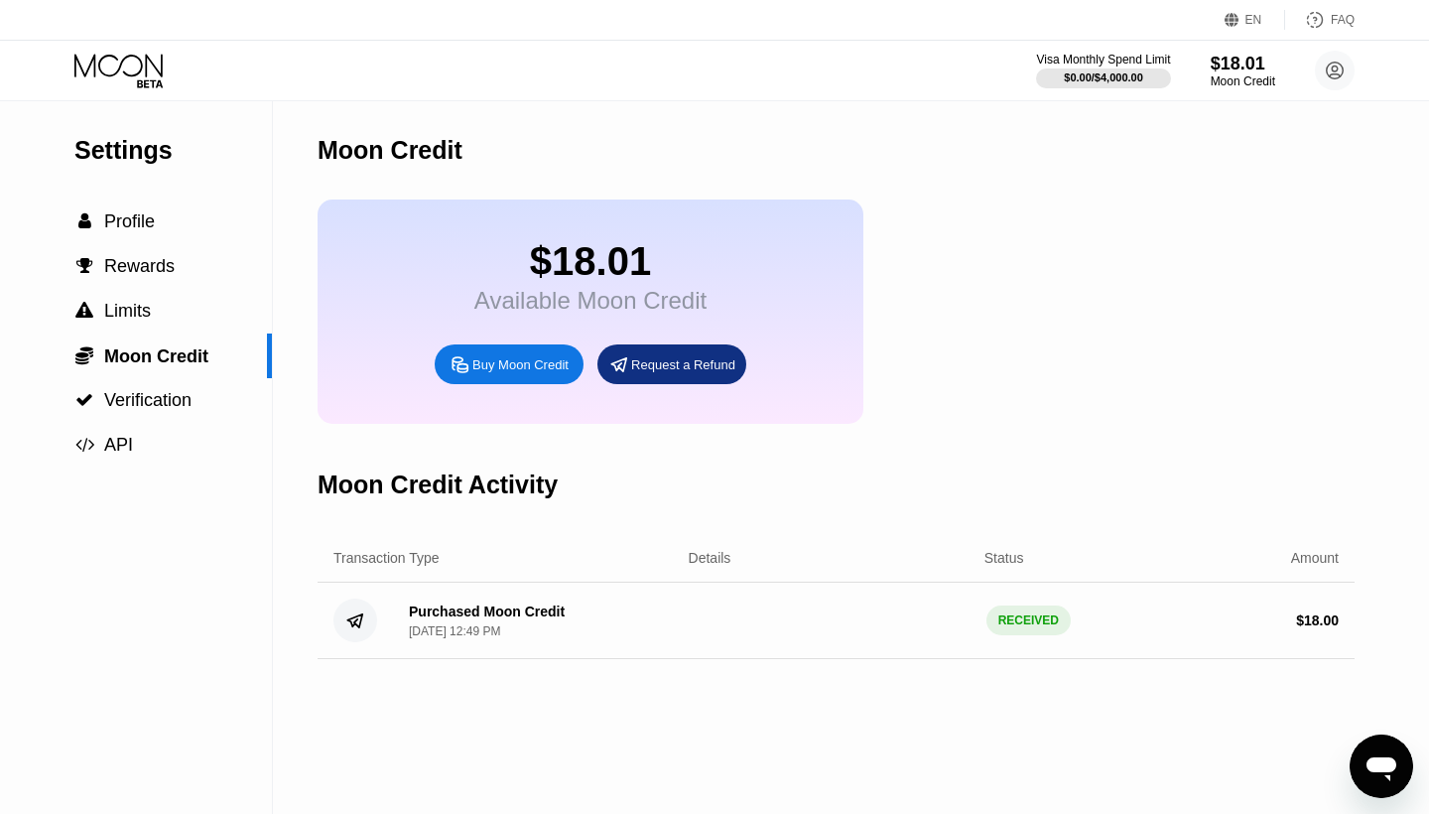
click at [139, 69] on icon at bounding box center [120, 71] width 92 height 35
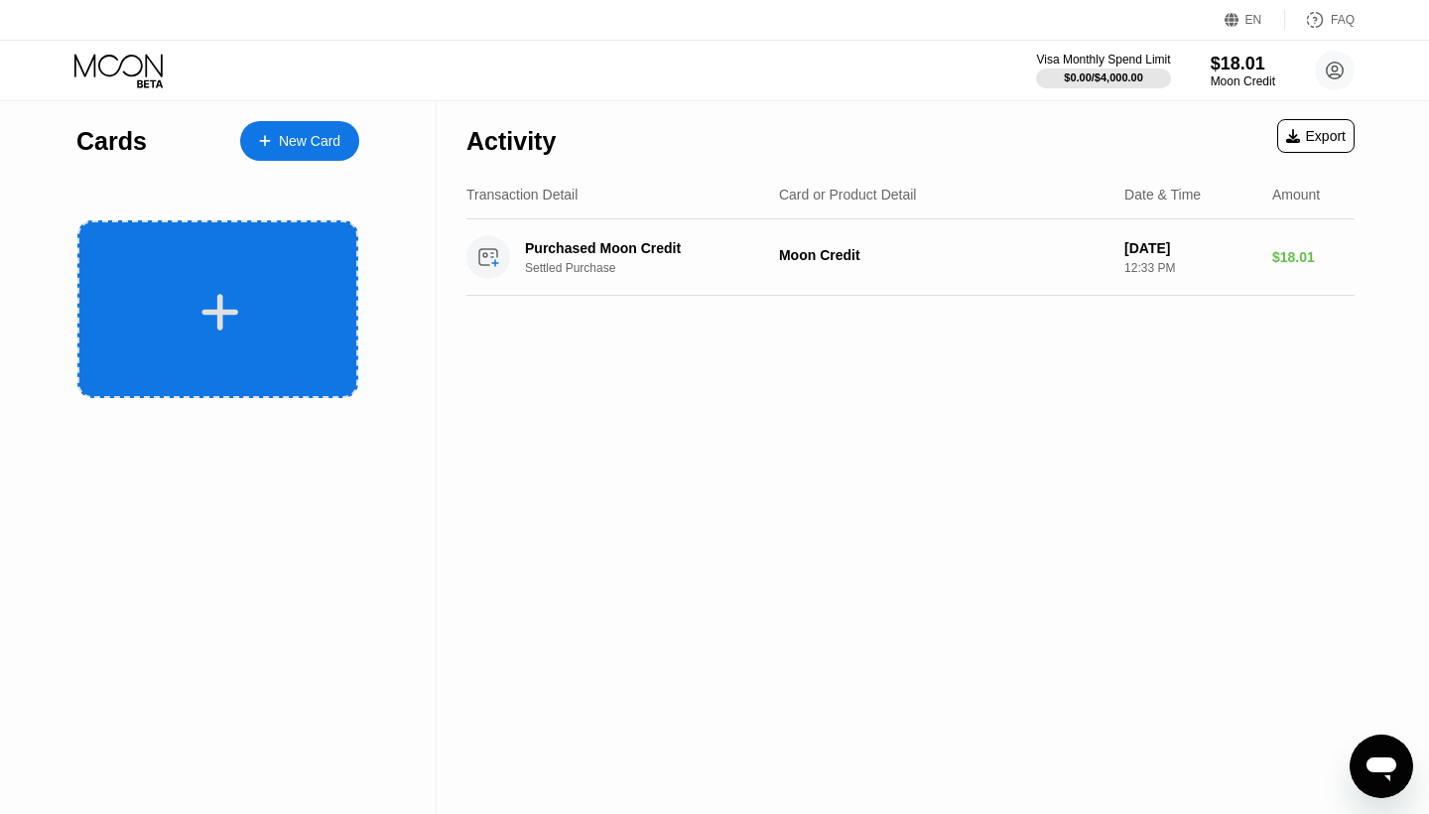
click at [242, 315] on div at bounding box center [220, 312] width 246 height 45
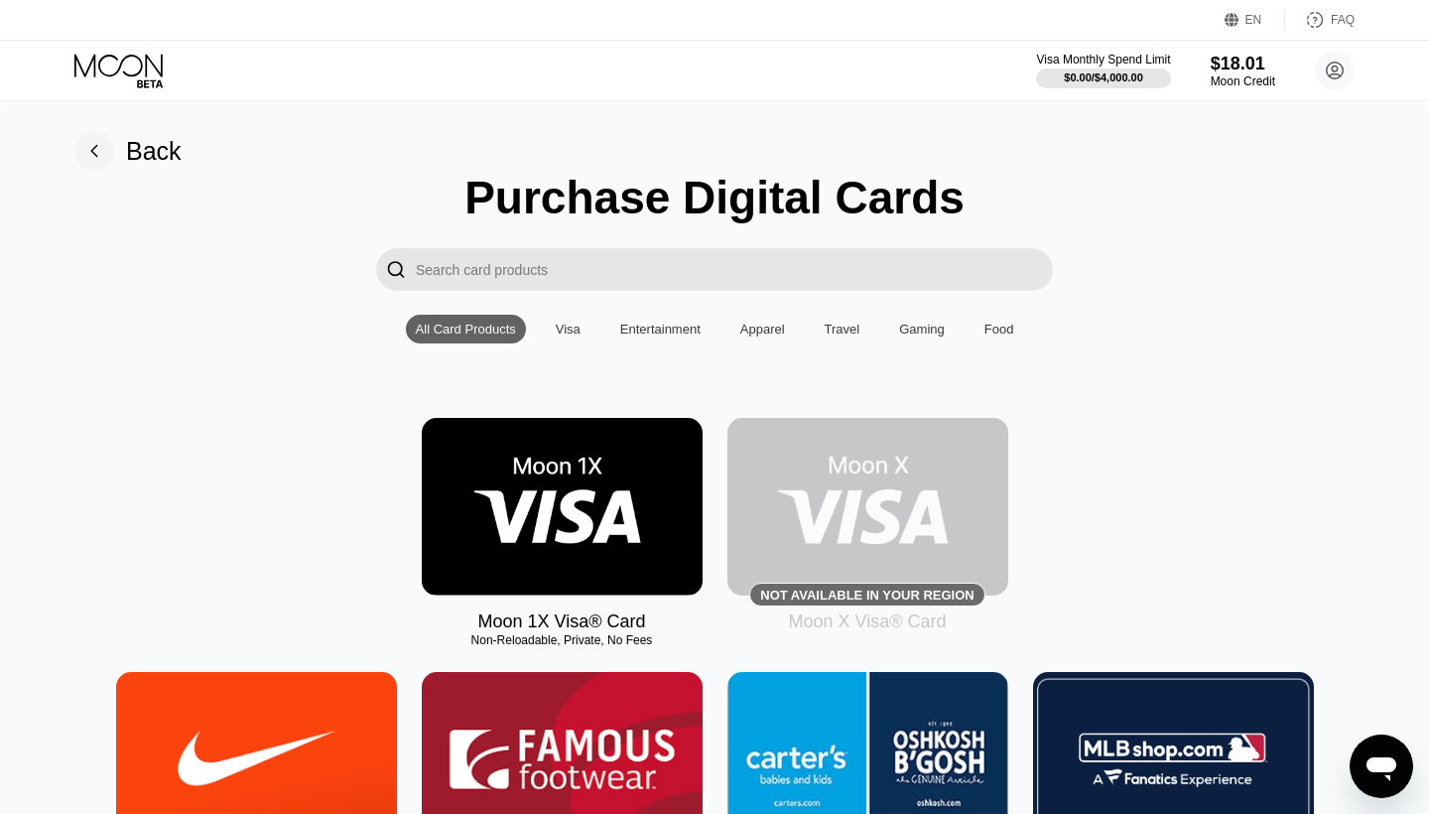
click at [132, 147] on div "Back" at bounding box center [154, 151] width 56 height 29
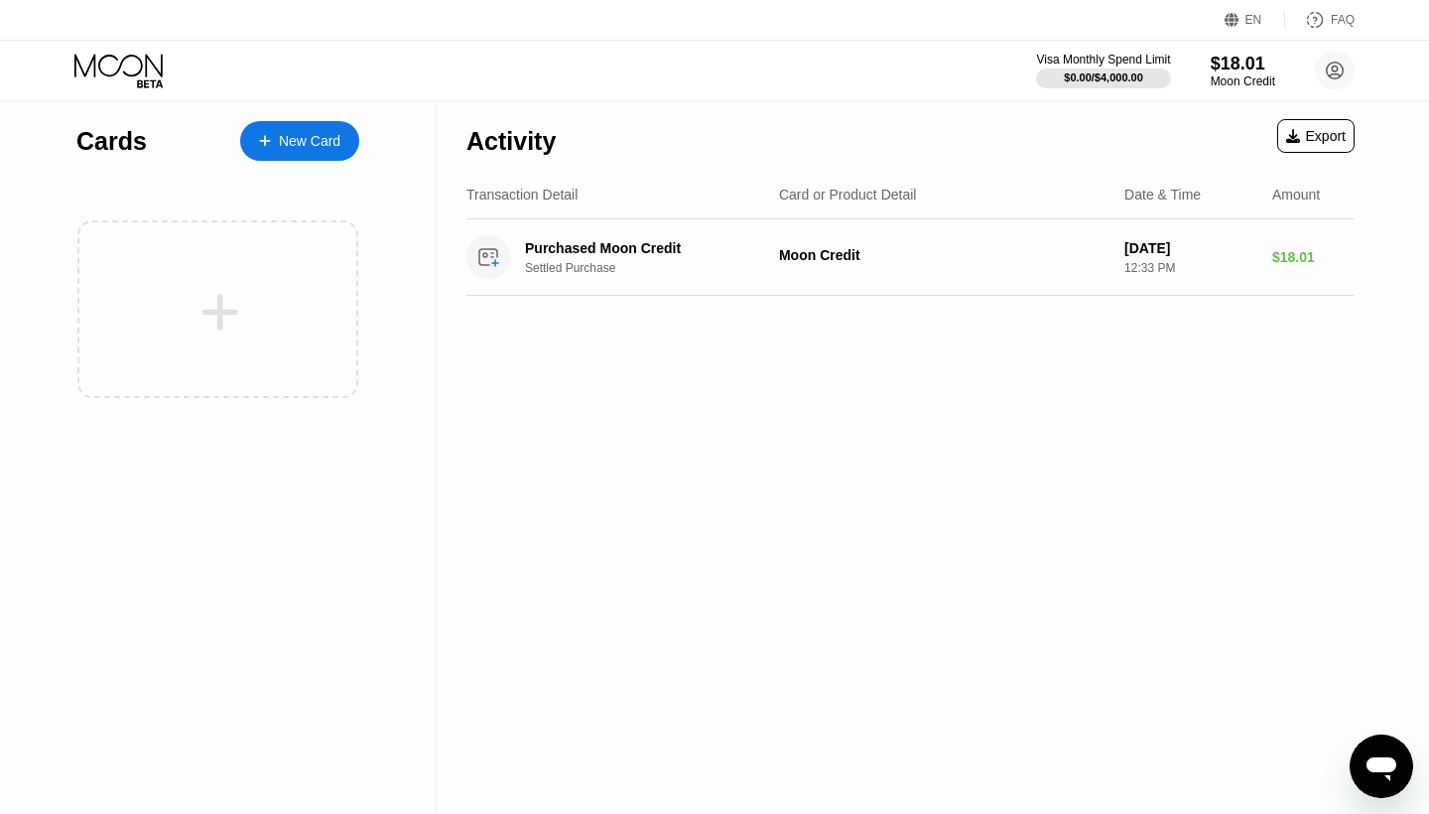
click at [301, 146] on div "New Card" at bounding box center [310, 141] width 62 height 17
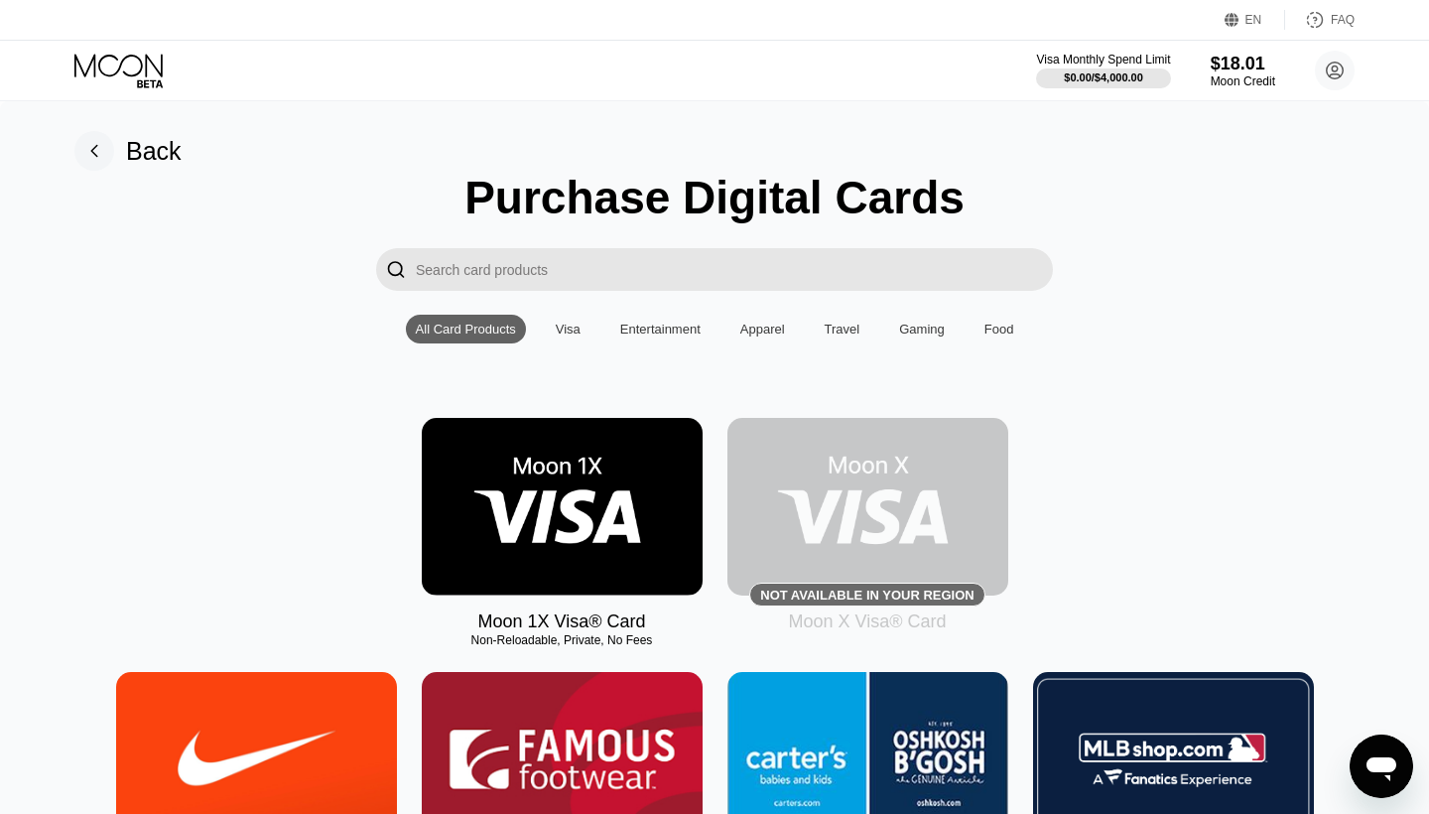
click at [556, 492] on img at bounding box center [562, 507] width 281 height 178
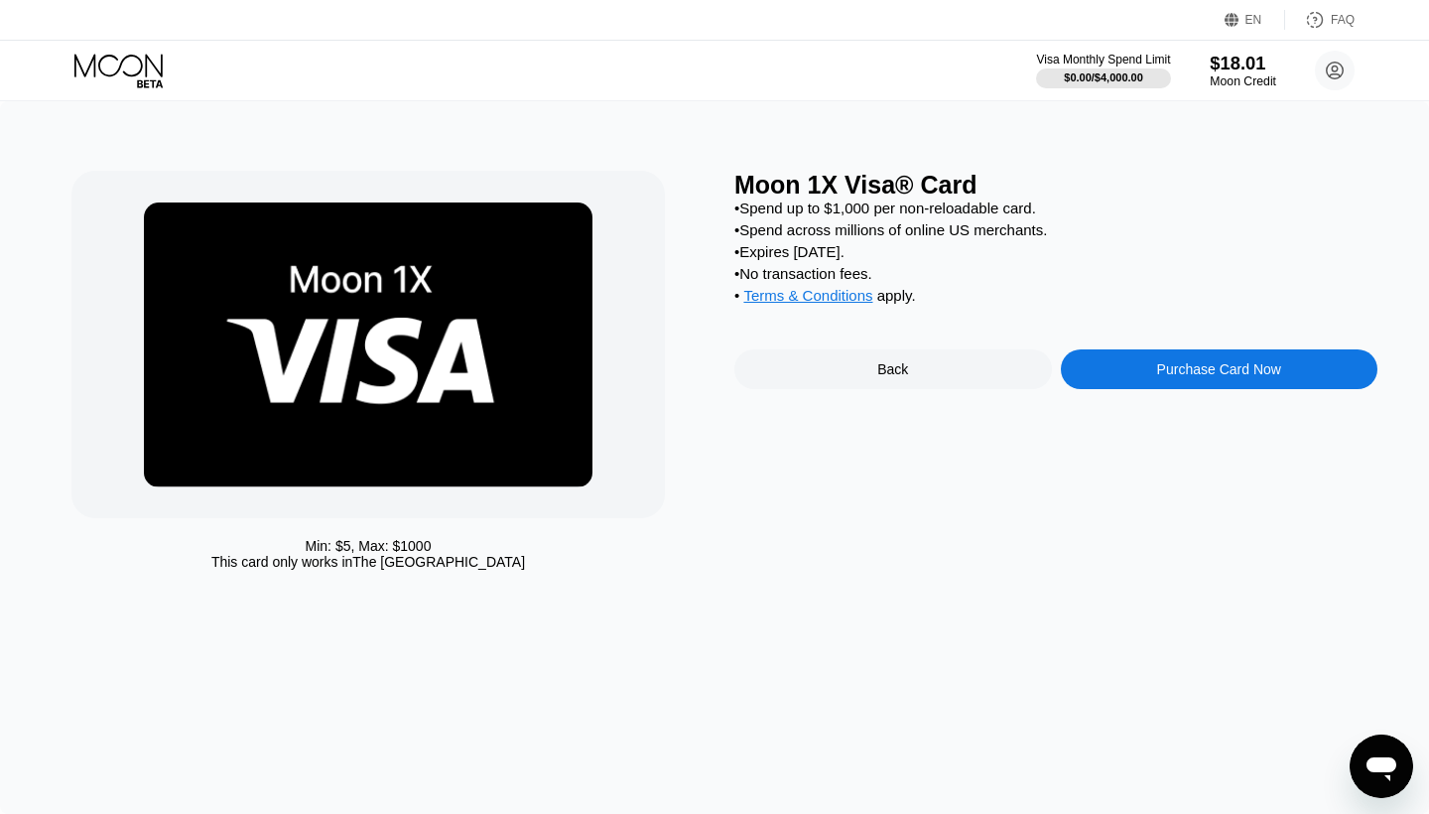
click at [1230, 74] on div "Moon Credit" at bounding box center [1243, 81] width 66 height 14
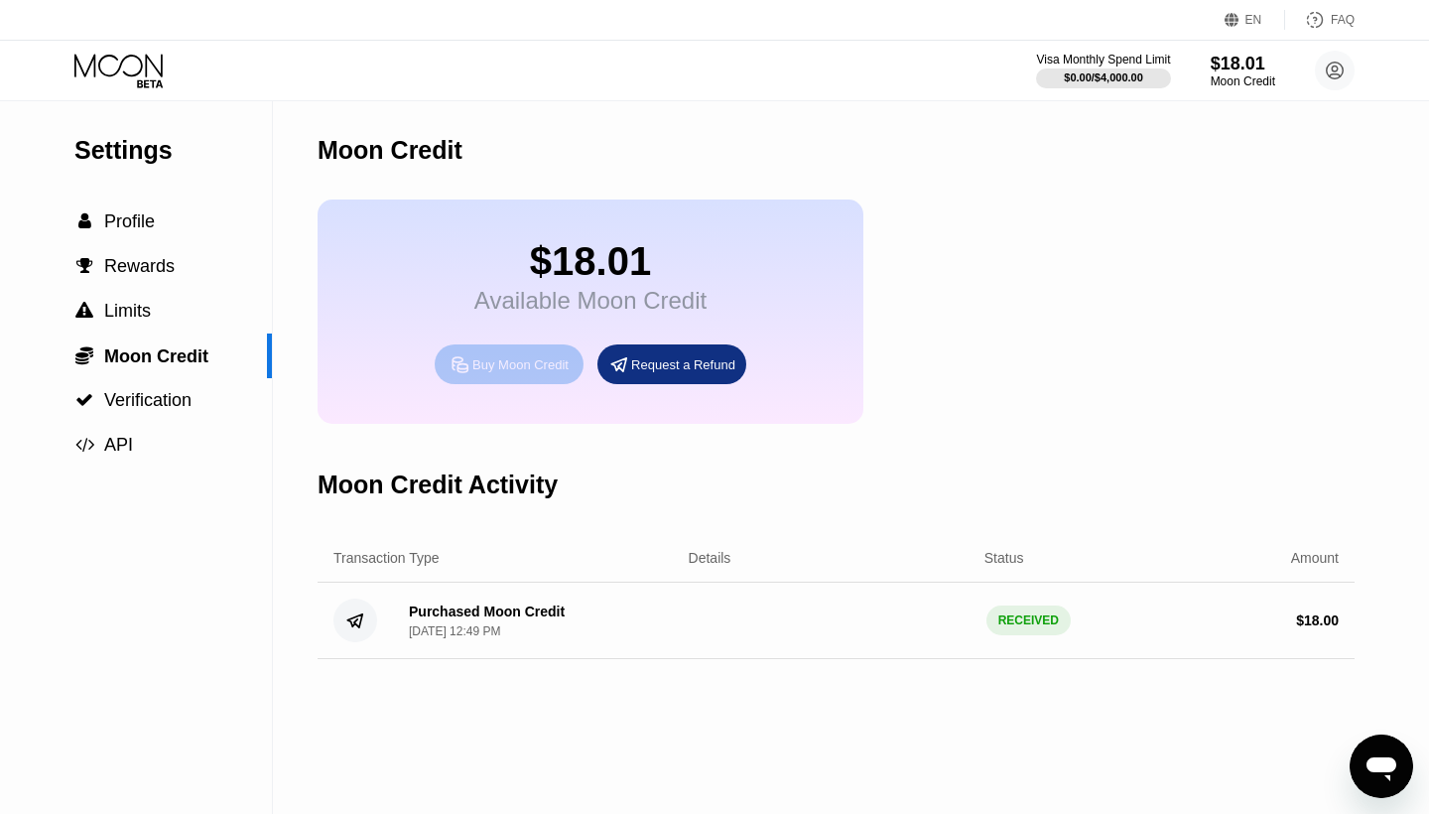
click at [510, 360] on div "Buy Moon Credit" at bounding box center [520, 364] width 96 height 17
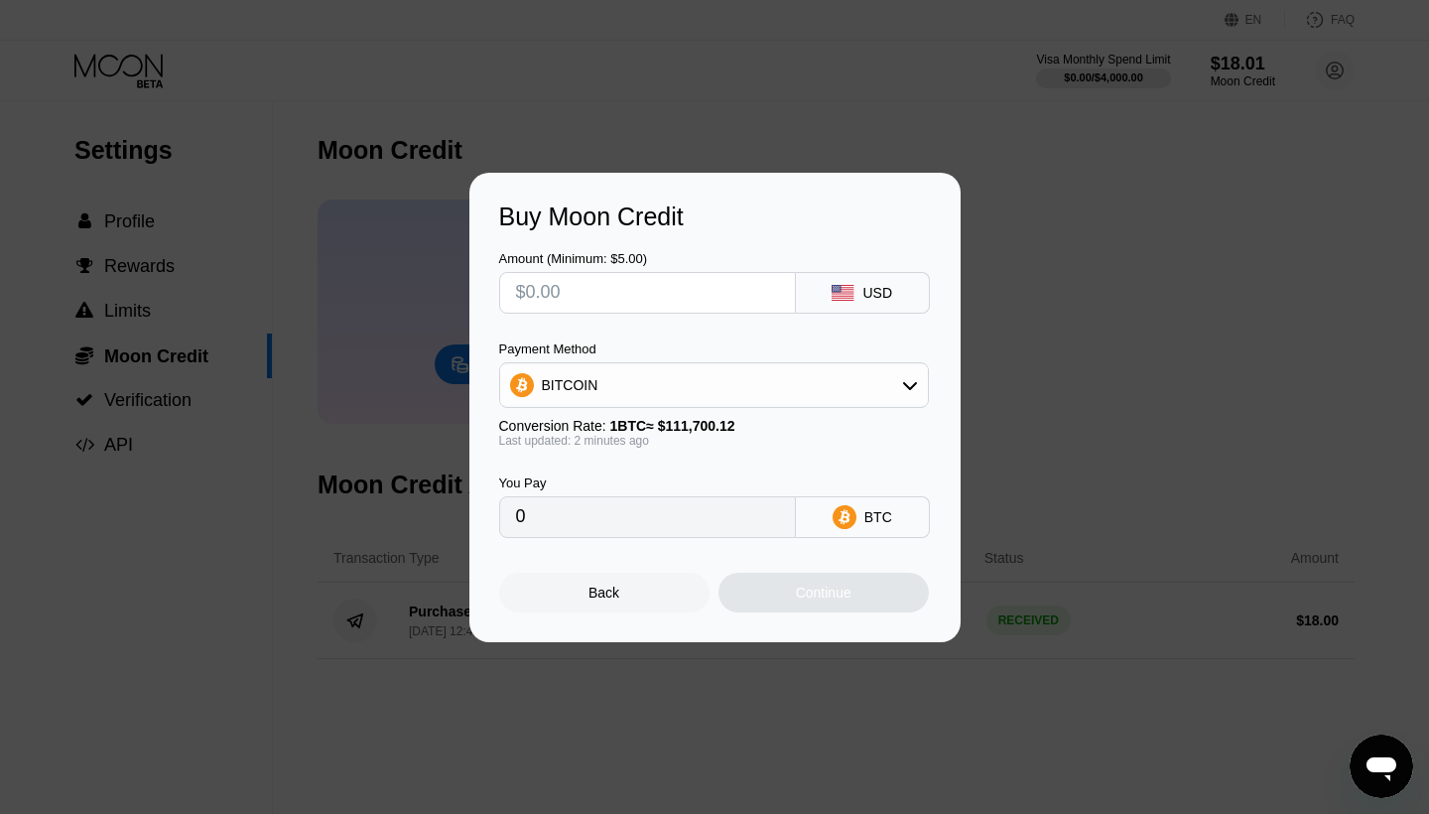
click at [708, 281] on input "text" at bounding box center [647, 293] width 263 height 40
type input "$1"
type input "0.00000896"
type input "$15"
type input "0.00013429"
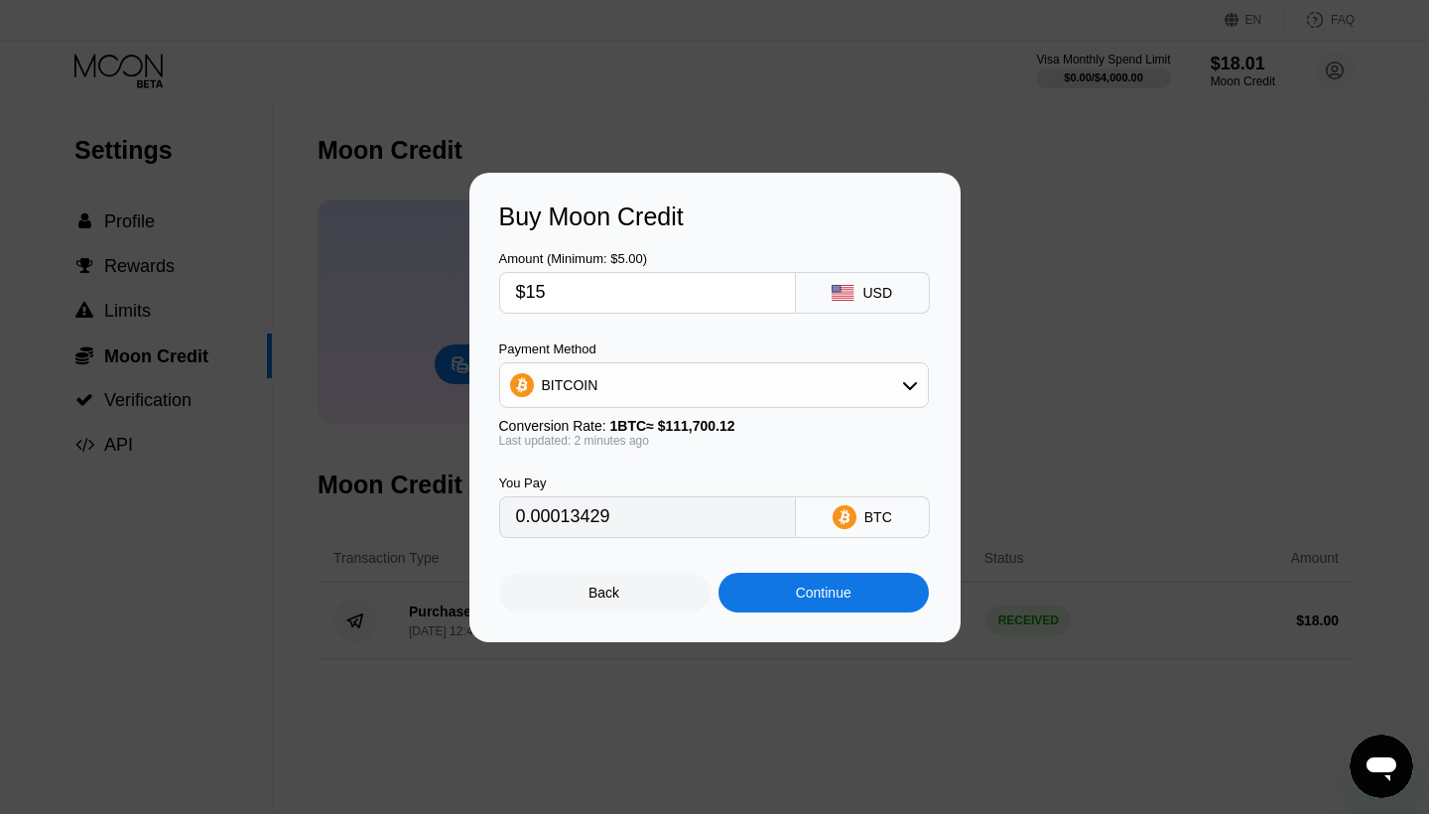
type input "$15"
click at [714, 372] on div "BITCOIN" at bounding box center [714, 385] width 428 height 40
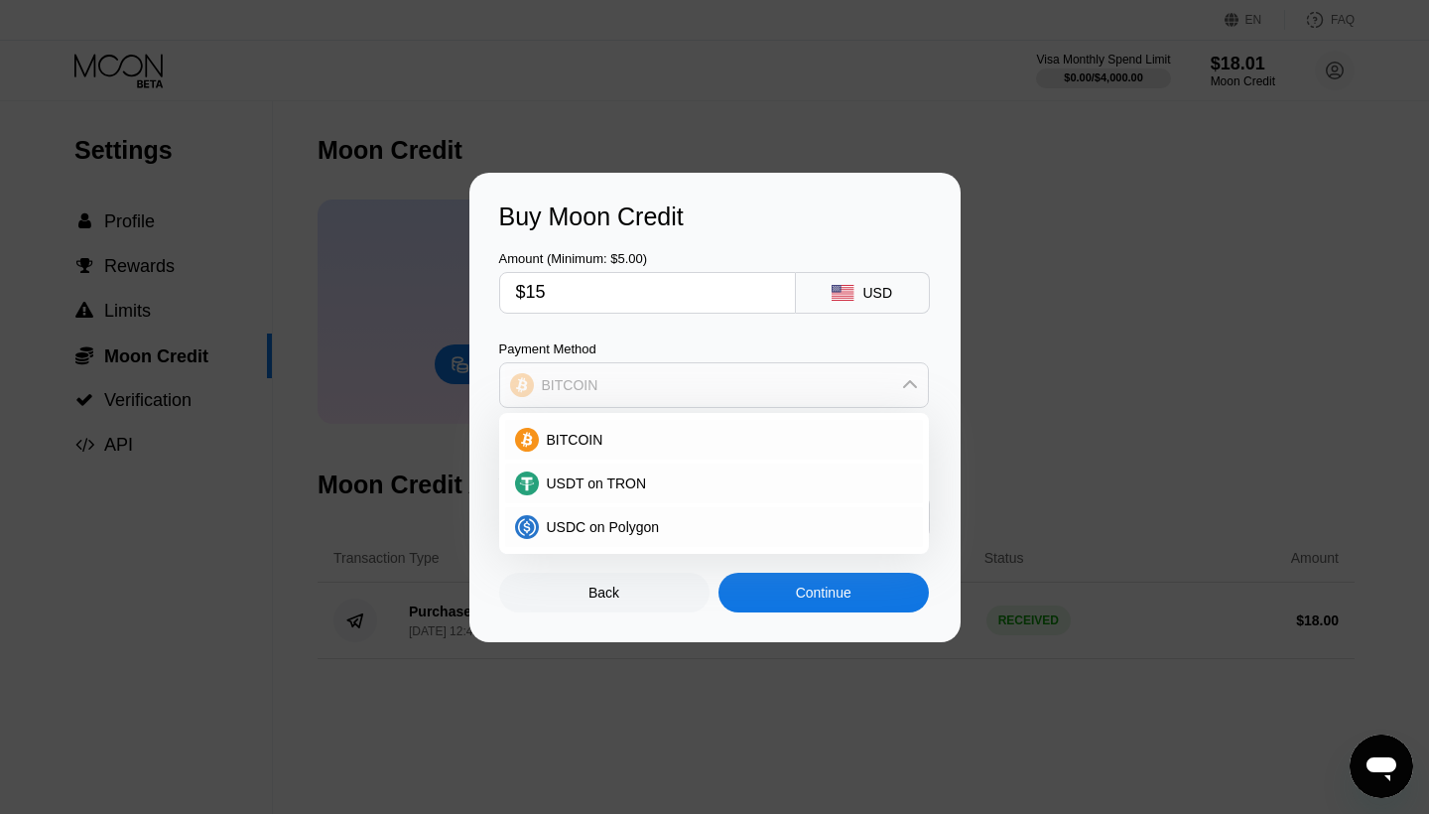
click at [713, 371] on div "BITCOIN" at bounding box center [714, 385] width 428 height 40
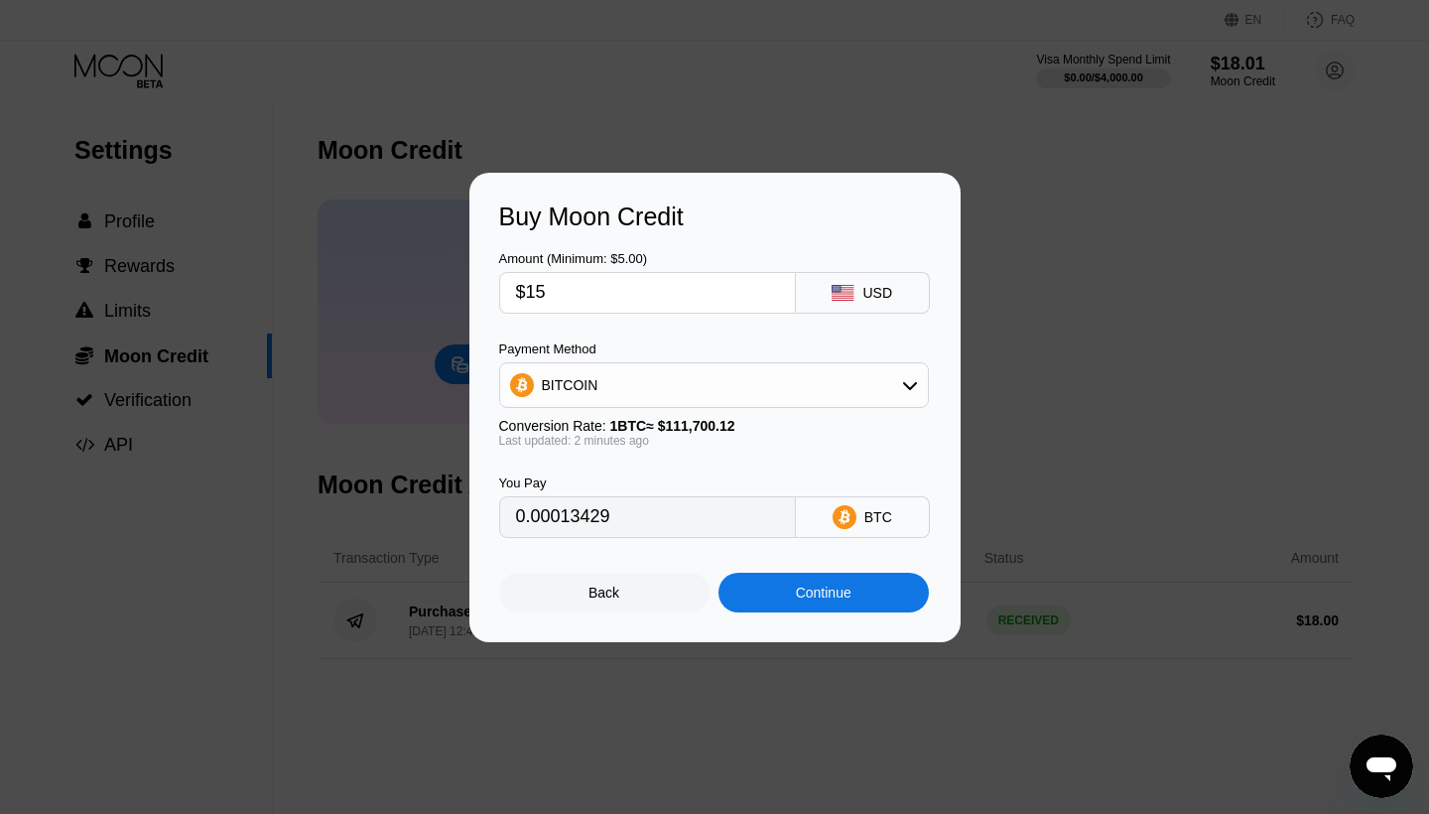
click at [787, 595] on div "Continue" at bounding box center [824, 593] width 210 height 40
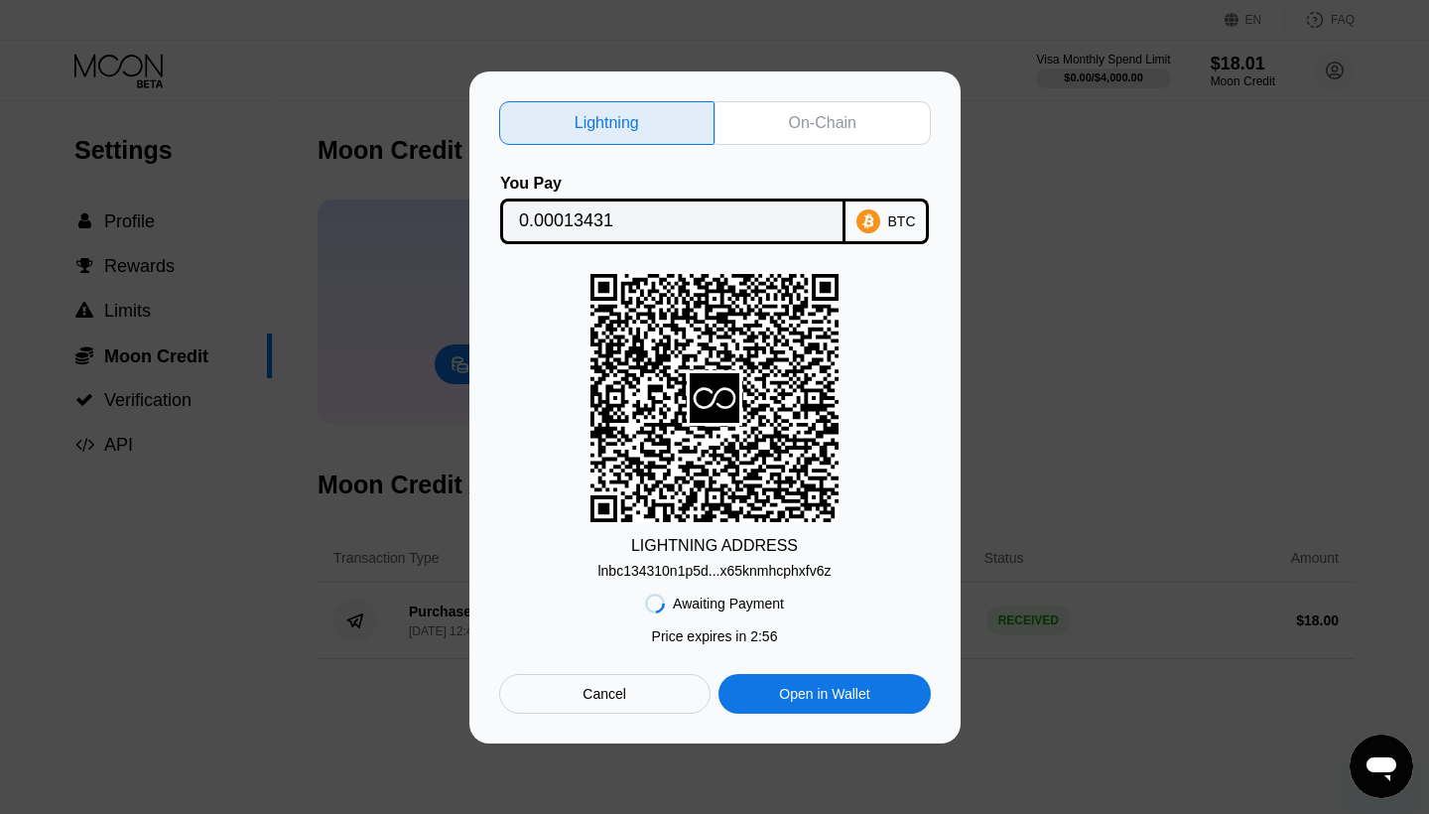
click at [818, 110] on div "On-Chain" at bounding box center [823, 123] width 216 height 44
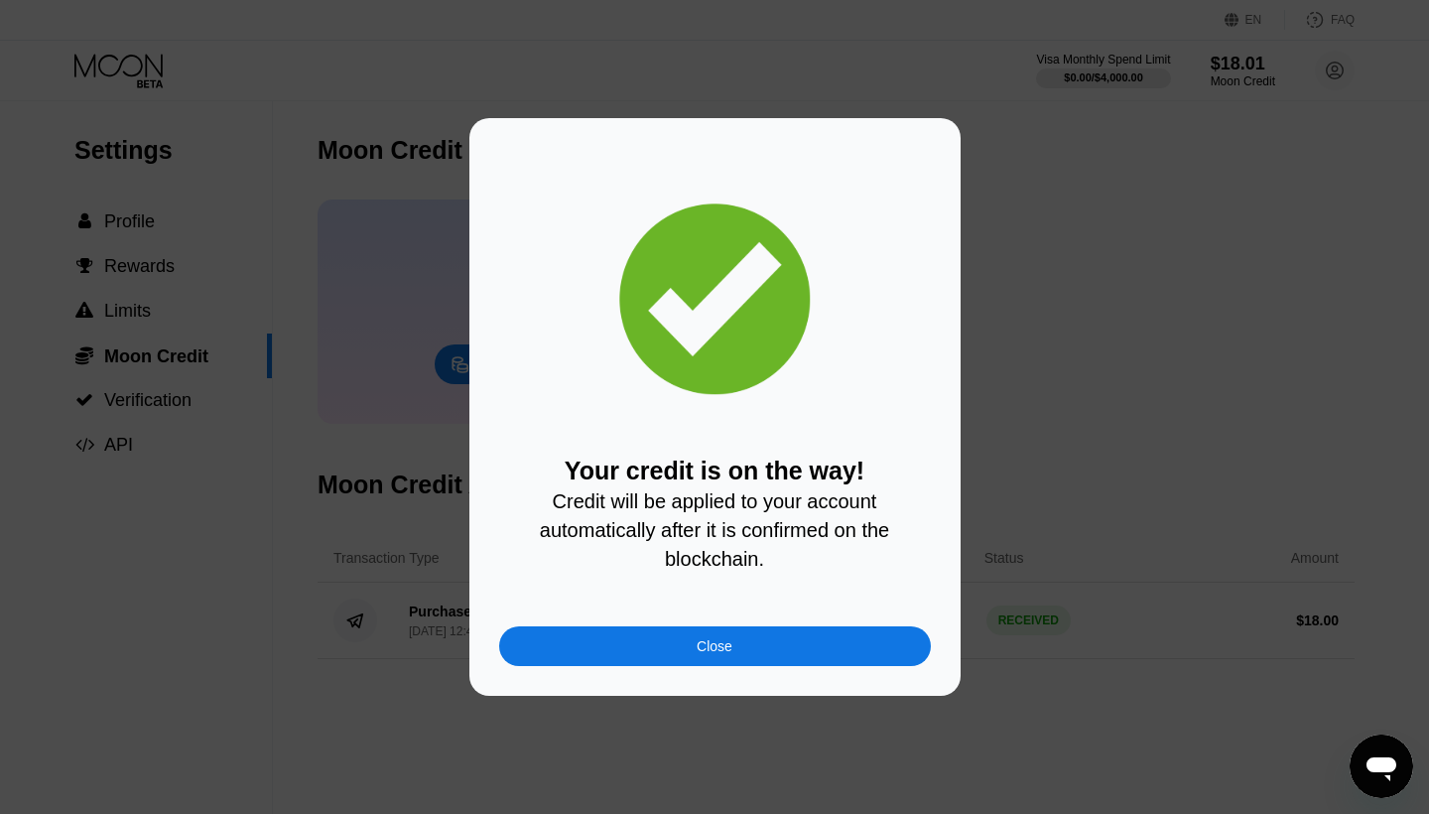
click at [729, 643] on div "Close" at bounding box center [715, 646] width 36 height 16
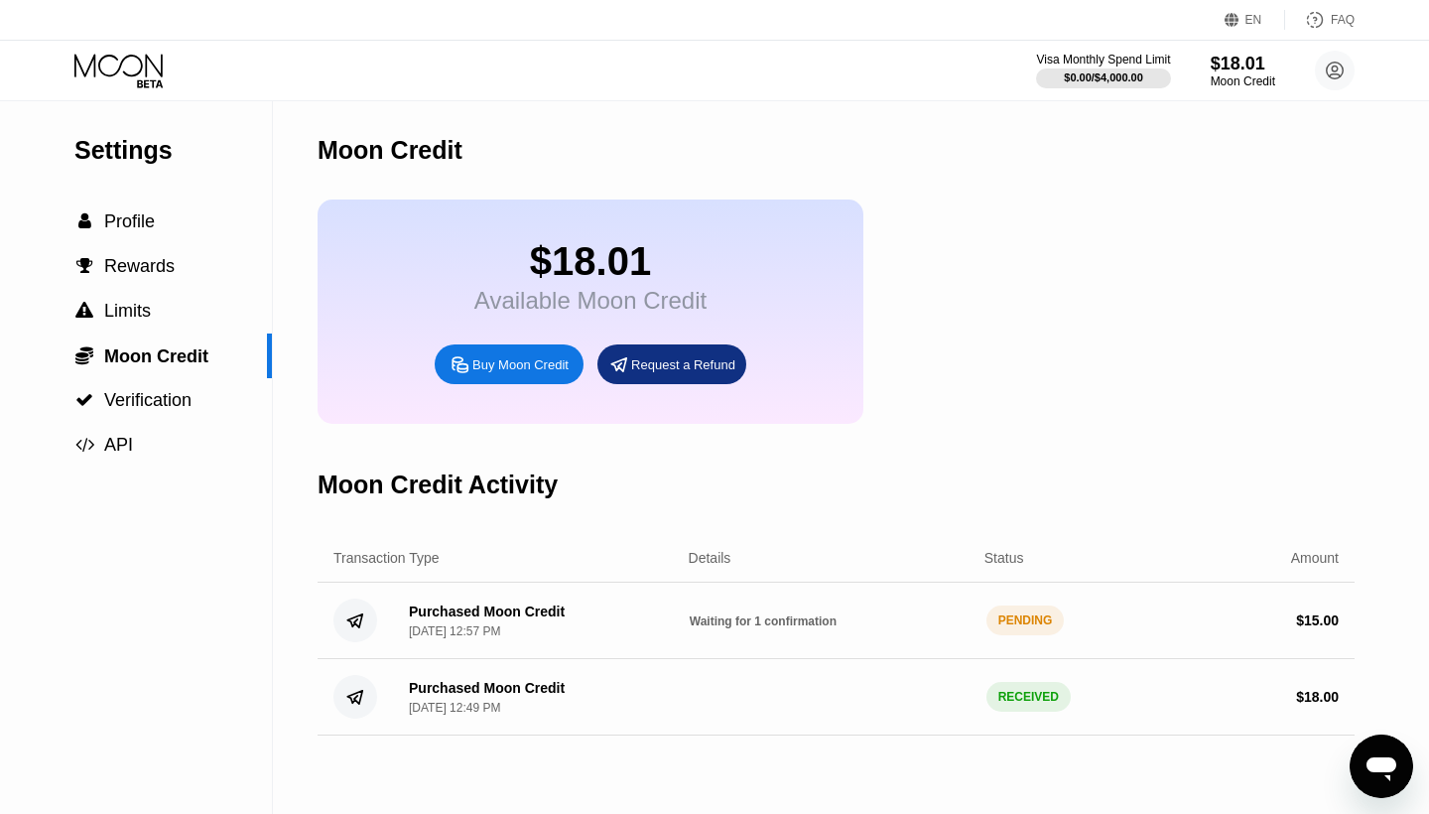
click at [116, 63] on icon at bounding box center [120, 71] width 92 height 35
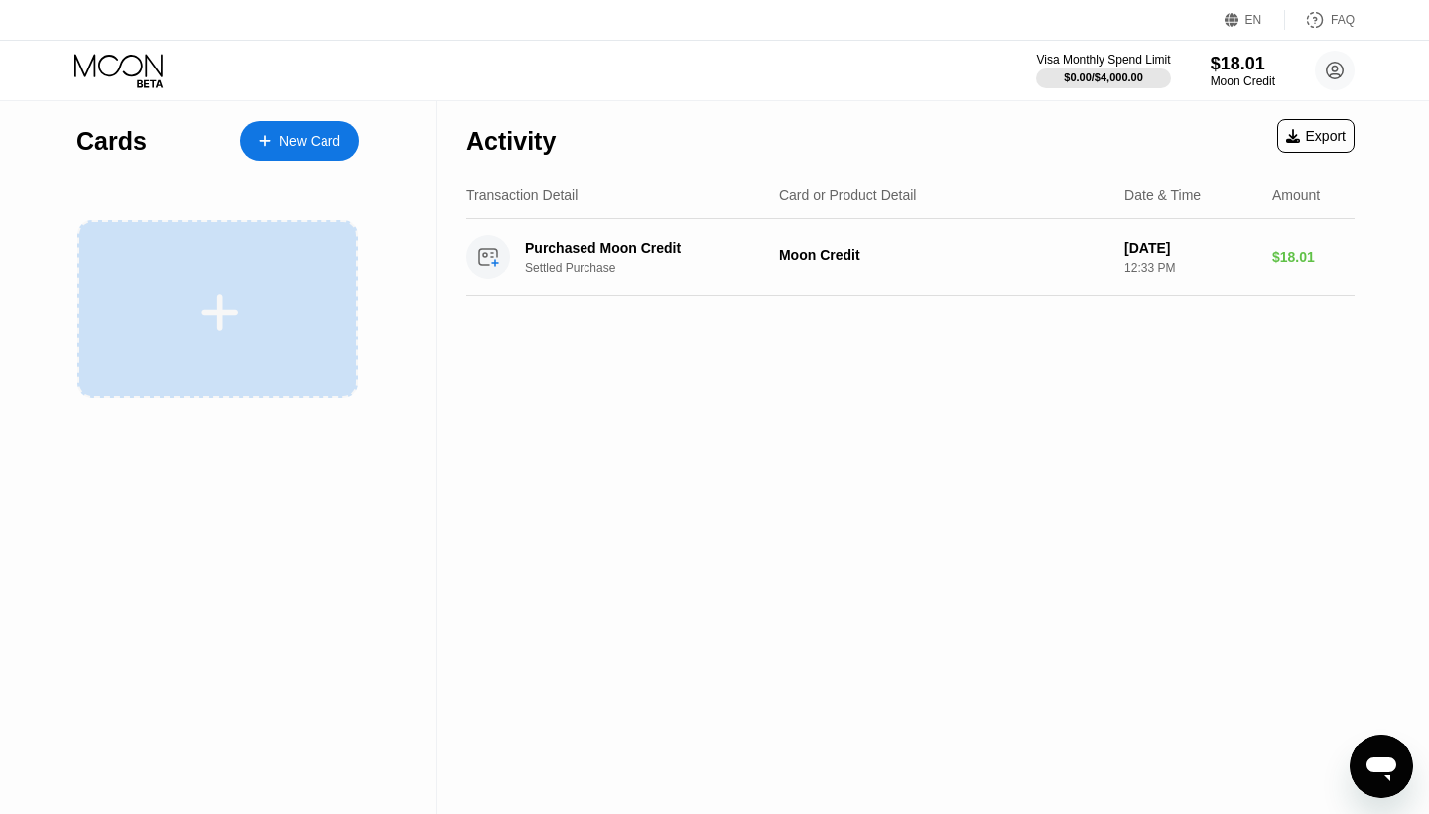
click at [222, 304] on icon at bounding box center [220, 312] width 37 height 37
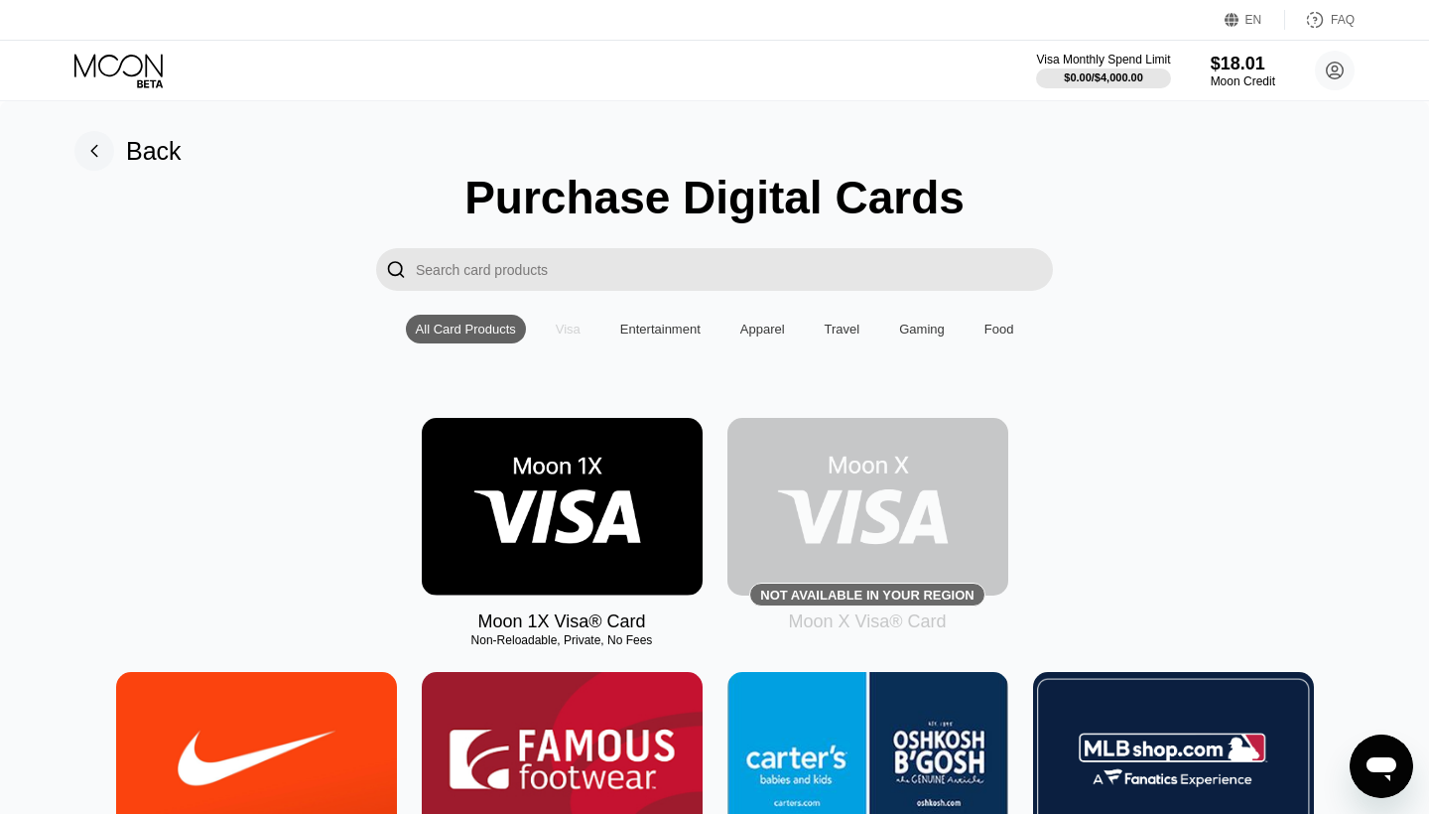
click at [558, 328] on div "Visa" at bounding box center [568, 329] width 25 height 15
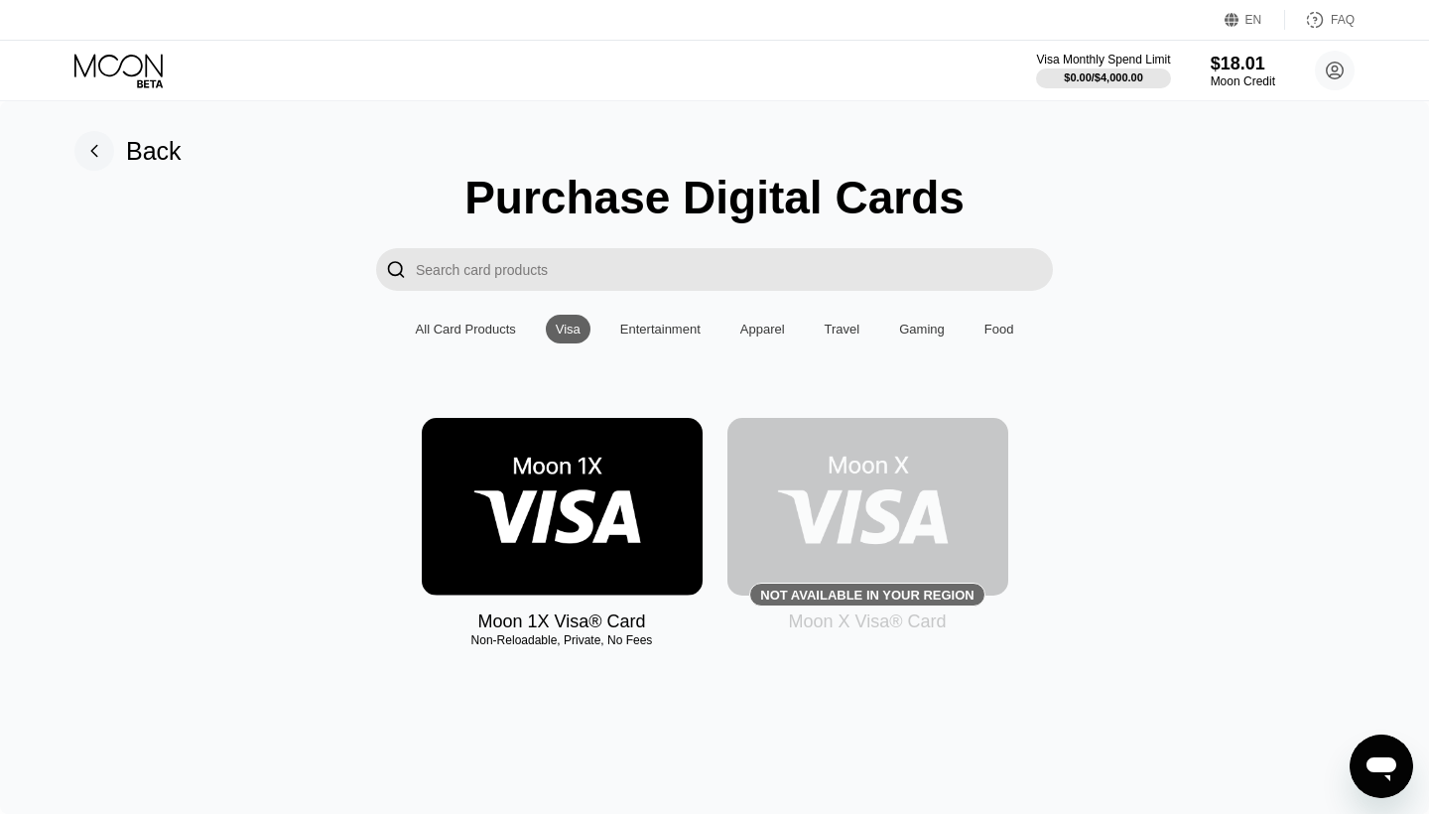
click at [558, 467] on img at bounding box center [562, 507] width 281 height 178
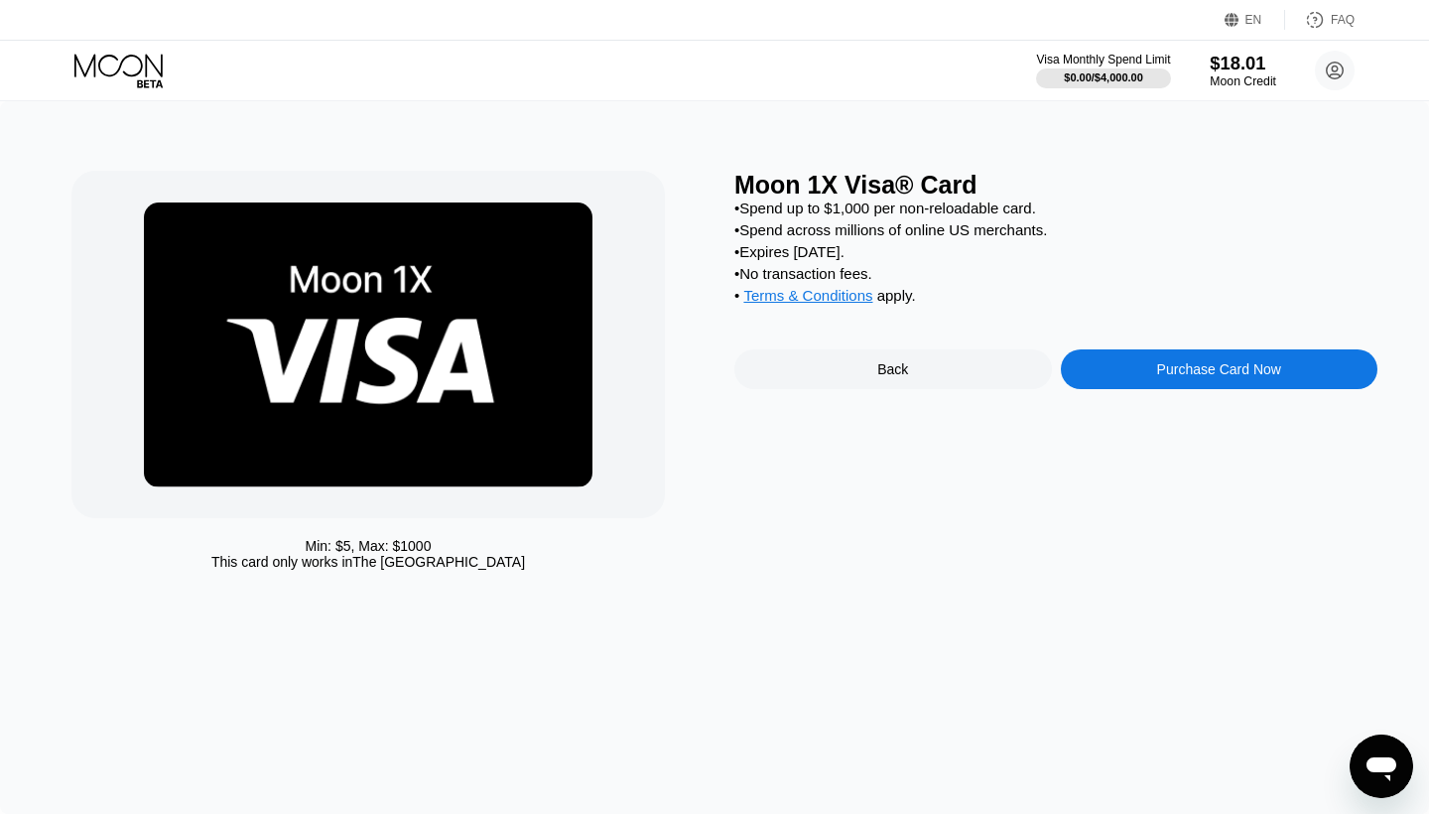
click at [1243, 79] on div "Moon Credit" at bounding box center [1243, 81] width 66 height 14
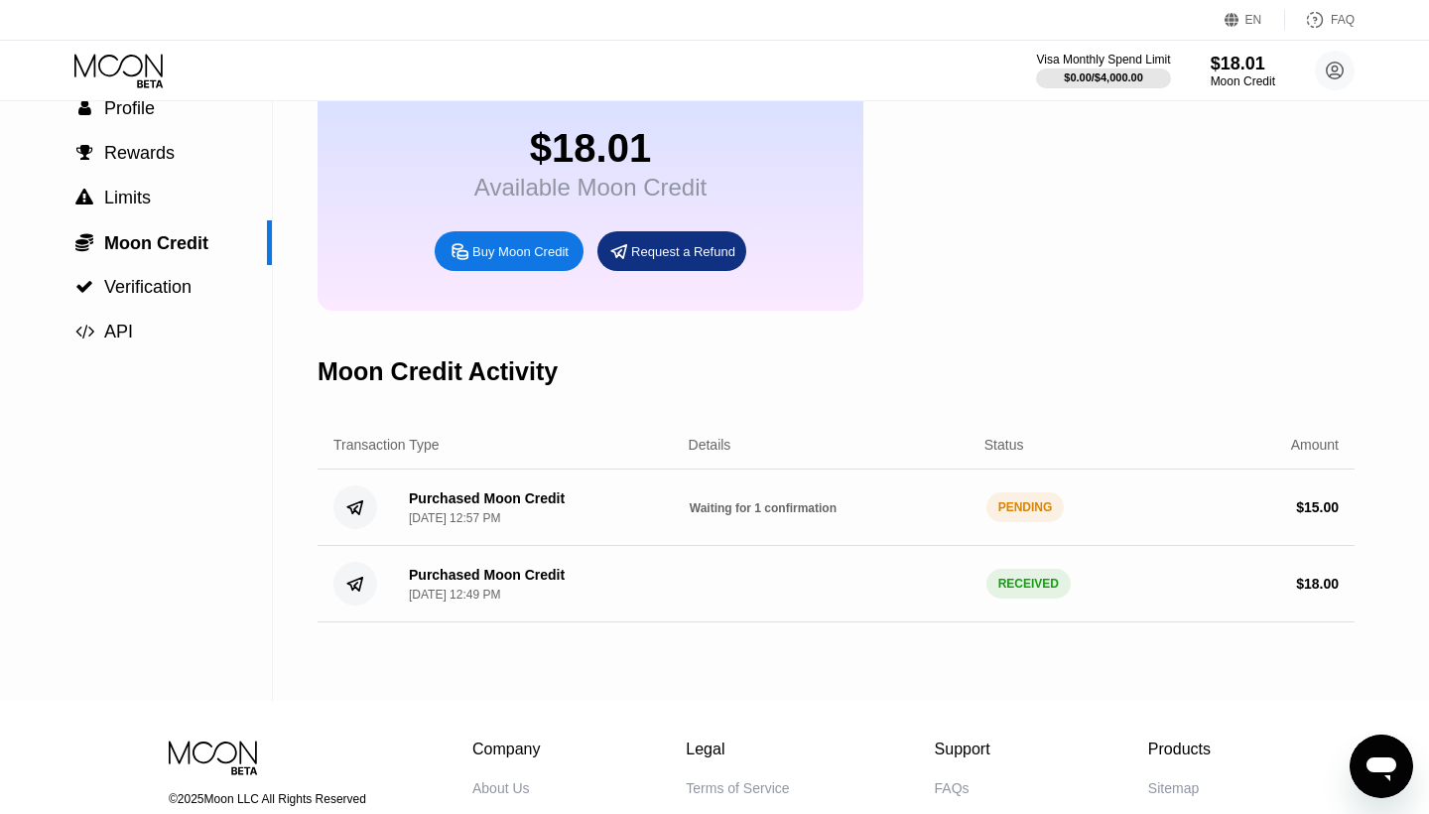
scroll to position [184, 0]
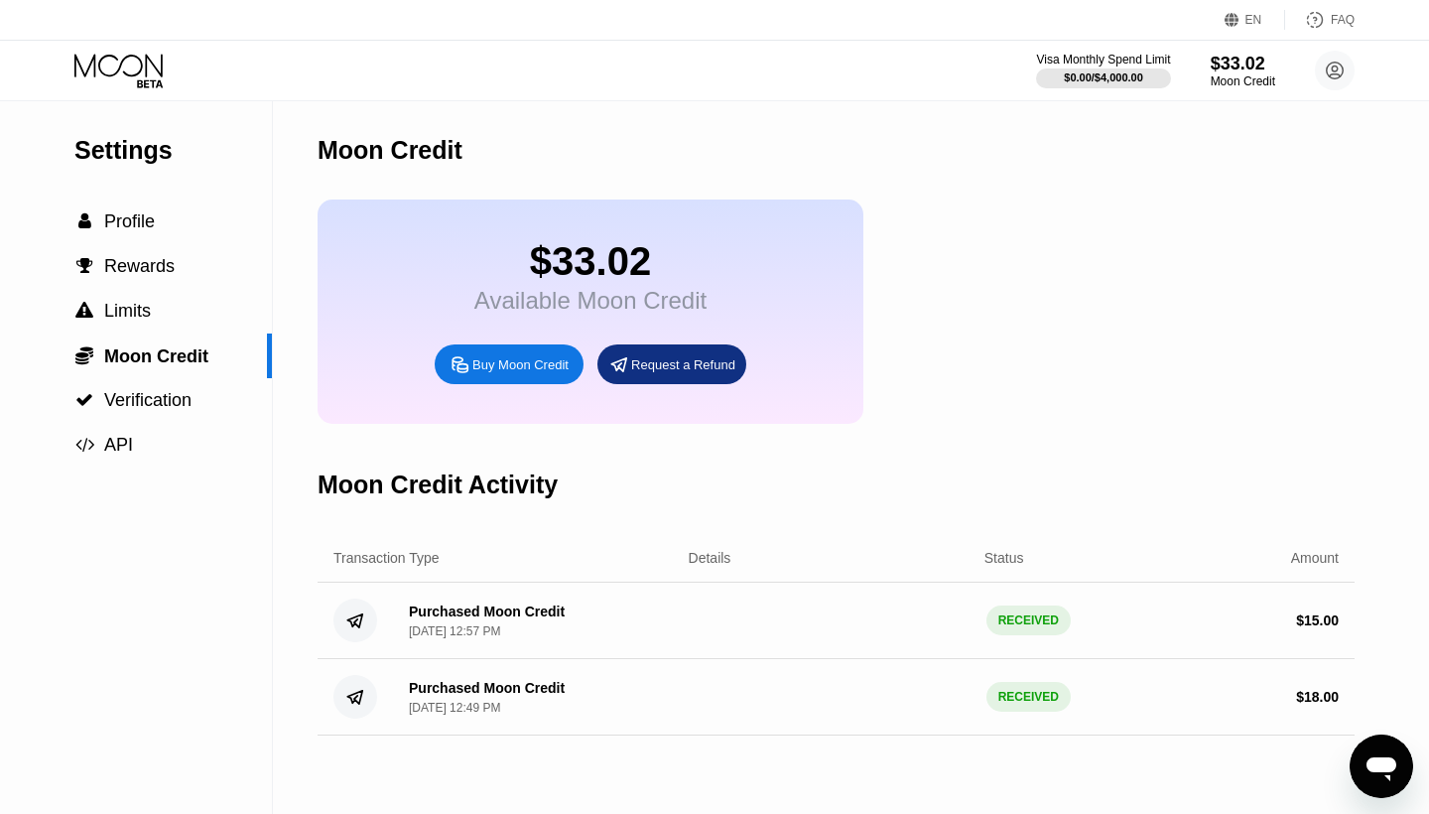
drag, startPoint x: 595, startPoint y: 4, endPoint x: 648, endPoint y: 153, distance: 157.9
click at [648, 153] on div "Moon Credit" at bounding box center [836, 150] width 1037 height 98
click at [132, 68] on icon at bounding box center [120, 71] width 92 height 35
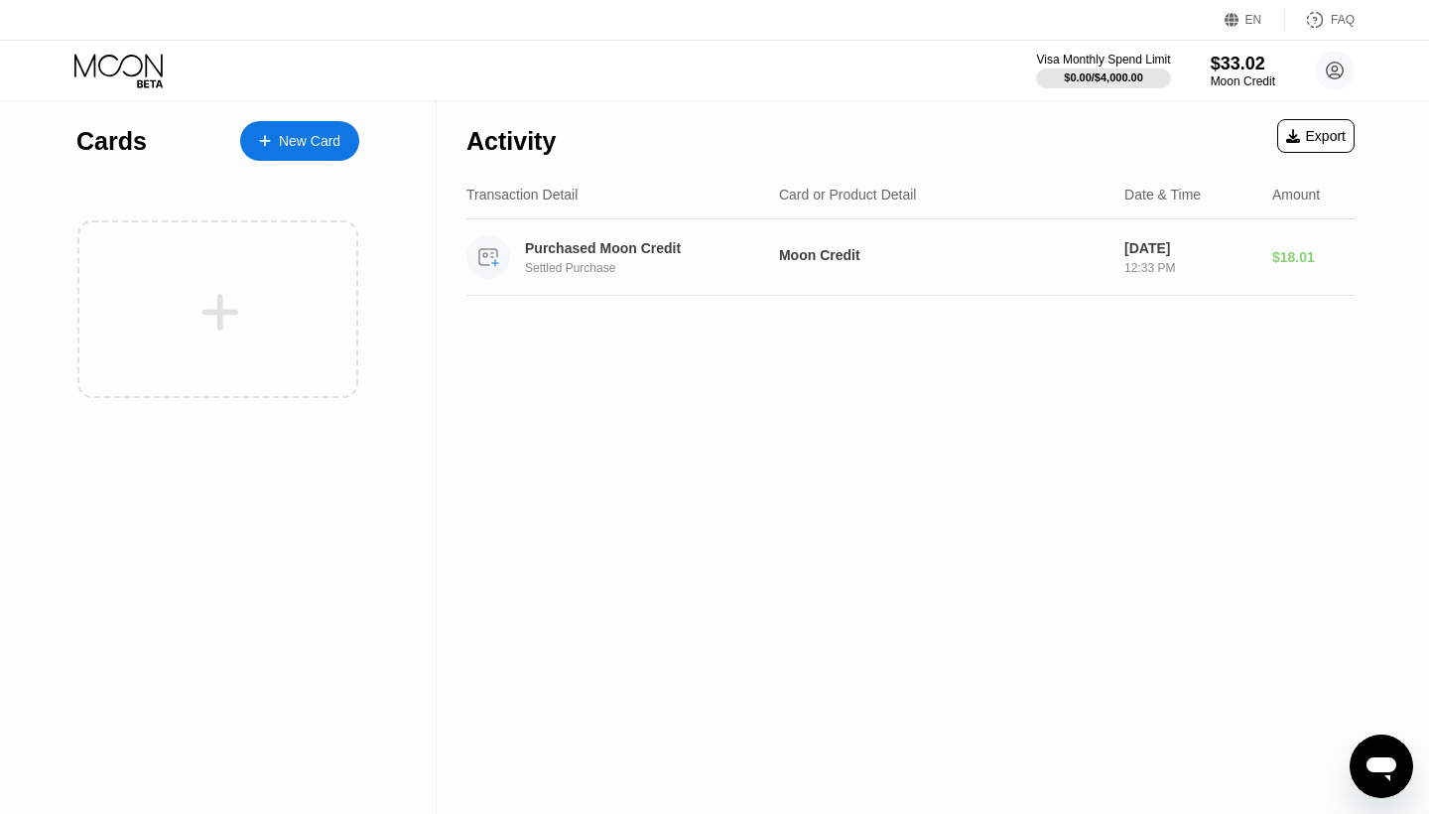
click at [543, 262] on div "Settled Purchase" at bounding box center [658, 268] width 267 height 14
click at [564, 251] on div "Purchased Moon Credit" at bounding box center [649, 248] width 248 height 16
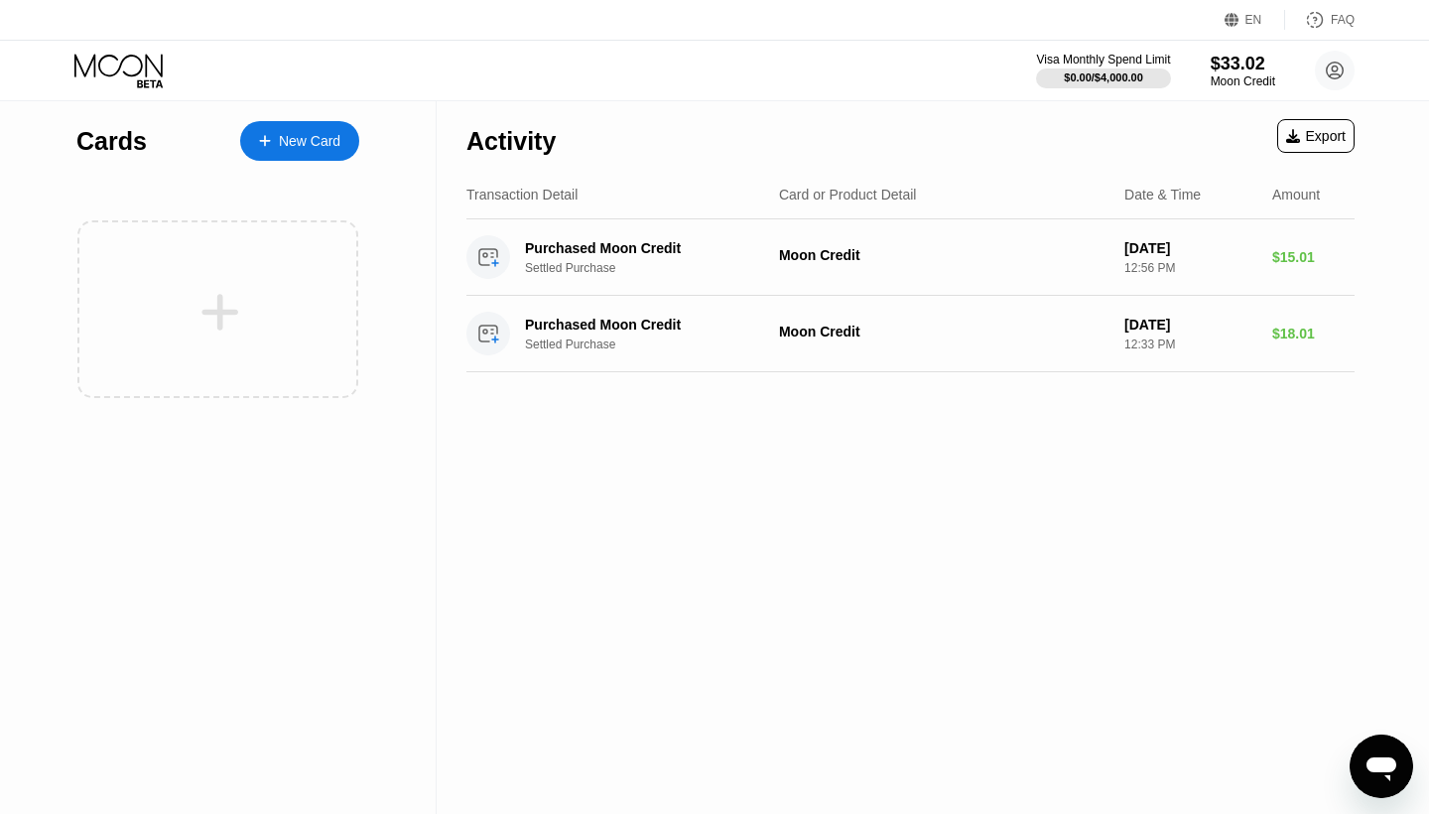
click at [306, 151] on div "New Card" at bounding box center [299, 141] width 119 height 40
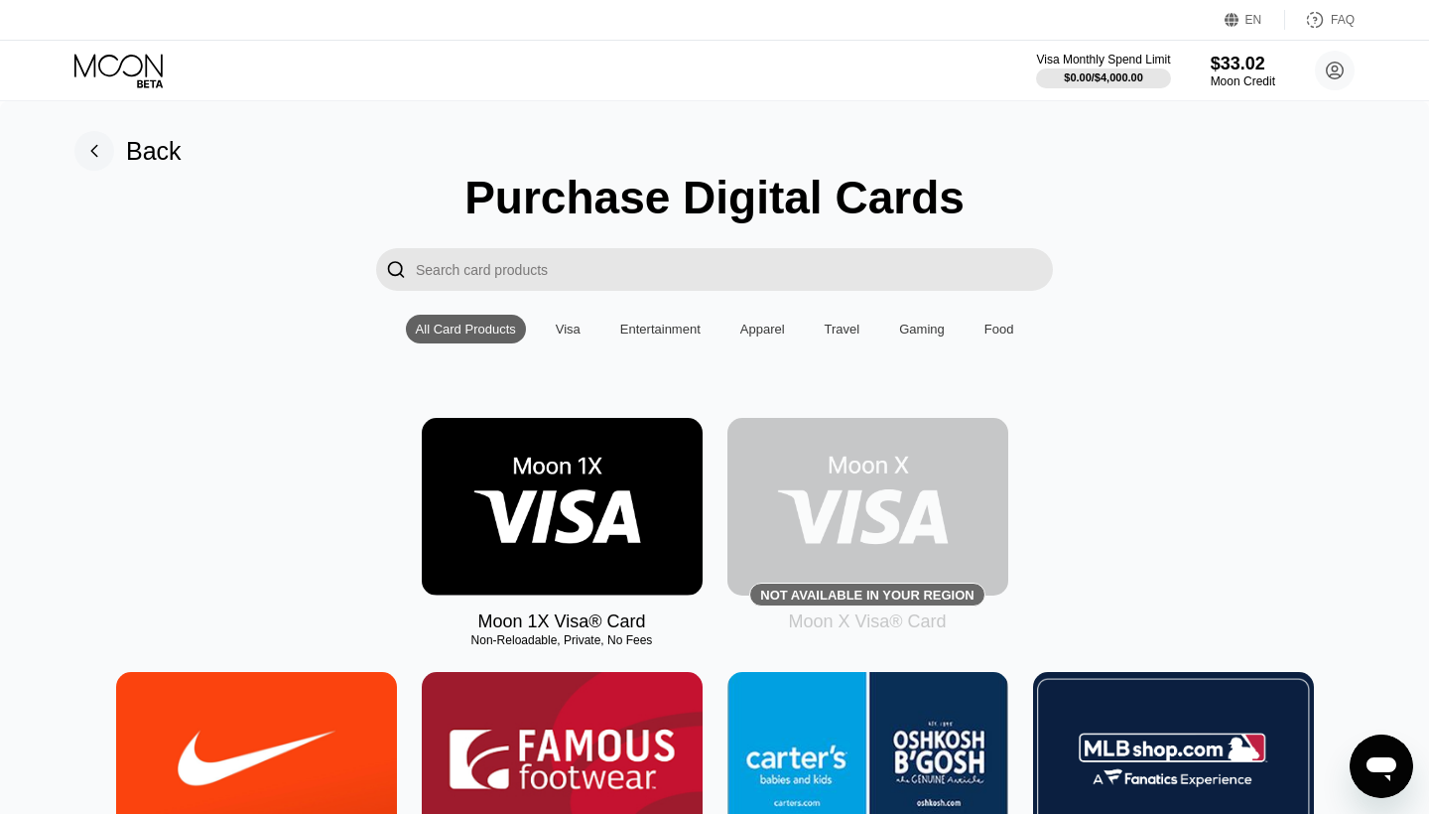
click at [528, 479] on img at bounding box center [562, 507] width 281 height 178
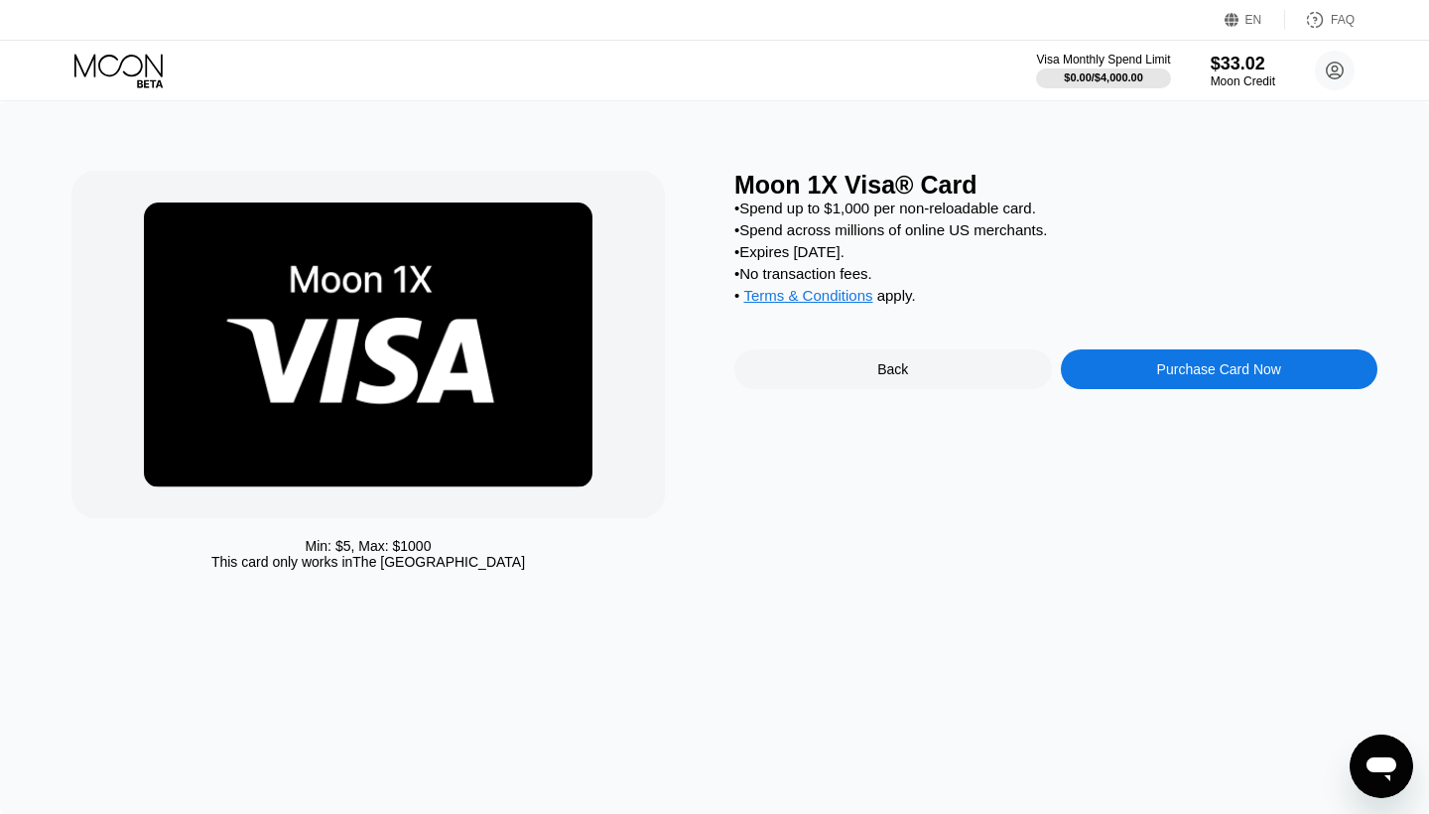
click at [1174, 377] on div "Purchase Card Now" at bounding box center [1219, 369] width 124 height 16
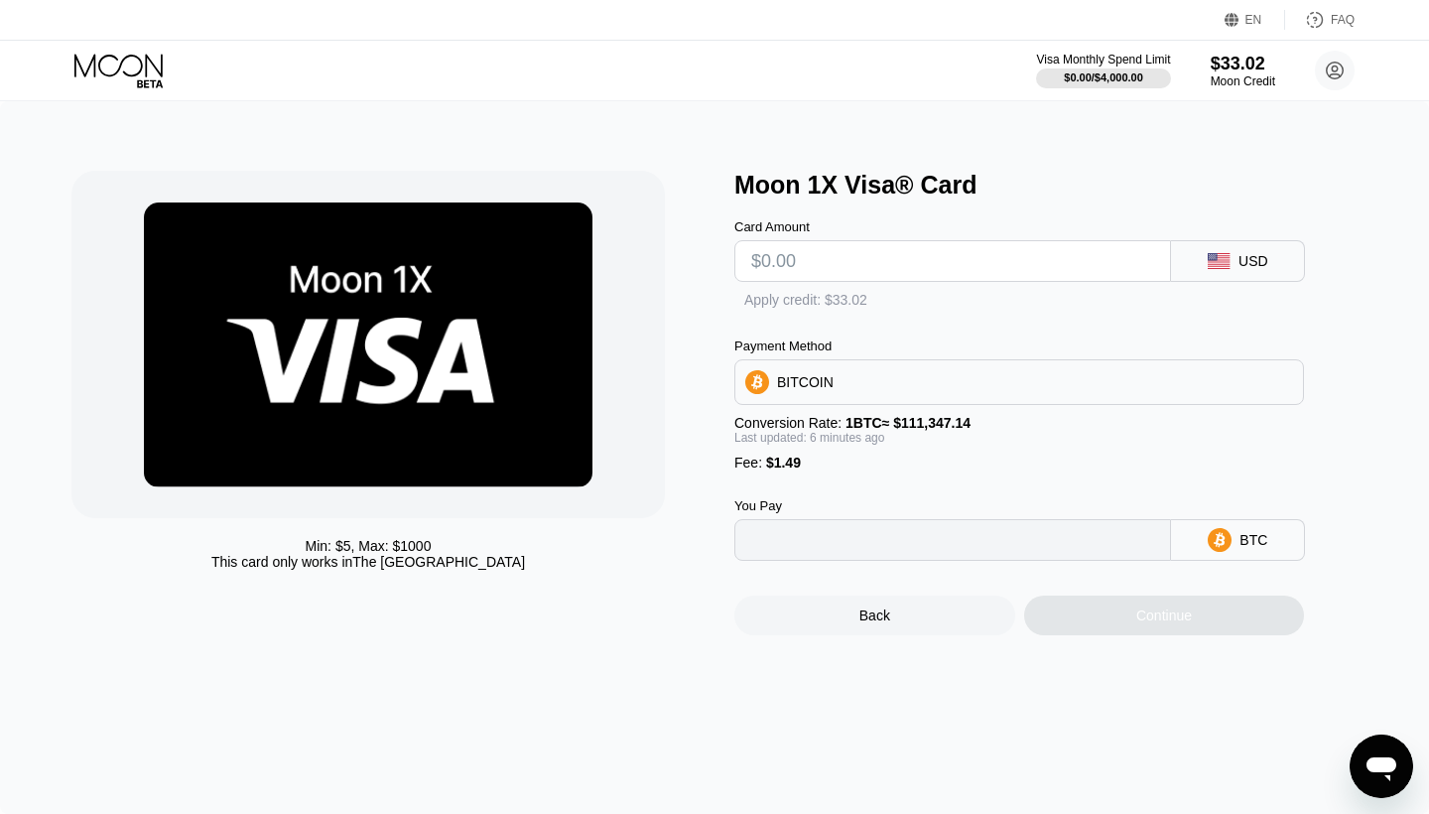
type input "0"
click at [856, 259] on input "text" at bounding box center [952, 261] width 403 height 40
click at [837, 389] on div "BITCOIN" at bounding box center [1019, 383] width 568 height 40
click at [745, 300] on div "" at bounding box center [744, 302] width 20 height 20
click at [817, 371] on div "BITCOIN" at bounding box center [1019, 383] width 568 height 40
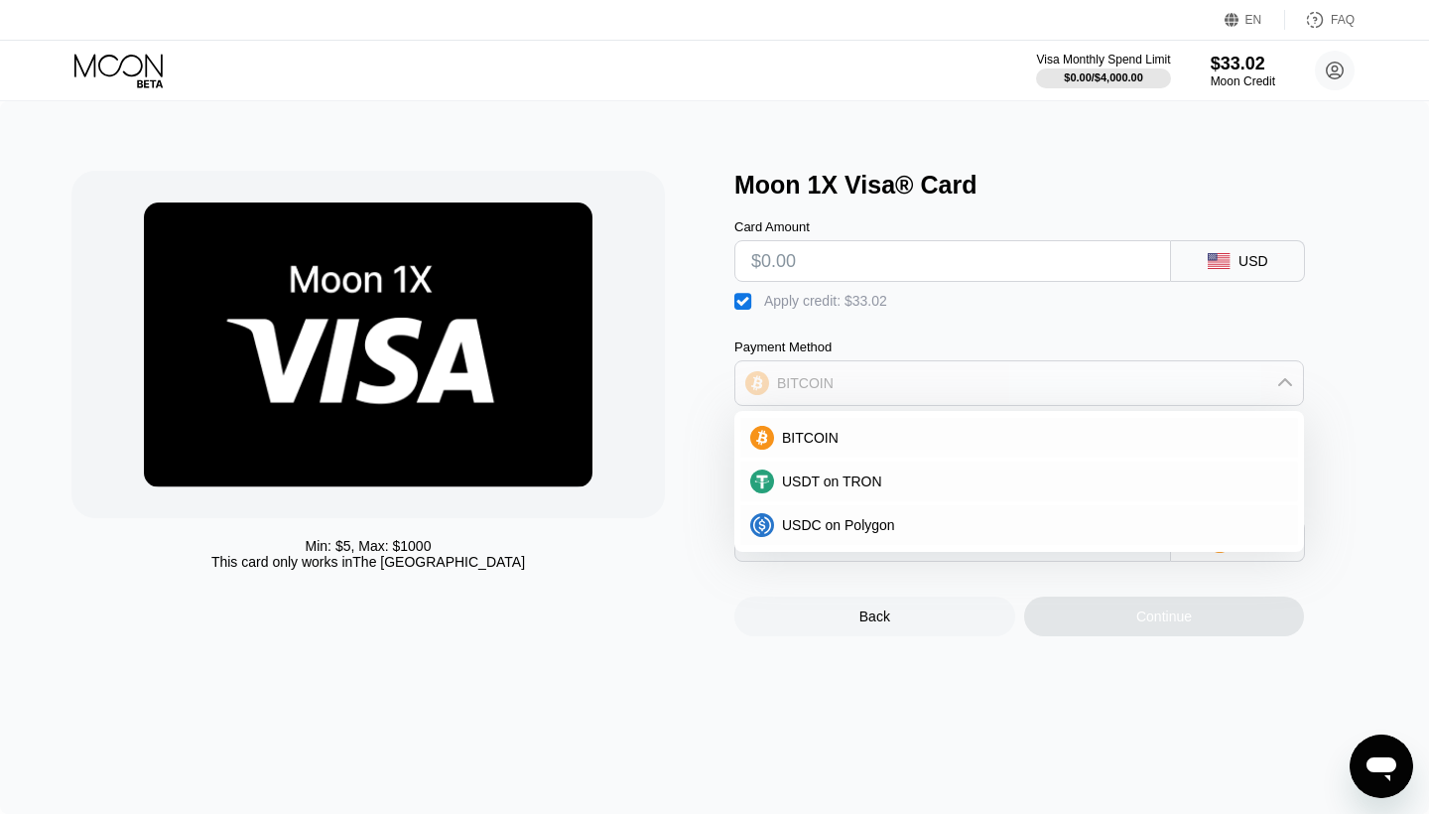
click at [817, 371] on div "BITCOIN" at bounding box center [1019, 383] width 568 height 40
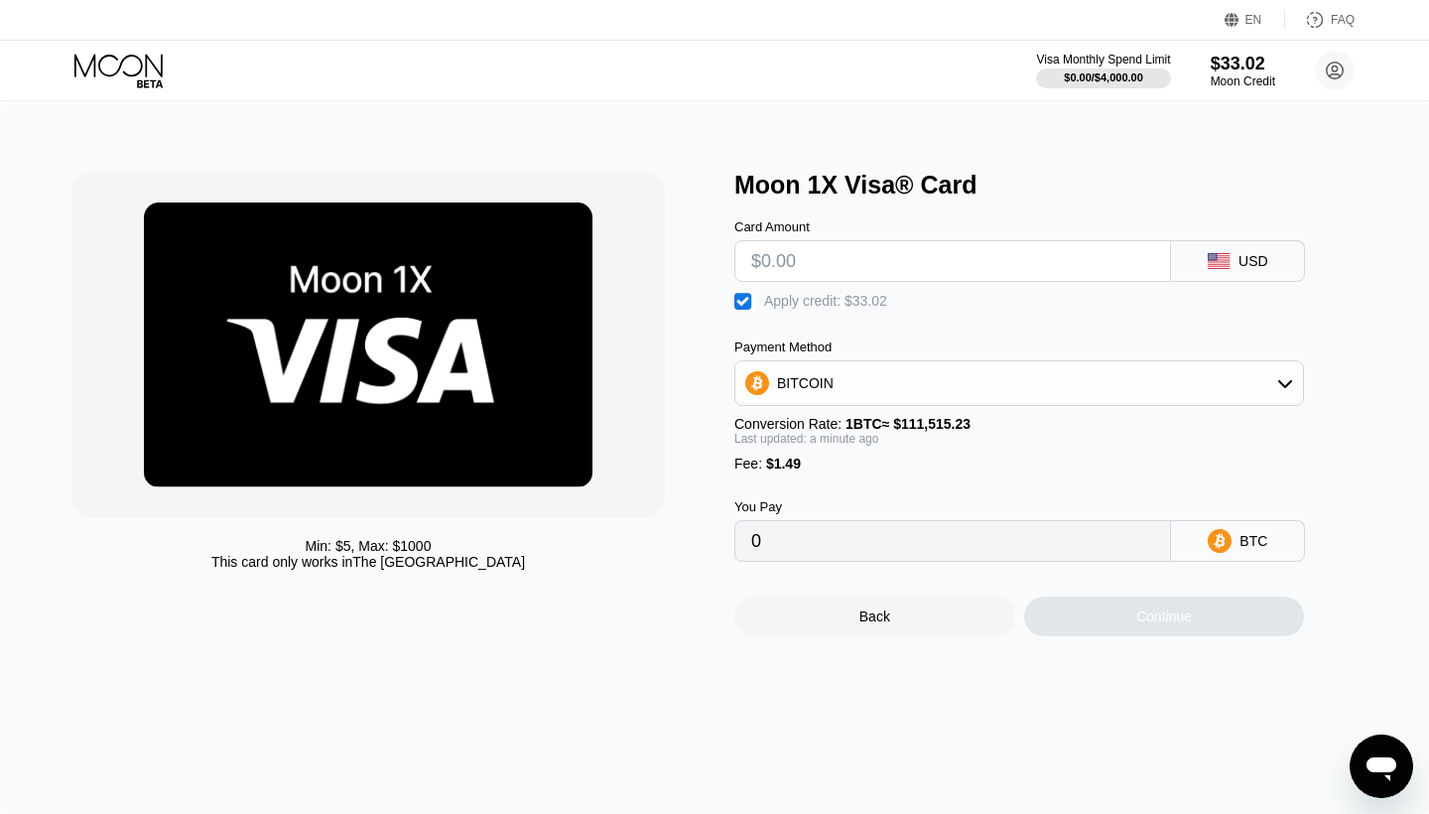
click at [860, 260] on input "text" at bounding box center [952, 261] width 403 height 40
type input "$32"
type input "0.00000421"
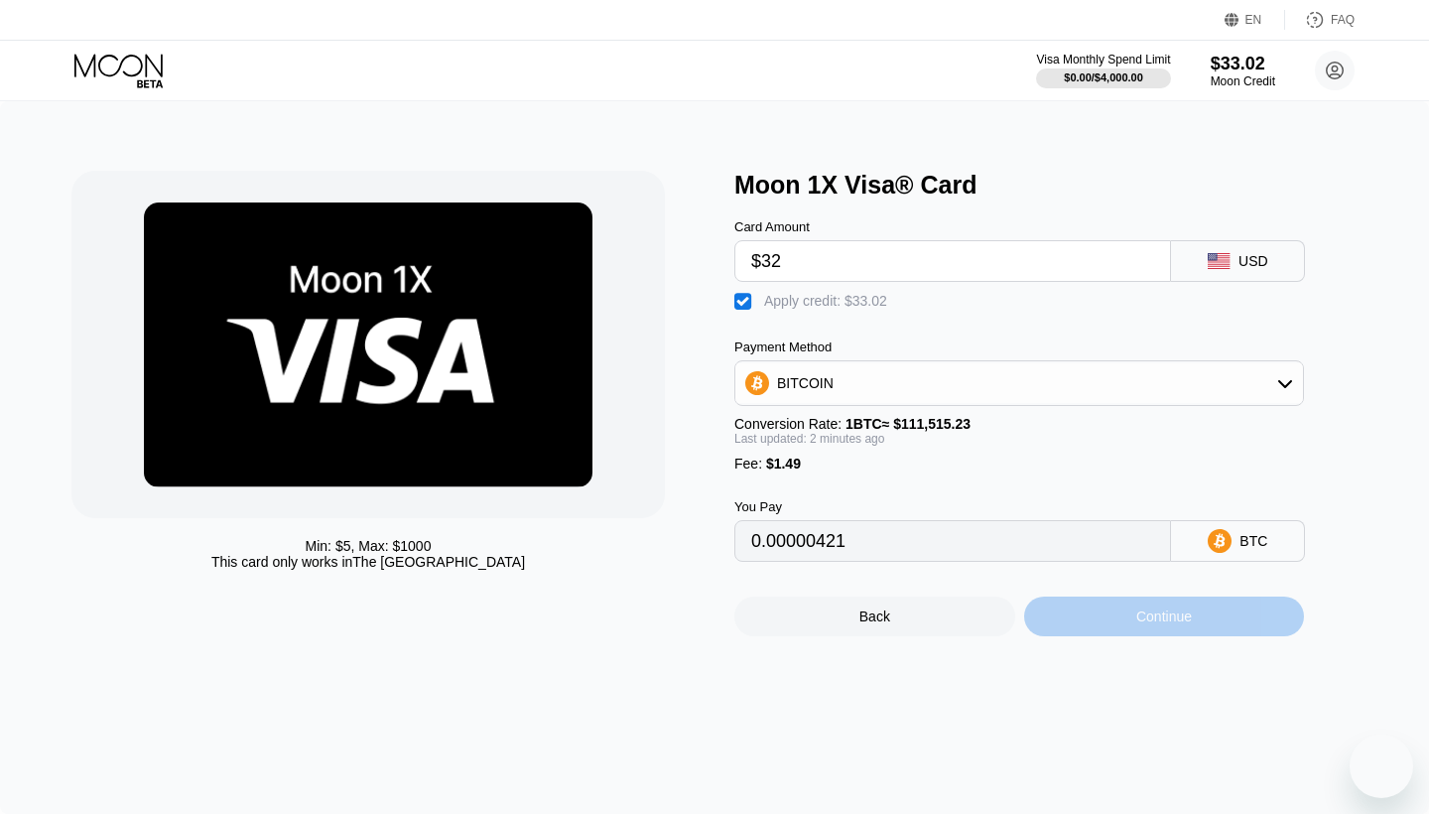
click at [1116, 628] on div "Continue" at bounding box center [1164, 616] width 281 height 40
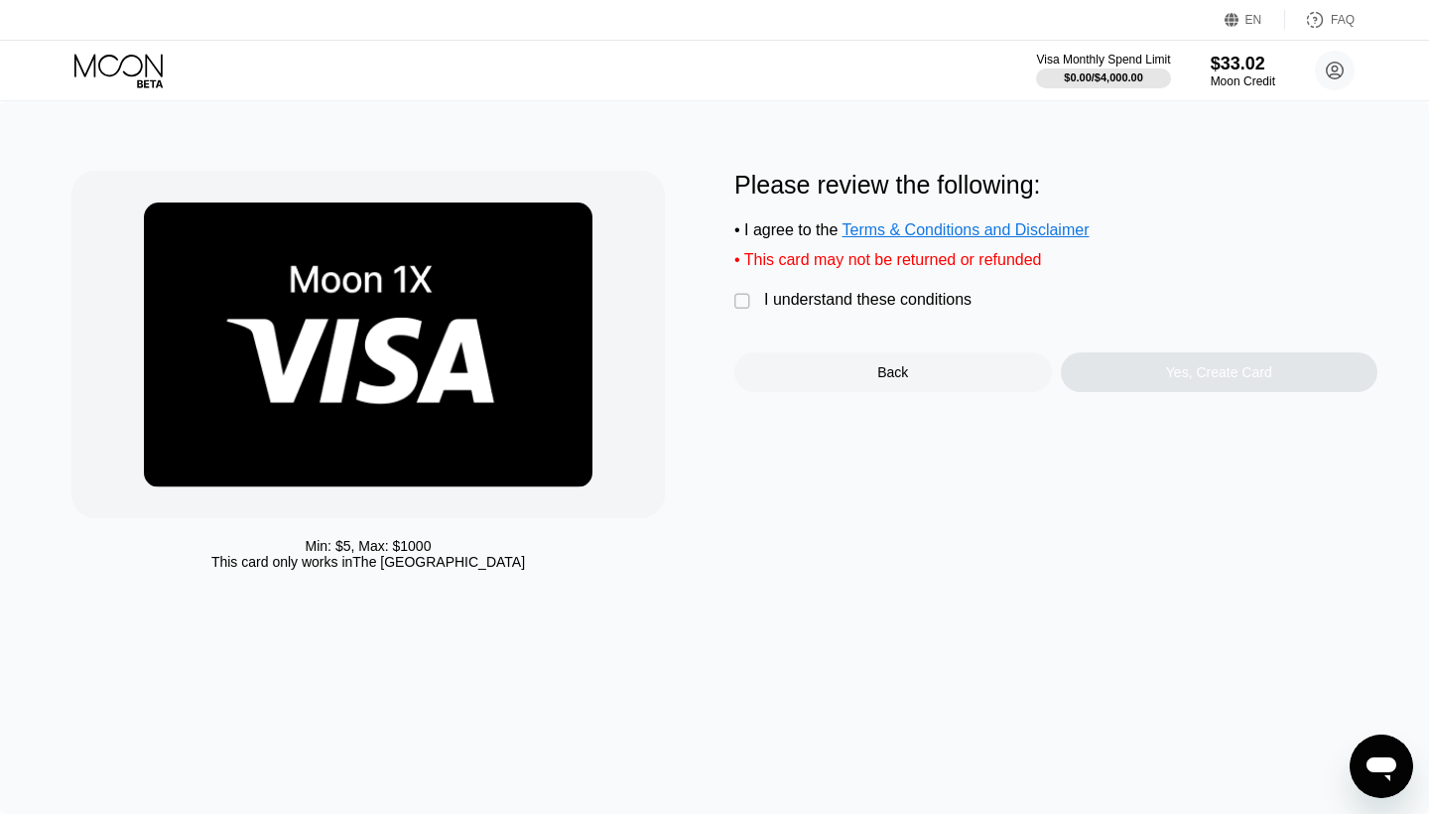
click at [772, 300] on div "I understand these conditions" at bounding box center [867, 300] width 207 height 18
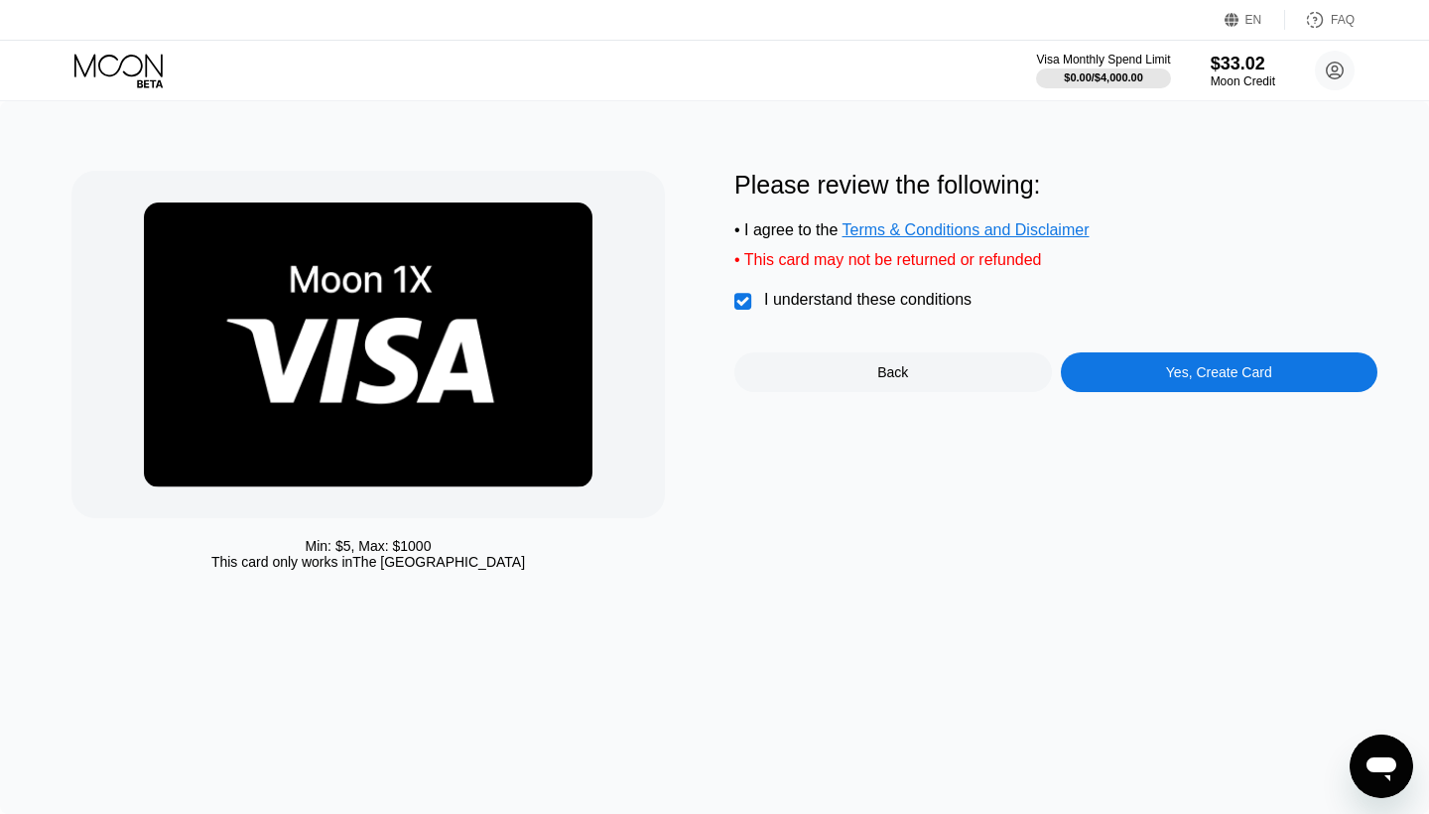
click at [1198, 377] on div "Yes, Create Card" at bounding box center [1219, 372] width 106 height 16
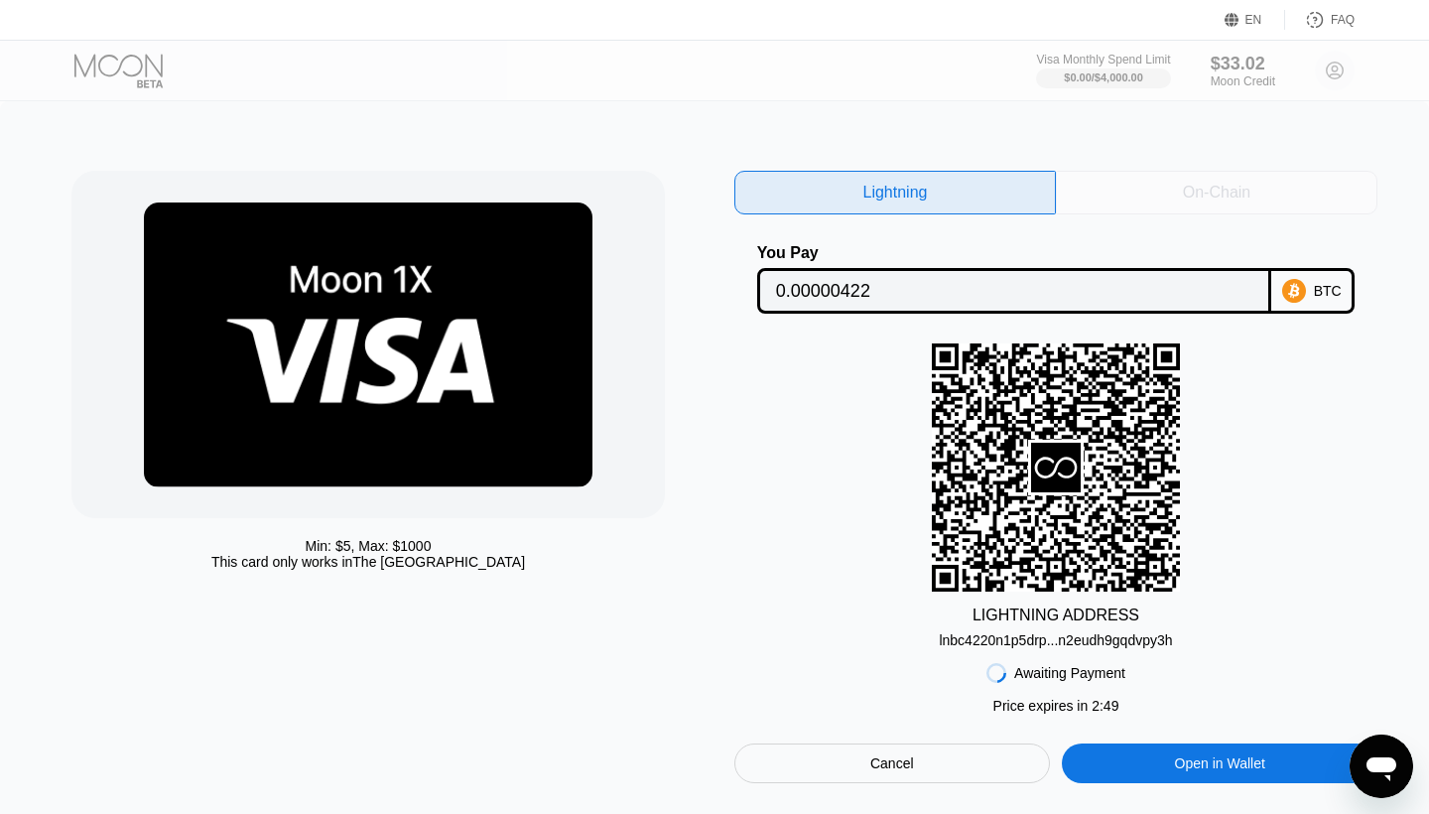
click at [1200, 203] on div "On-Chain" at bounding box center [1217, 193] width 322 height 44
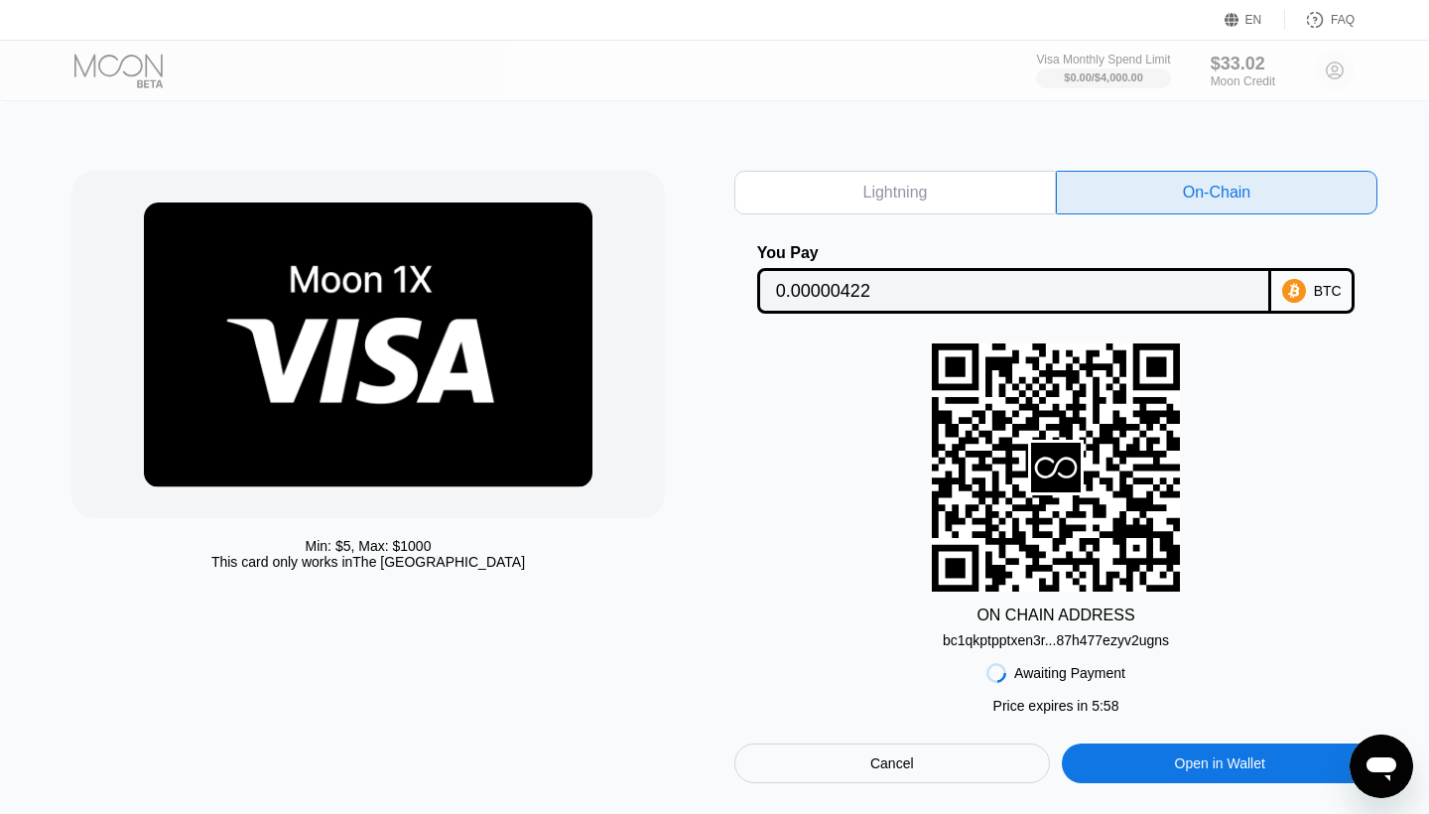
click at [1330, 276] on div "BTC" at bounding box center [1312, 291] width 83 height 46
click at [945, 747] on div "Cancel" at bounding box center [892, 763] width 316 height 40
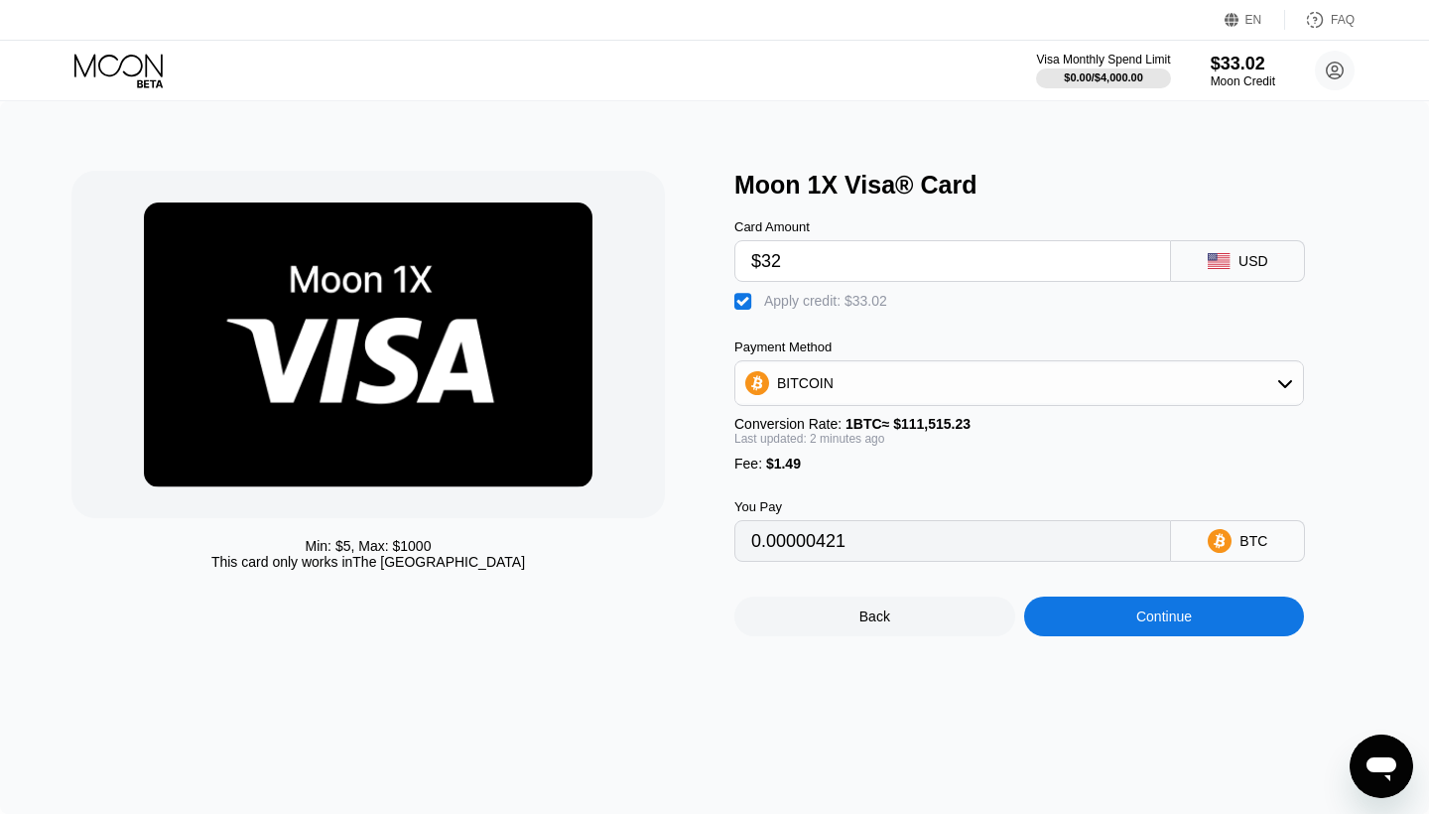
click at [738, 304] on div "" at bounding box center [744, 302] width 20 height 20
click at [739, 304] on div "" at bounding box center [744, 302] width 20 height 20
click at [741, 300] on div "" at bounding box center [744, 302] width 20 height 20
type input "0.00030032"
click at [802, 268] on input "$32" at bounding box center [952, 261] width 403 height 40
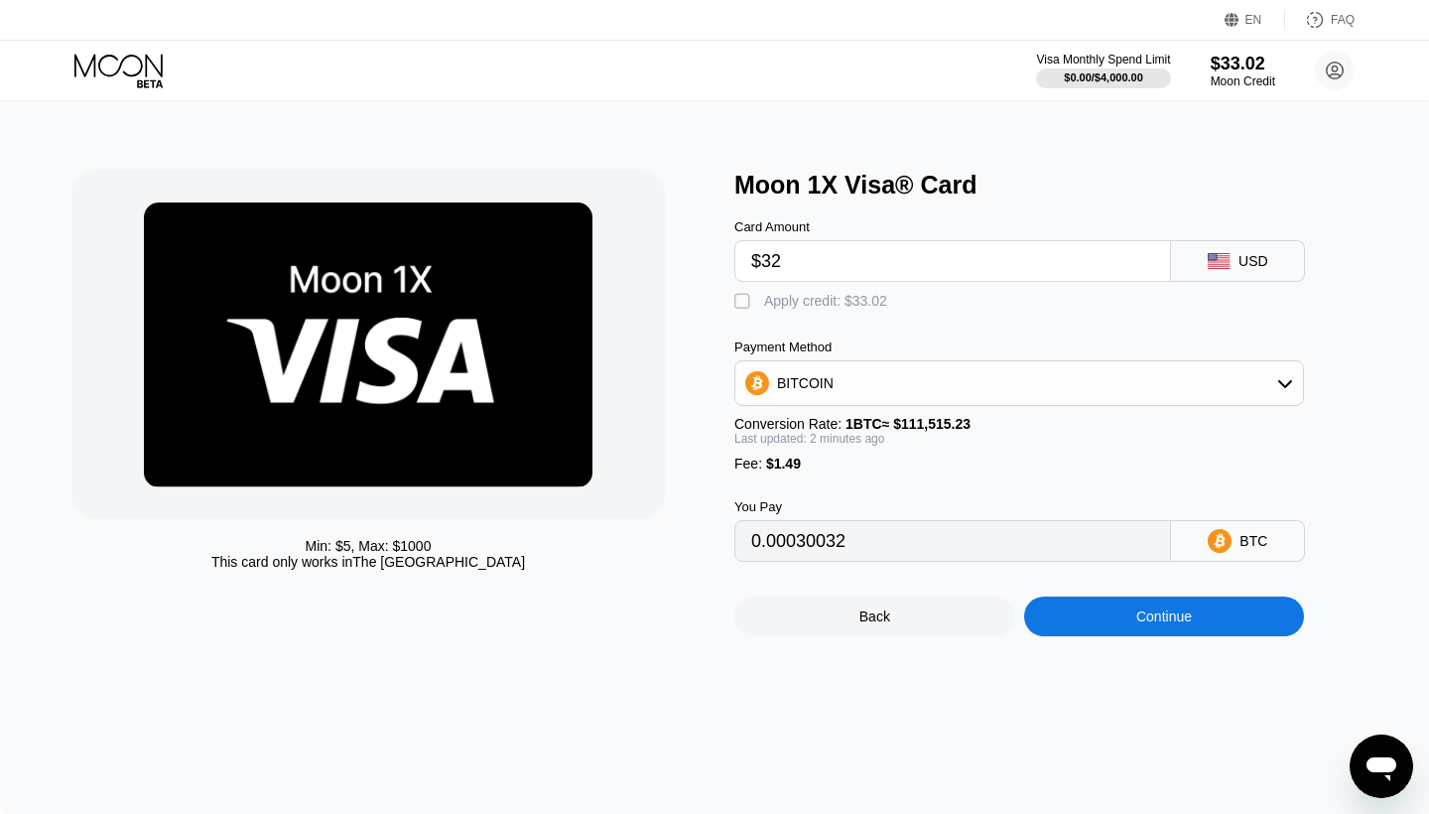
type input "$3"
type input "0.00004027"
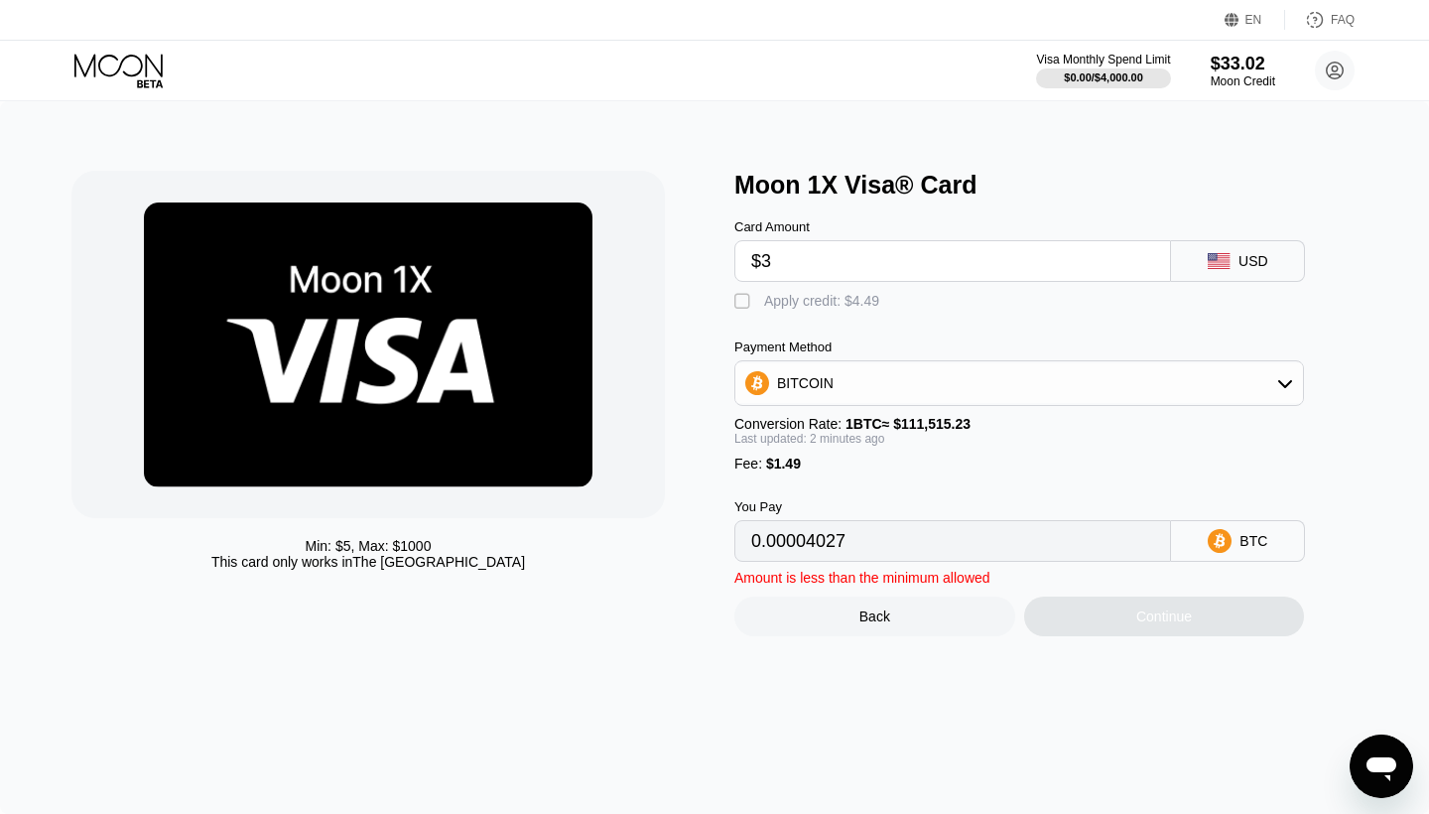
type input "$31"
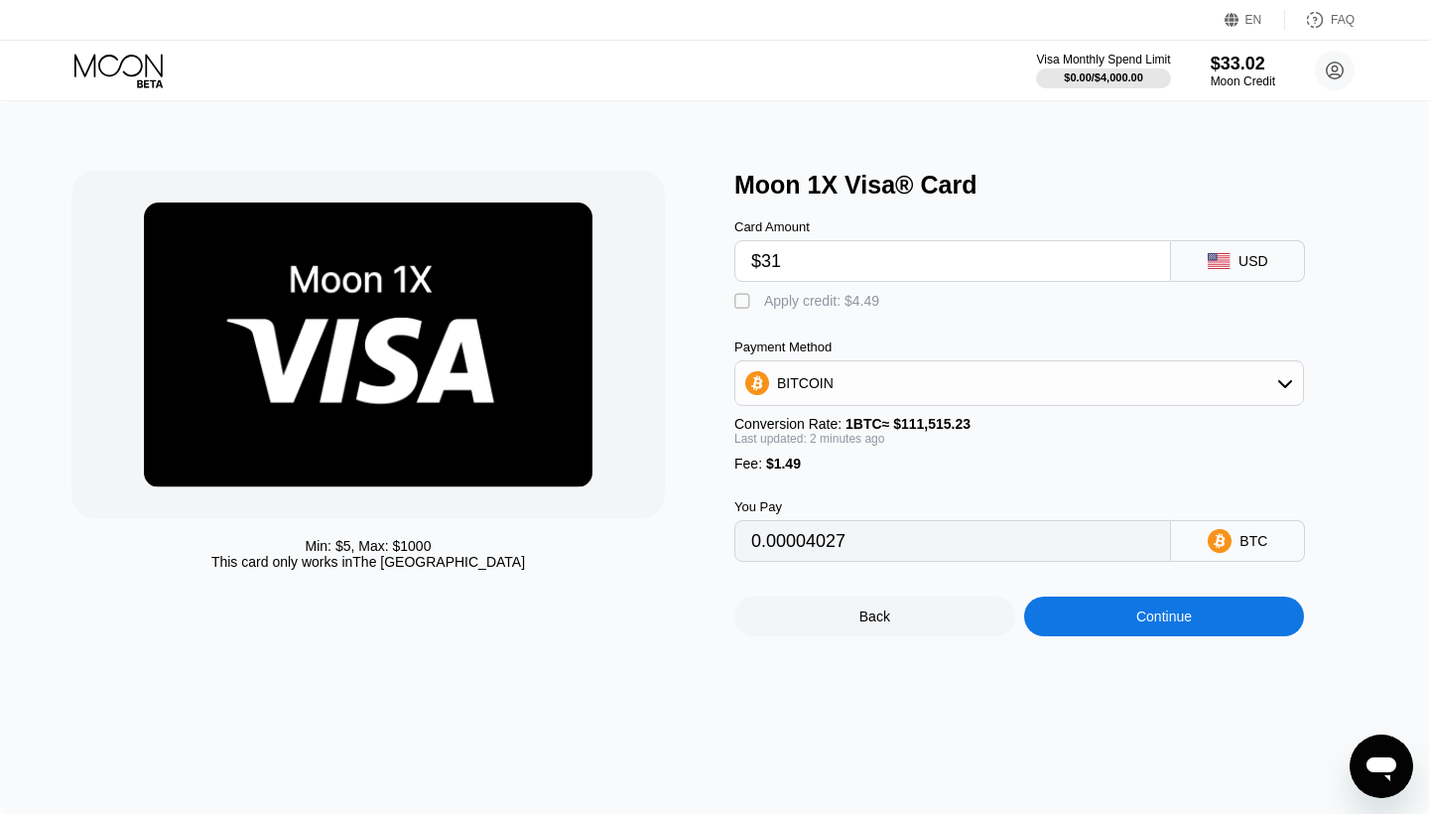
type input "0.00029136"
type input "$31"
click at [740, 303] on div "" at bounding box center [744, 302] width 20 height 20
type input "0"
click at [1119, 622] on div "Continue" at bounding box center [1164, 616] width 281 height 40
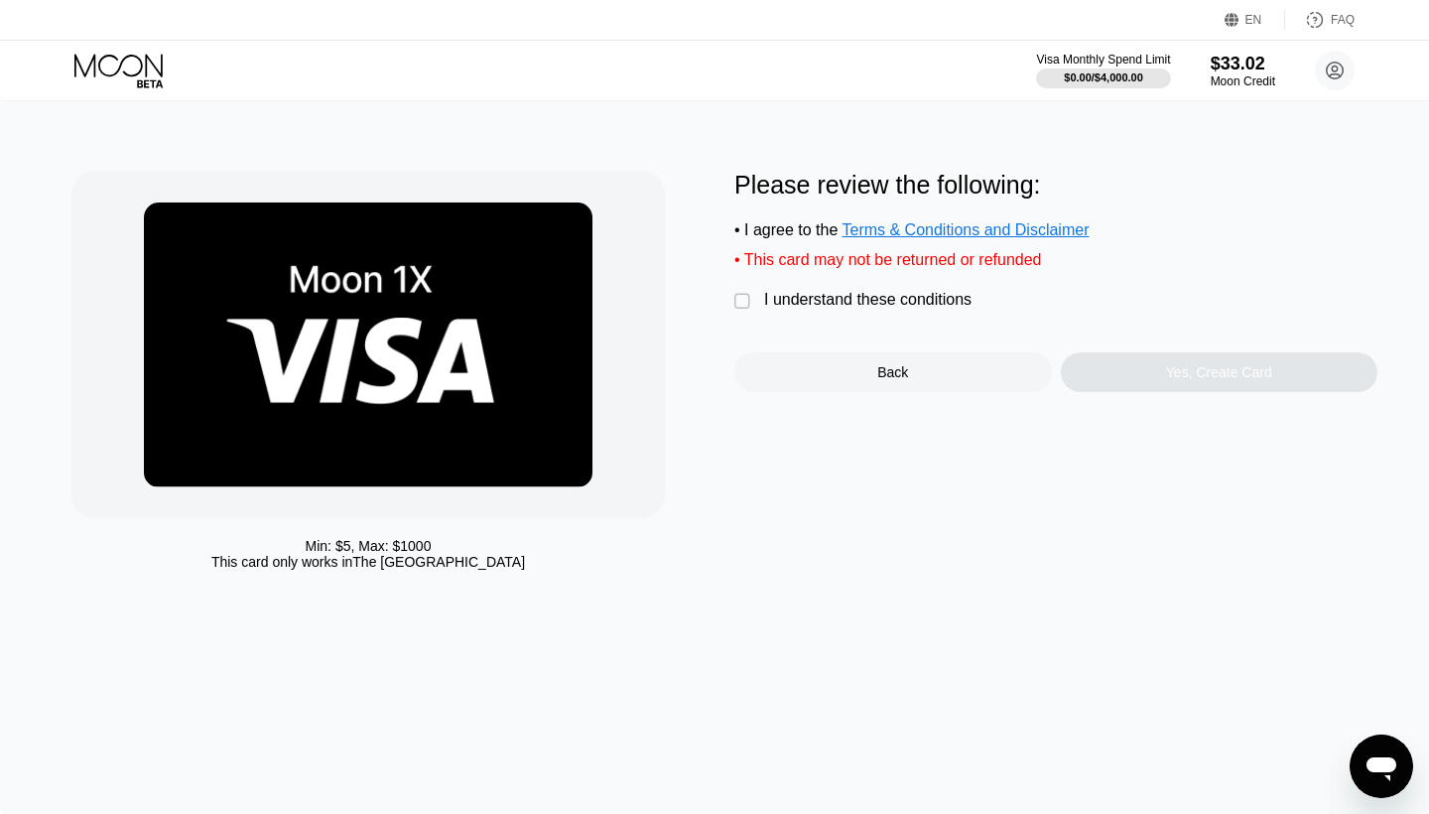
click at [744, 300] on div "" at bounding box center [744, 302] width 20 height 20
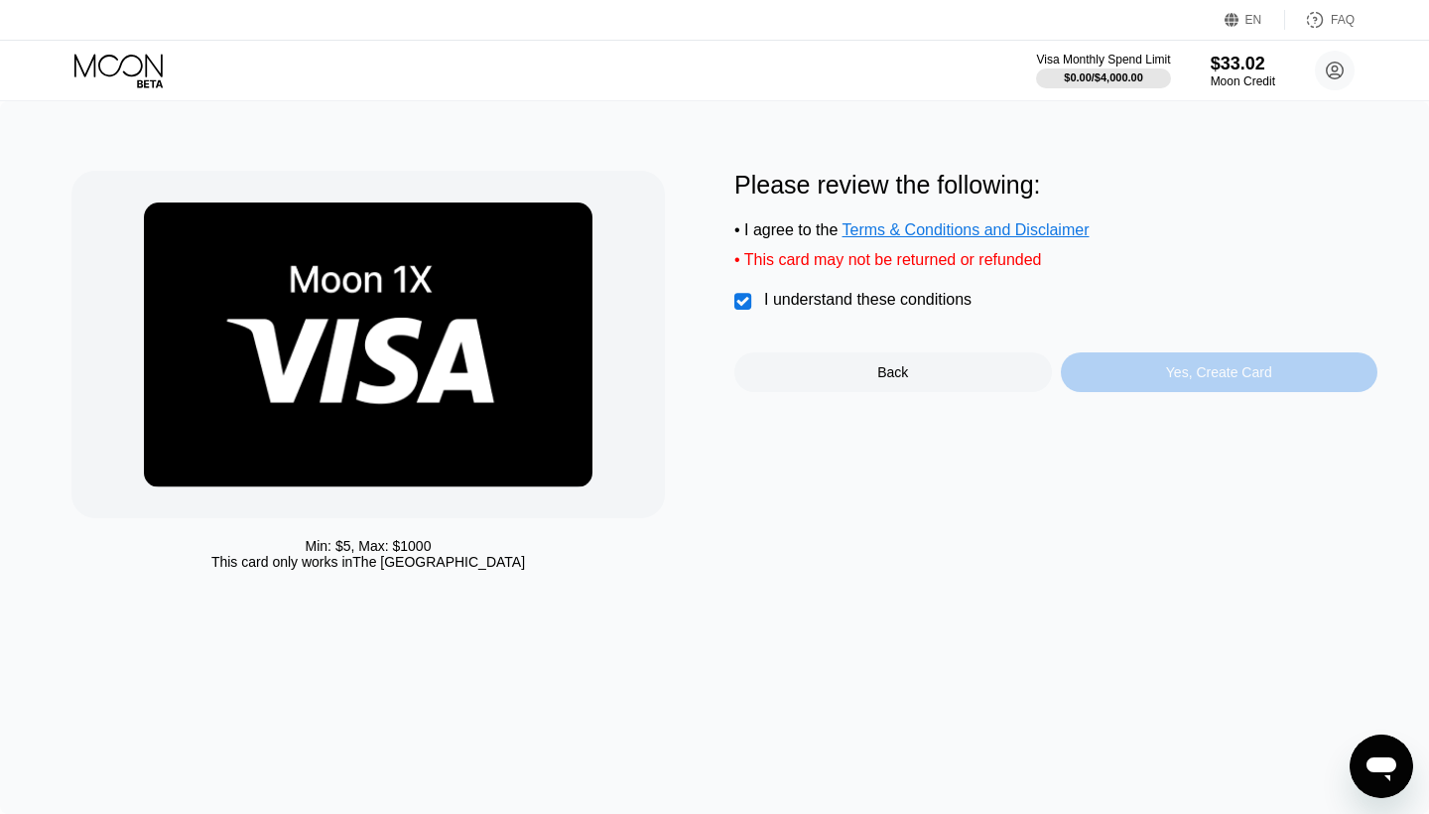
click at [1214, 378] on div "Yes, Create Card" at bounding box center [1219, 372] width 106 height 16
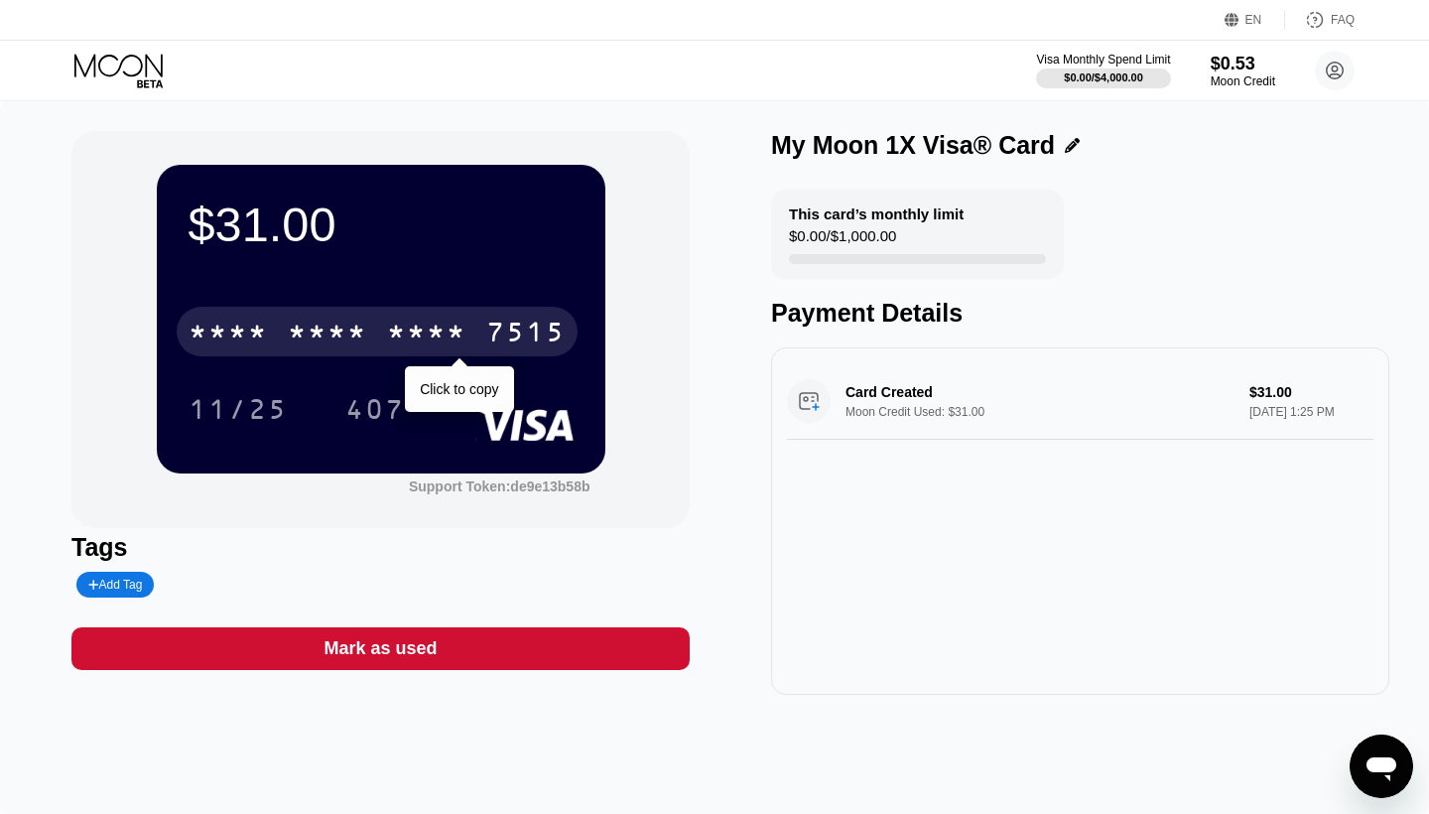
click at [408, 341] on div "* * * *" at bounding box center [426, 335] width 79 height 32
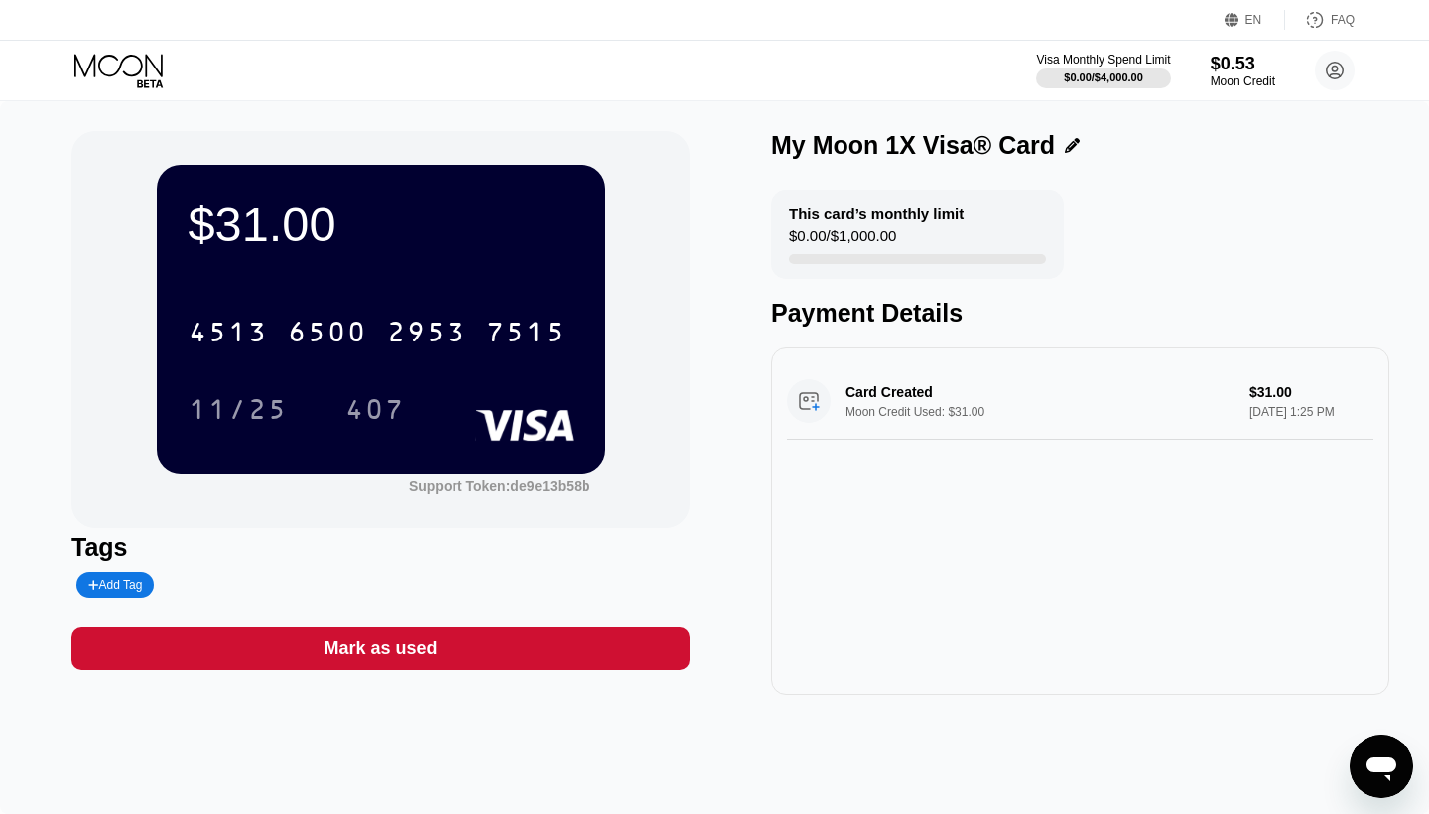
click at [606, 2] on div "EN Language Select an item Save FAQ" at bounding box center [714, 20] width 1429 height 41
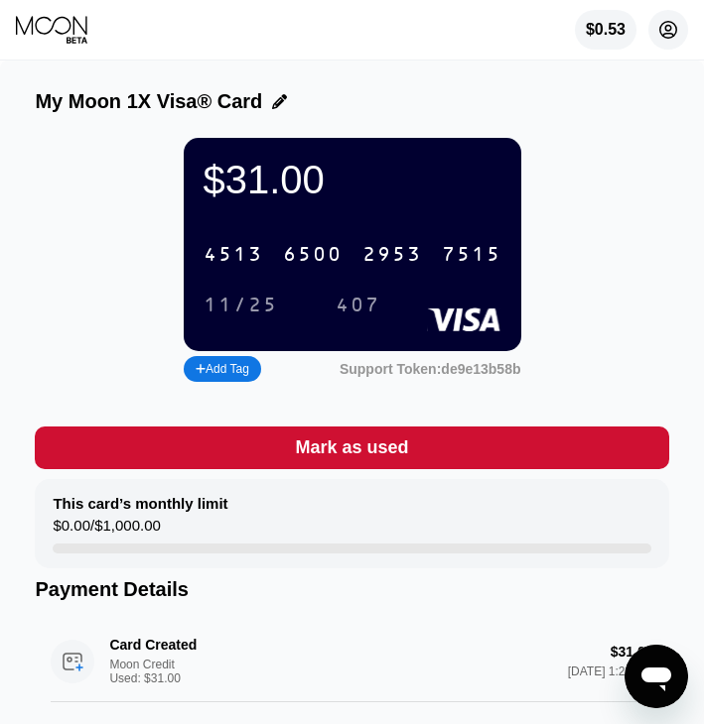
click at [668, 27] on circle at bounding box center [668, 30] width 40 height 40
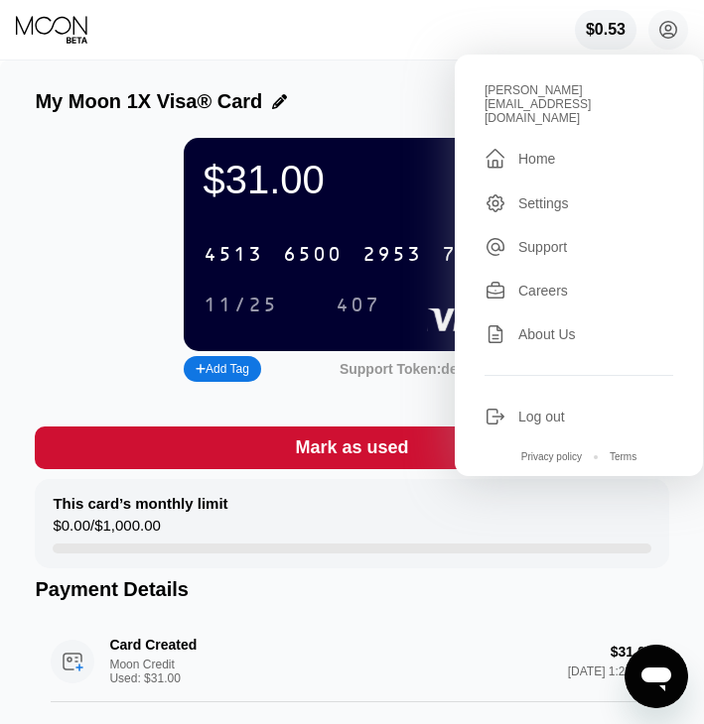
click at [547, 151] on div "Home" at bounding box center [536, 159] width 37 height 16
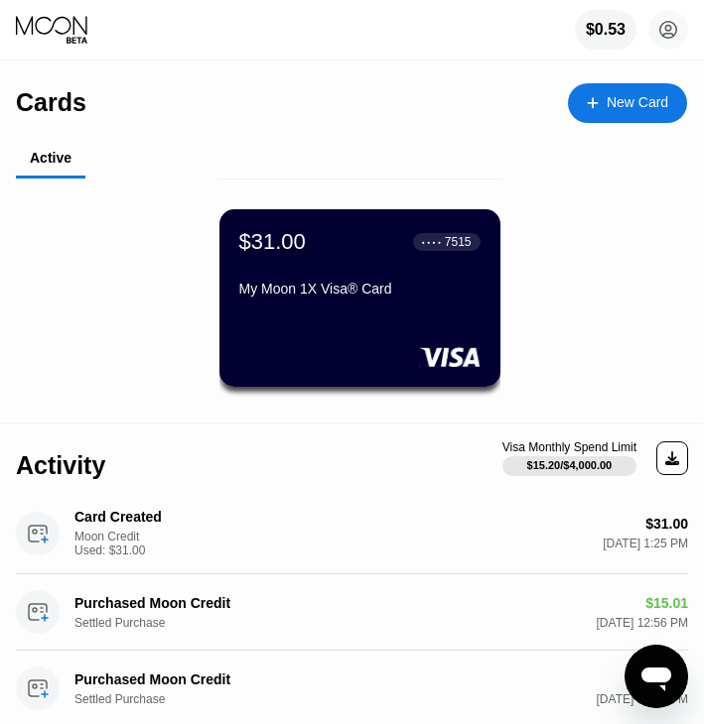
click at [446, 265] on div "$31.00 ● ● ● ● 7515 My Moon 1X Visa® Card" at bounding box center [359, 266] width 241 height 75
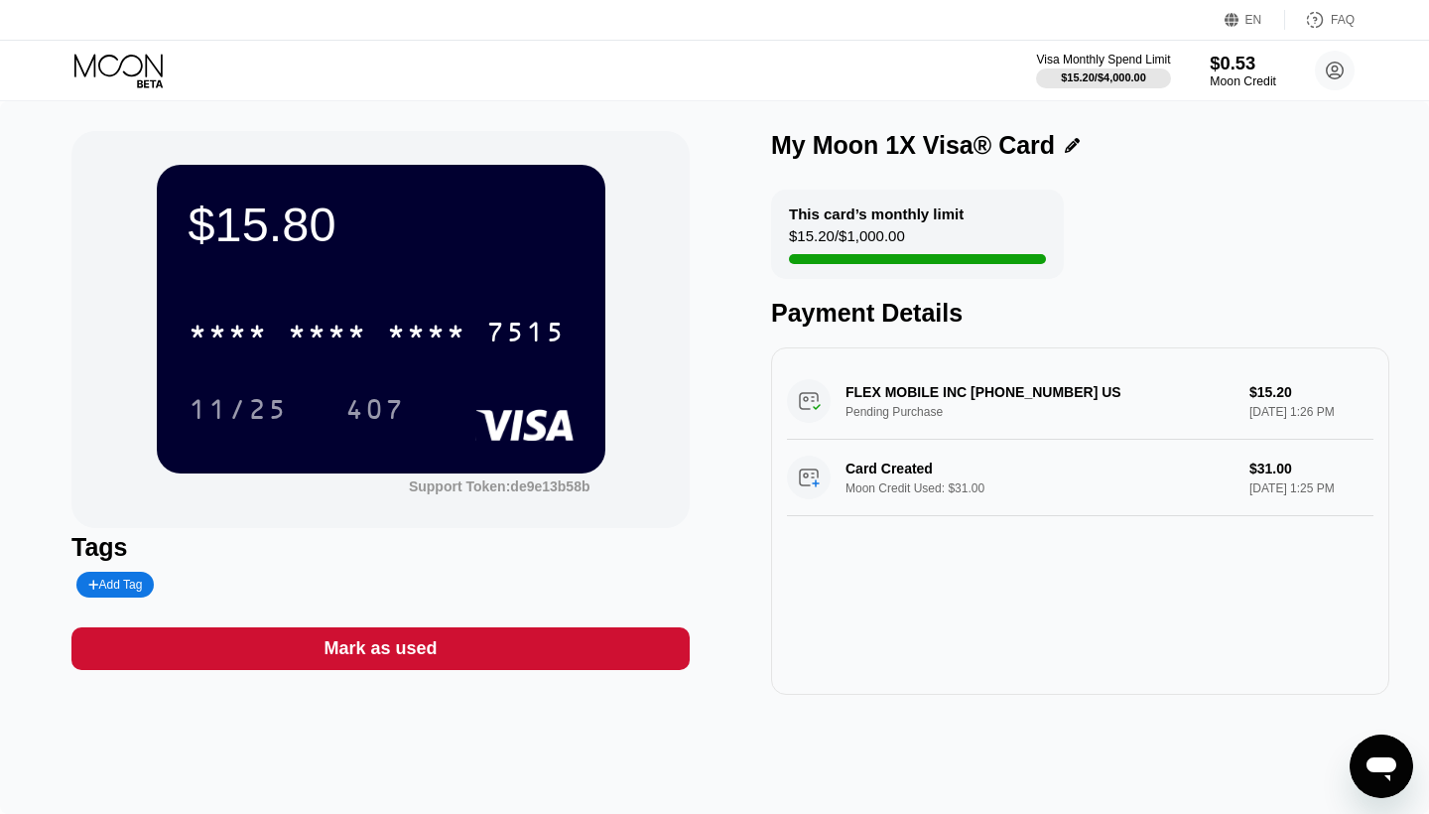
click at [1242, 65] on div "$0.53" at bounding box center [1243, 63] width 66 height 21
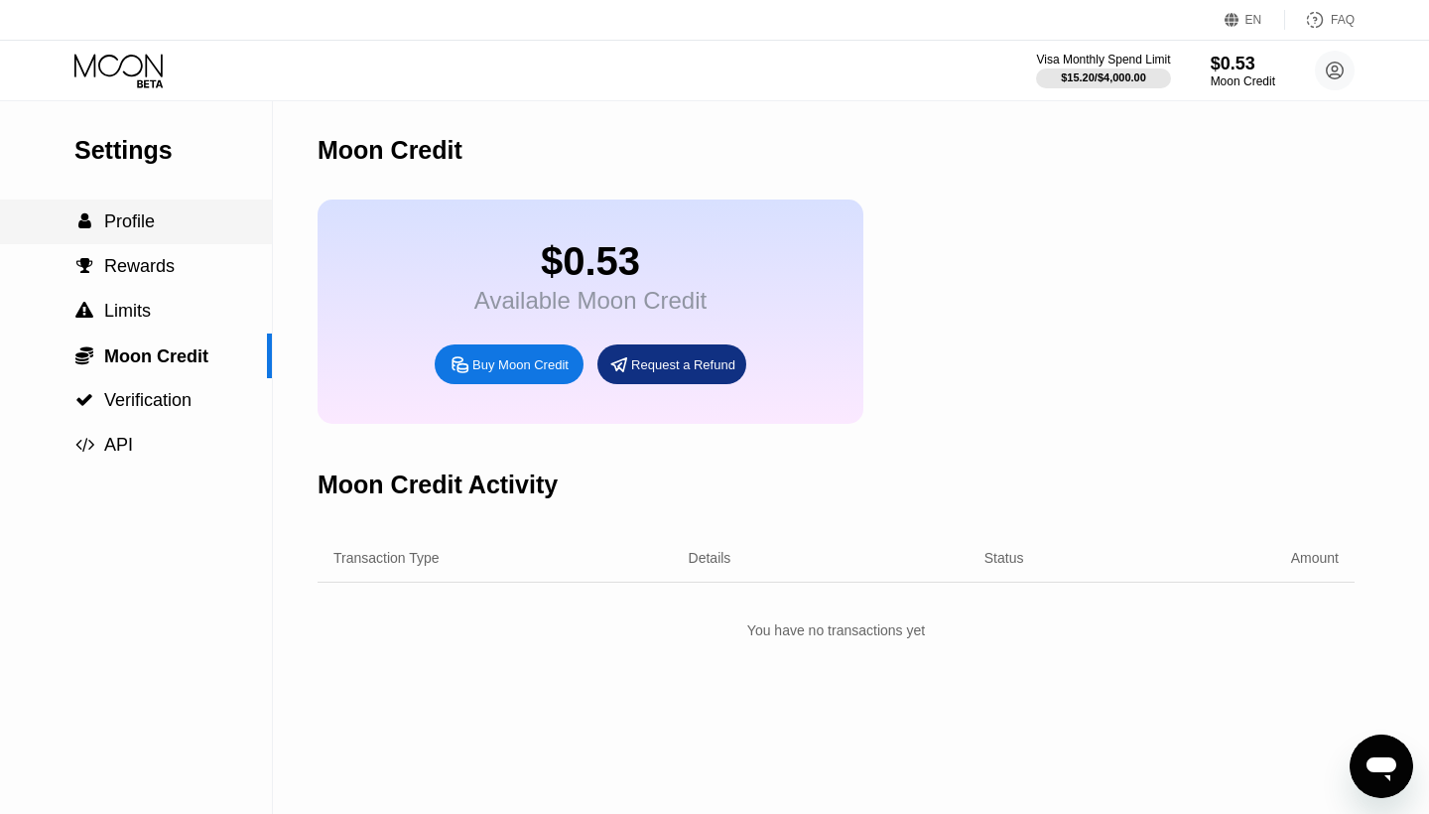
click at [137, 210] on div " Profile" at bounding box center [136, 221] width 272 height 45
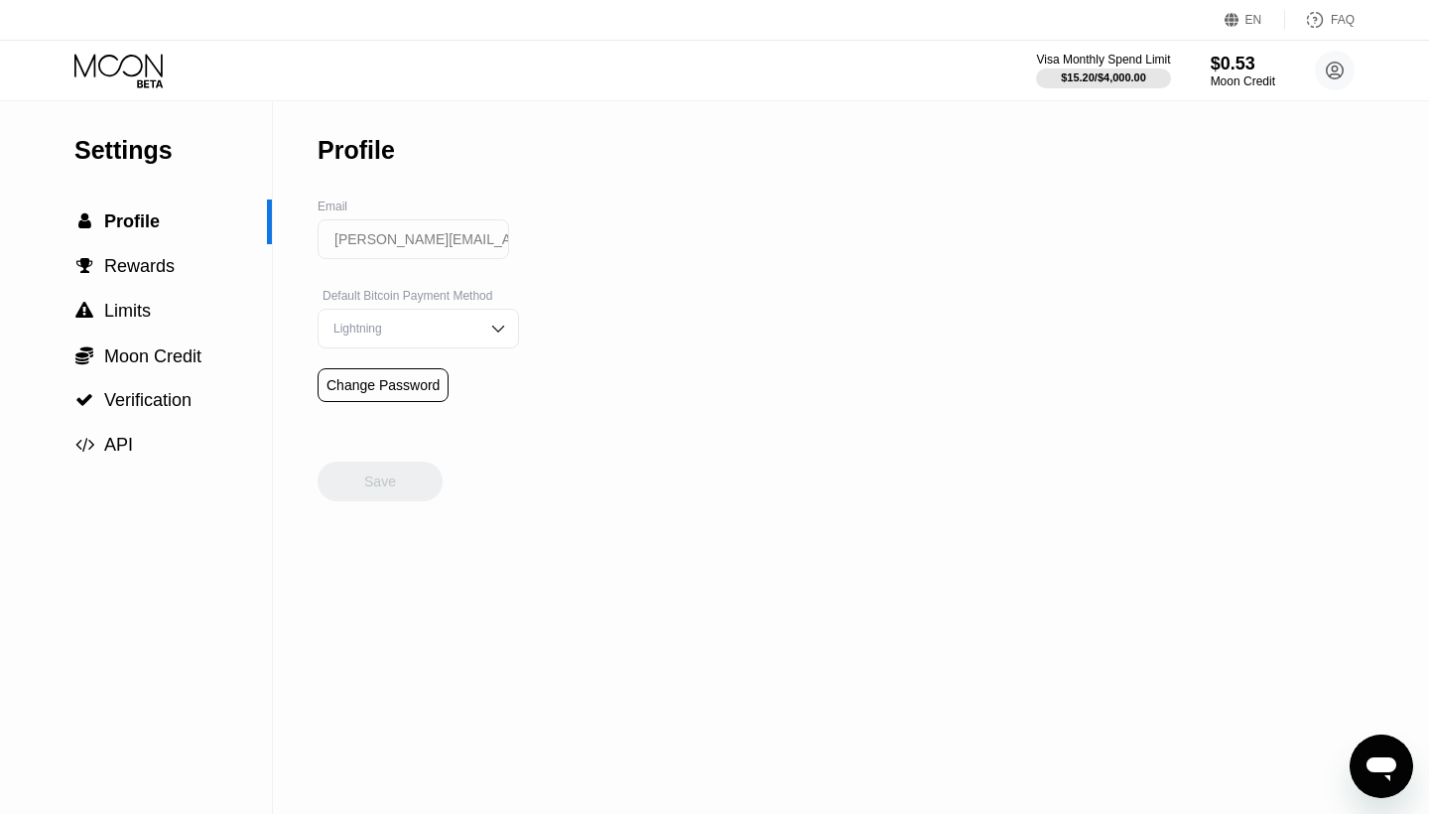
click at [457, 334] on div "Lightning" at bounding box center [403, 329] width 150 height 14
click at [415, 403] on div "On-Chain" at bounding box center [418, 408] width 180 height 14
click at [396, 477] on div "Save" at bounding box center [380, 481] width 125 height 40
drag, startPoint x: 139, startPoint y: 59, endPoint x: 140, endPoint y: 68, distance: 10.0
click at [139, 59] on icon at bounding box center [118, 65] width 88 height 23
